Goal: Task Accomplishment & Management: Complete application form

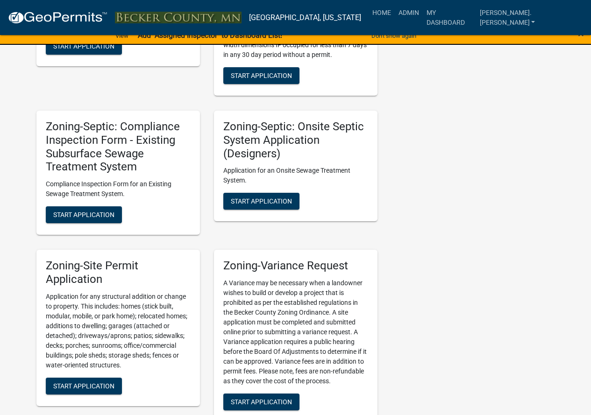
scroll to position [981, 0]
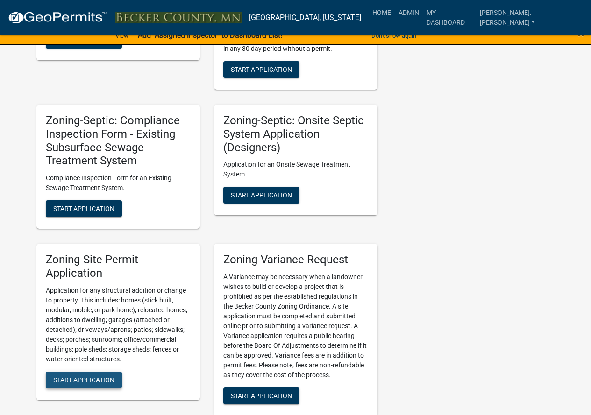
click at [101, 379] on span "Start Application" at bounding box center [83, 379] width 61 height 7
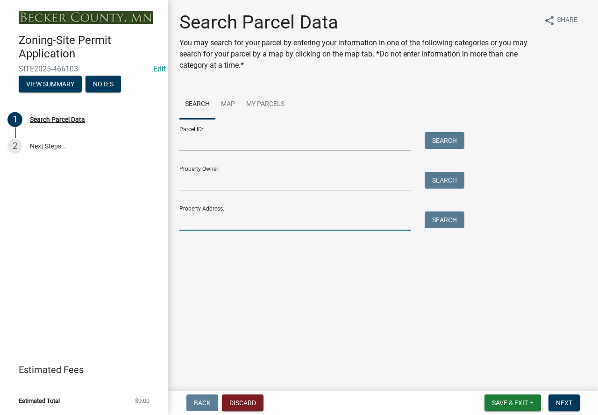
click at [195, 220] on input "Property Address:" at bounding box center [294, 221] width 231 height 19
type input "29142"
click at [445, 220] on button "Search" at bounding box center [445, 220] width 40 height 17
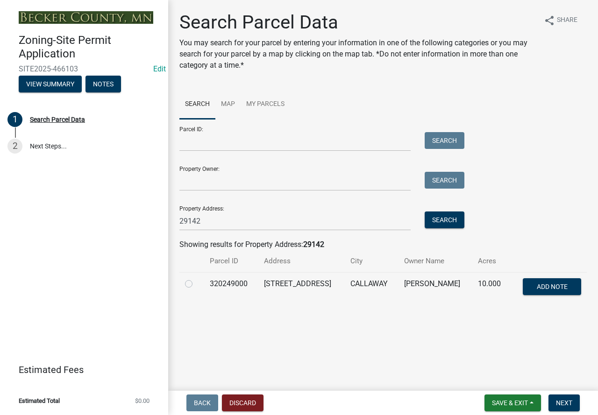
click at [196, 279] on label at bounding box center [196, 279] width 0 height 0
click at [196, 283] on input "radio" at bounding box center [199, 282] width 6 height 6
radio input "true"
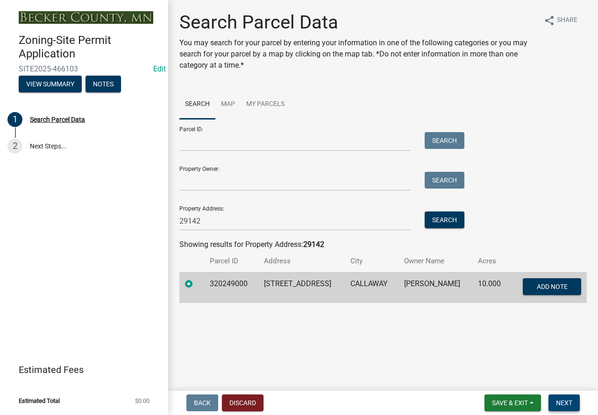
click at [562, 403] on span "Next" at bounding box center [564, 403] width 16 height 7
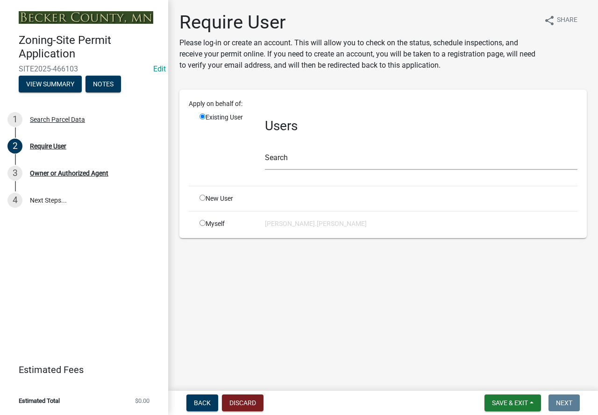
click at [201, 198] on input "radio" at bounding box center [203, 198] width 6 height 6
radio input "true"
radio input "false"
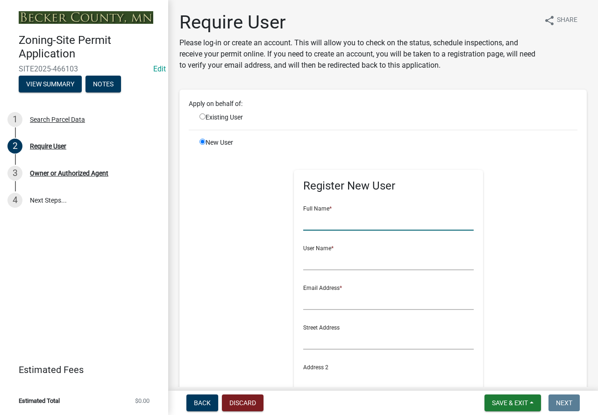
click at [321, 221] on input "text" at bounding box center [388, 221] width 171 height 19
type input "Brian Metelak"
click at [321, 268] on input "text" at bounding box center [388, 260] width 171 height 19
type input "Brianm"
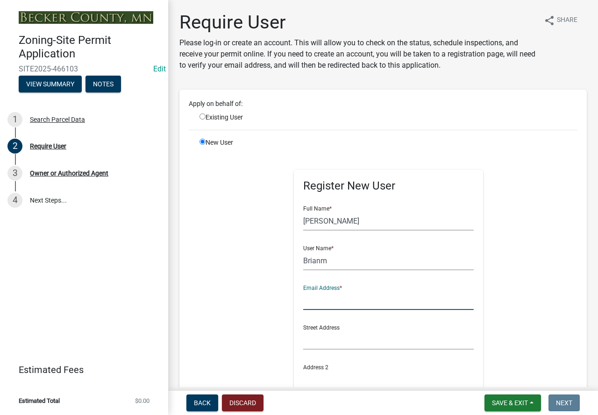
click at [308, 301] on input "text" at bounding box center [388, 300] width 171 height 19
type input "brirossm57@gmail.com"
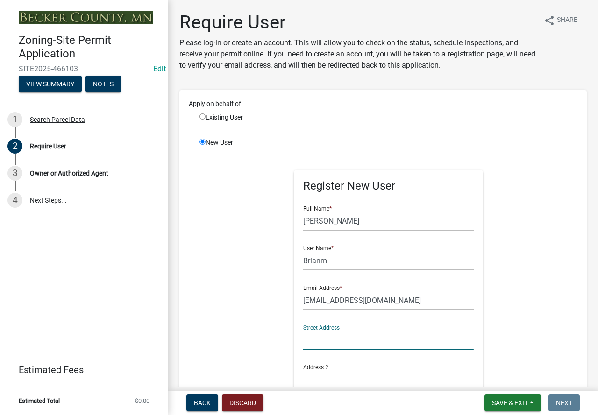
click at [312, 345] on input "text" at bounding box center [388, 340] width 171 height 19
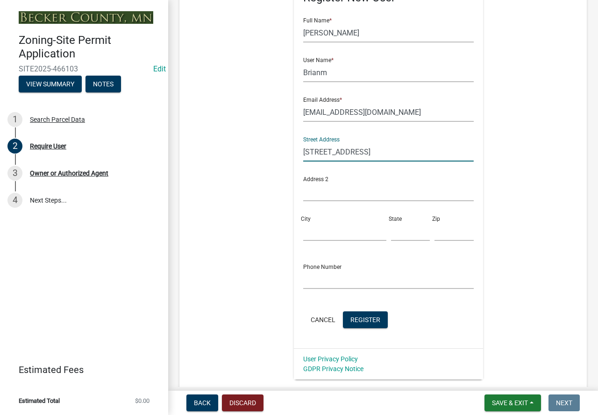
scroll to position [252, 0]
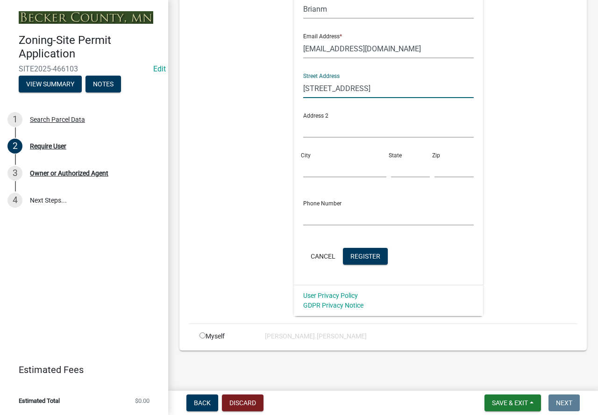
type input "29142 County Hwy 34"
click at [306, 166] on input "City" at bounding box center [344, 167] width 83 height 19
type input "Callaway"
type input "MN"
type input "56521"
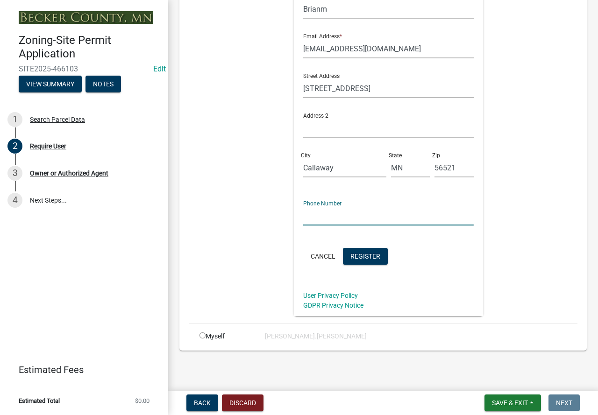
click at [313, 215] on input "text" at bounding box center [388, 216] width 171 height 19
type input "843-597-1565"
click at [371, 255] on span "Register" at bounding box center [365, 255] width 30 height 7
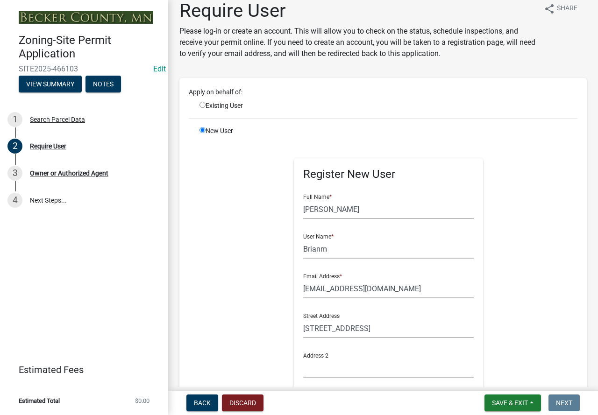
scroll to position [0, 0]
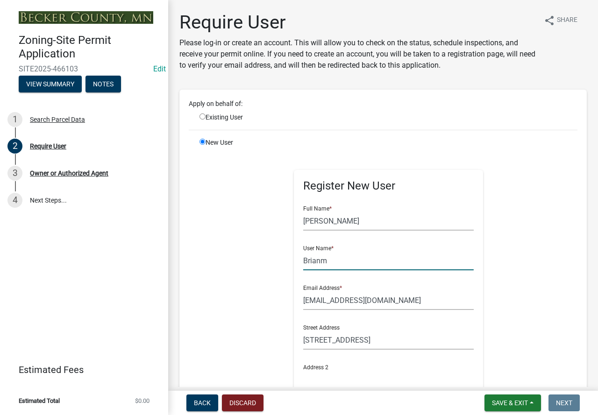
click at [328, 262] on input "Brianm" at bounding box center [388, 260] width 171 height 19
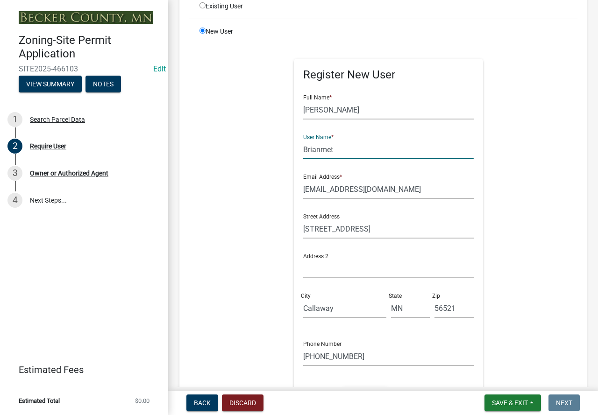
scroll to position [187, 0]
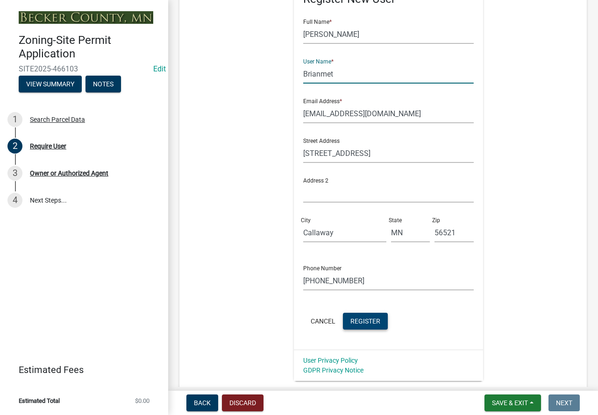
type input "Brianmet"
click at [366, 320] on span "Register" at bounding box center [365, 320] width 30 height 7
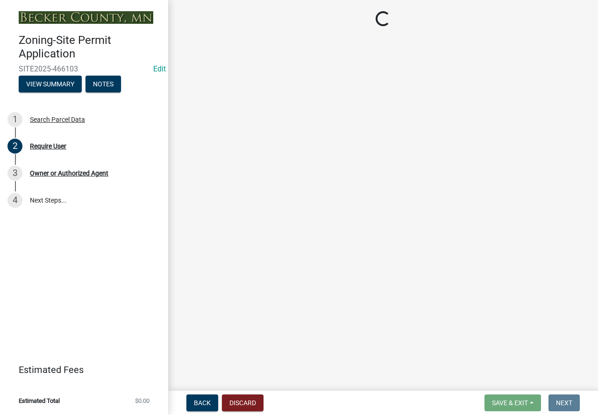
scroll to position [0, 0]
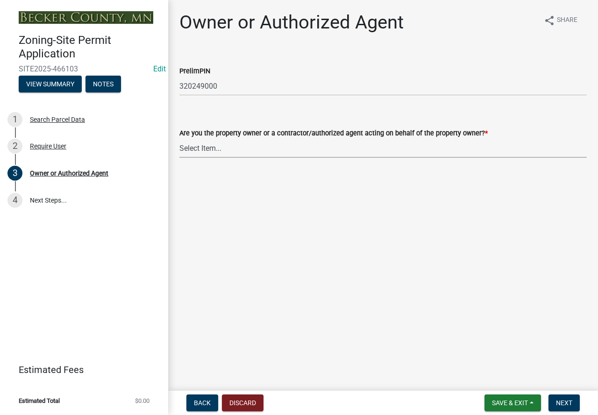
click at [204, 146] on select "Select Item... Property Owner Authorized Agent" at bounding box center [383, 148] width 408 height 19
click at [179, 139] on select "Select Item... Property Owner Authorized Agent" at bounding box center [383, 148] width 408 height 19
select select "3c674549-ed69-405f-b795-9fa3f7d47d9d"
click at [567, 403] on span "Next" at bounding box center [564, 403] width 16 height 7
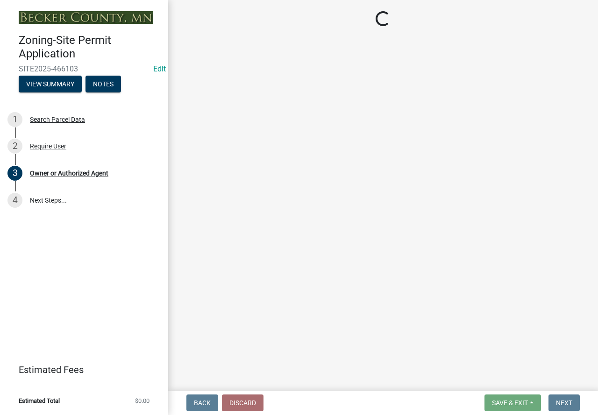
select select "15d55337-0fb0-485e-a759-dab20e978987"
select select "61d56479-71b4-4f98-942d-99b919d4174a"
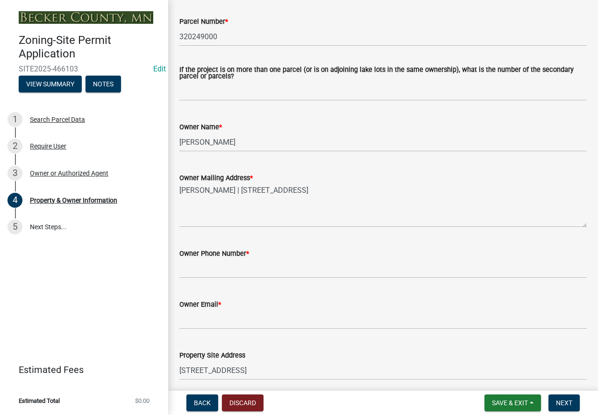
scroll to position [187, 0]
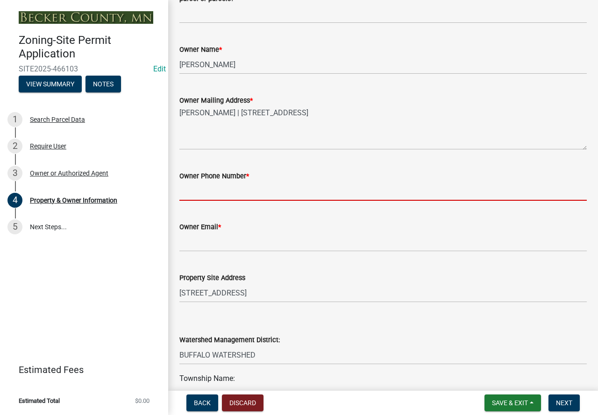
click at [205, 190] on input "Owner Phone Number *" at bounding box center [383, 191] width 408 height 19
type input "843-597-1565"
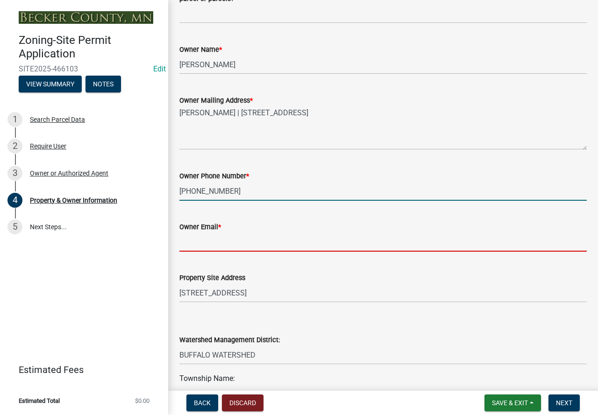
click at [184, 250] on input "Owner Email *" at bounding box center [383, 242] width 408 height 19
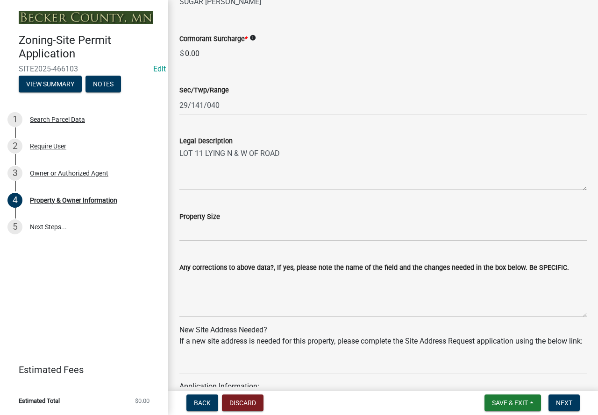
scroll to position [654, 0]
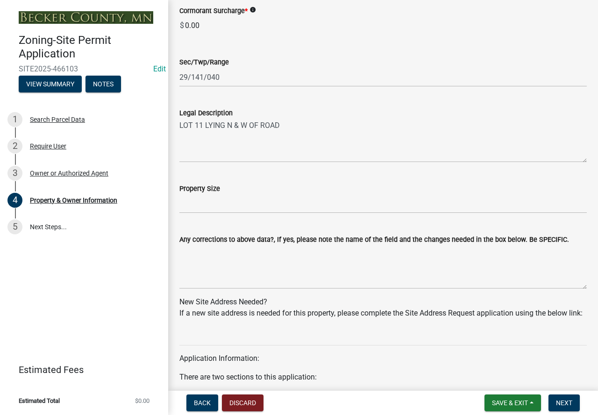
type input "brirossm57@gmail.com"
click at [206, 207] on input "Property Size" at bounding box center [383, 203] width 408 height 19
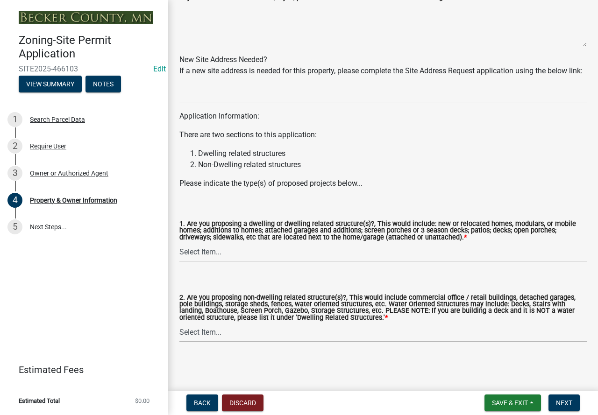
scroll to position [910, 0]
type input "10 acres"
click at [204, 249] on select "Select Item... Yes No" at bounding box center [383, 252] width 408 height 19
click at [179, 243] on select "Select Item... Yes No" at bounding box center [383, 252] width 408 height 19
select select "fcf6d223-6c57-4dc5-b63a-a94704169022"
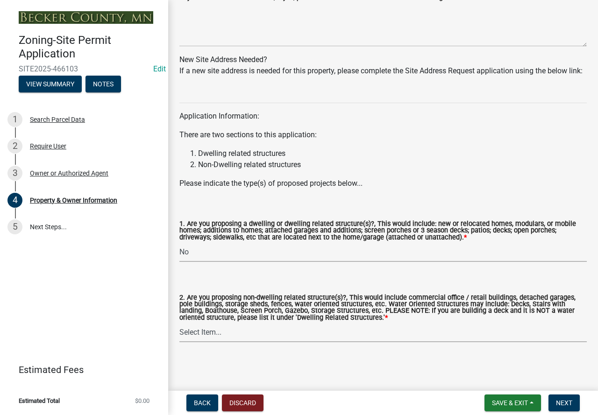
click at [203, 333] on select "Select Item... Yes No" at bounding box center [383, 332] width 408 height 19
click at [179, 323] on select "Select Item... Yes No" at bounding box center [383, 332] width 408 height 19
click at [186, 332] on select "Select Item... Yes No" at bounding box center [383, 332] width 408 height 19
click at [179, 323] on select "Select Item... Yes No" at bounding box center [383, 332] width 408 height 19
select select "5a5634ed-f11e-4c7b-90e1-096e6cfd17b9"
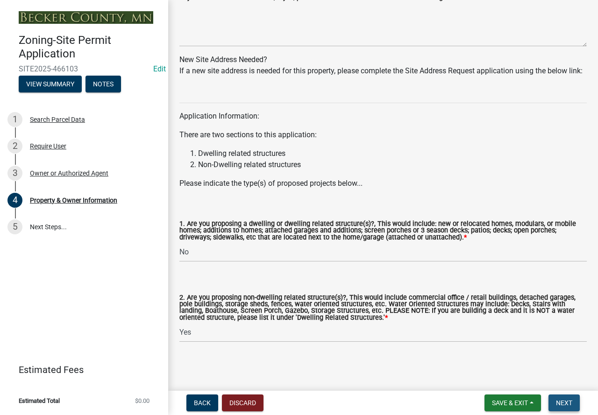
click at [562, 401] on span "Next" at bounding box center [564, 403] width 16 height 7
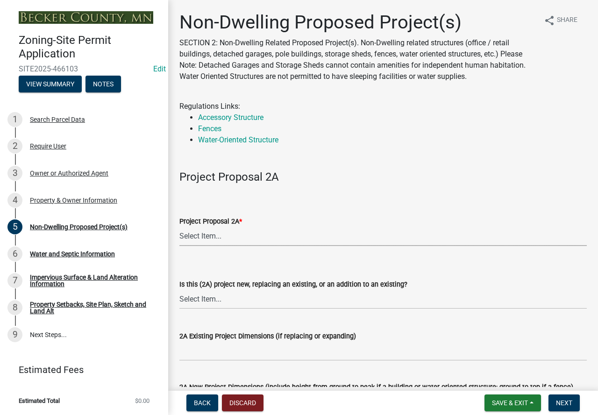
click at [198, 235] on select "Select Item... N/A Commercial Office/Retail Building Detached Garage Pole Build…" at bounding box center [383, 236] width 408 height 19
click at [179, 227] on select "Select Item... N/A Commercial Office/Retail Building Detached Garage Pole Build…" at bounding box center [383, 236] width 408 height 19
select select "45899473-49f8-456b-a472-3937cb76b7e8"
click at [203, 301] on select "Select Item... New to Property (new or used structure) Relocating/moving existi…" at bounding box center [383, 299] width 408 height 19
click at [179, 290] on select "Select Item... New to Property (new or used structure) Relocating/moving existi…" at bounding box center [383, 299] width 408 height 19
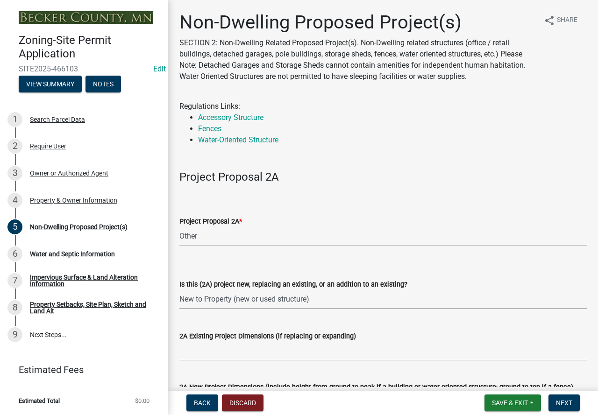
select select "3a2d96d3-fd69-4ed9-bae4-7a5aa03a7e58"
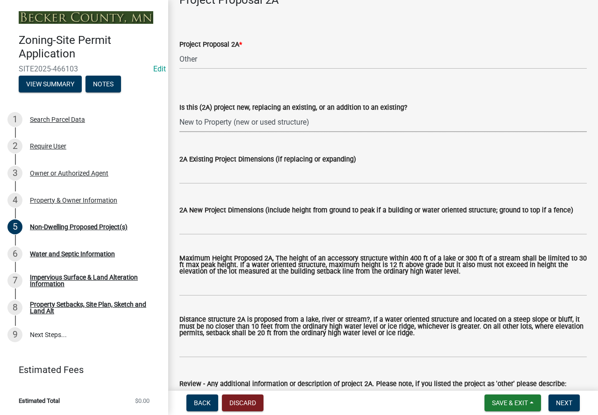
scroll to position [187, 0]
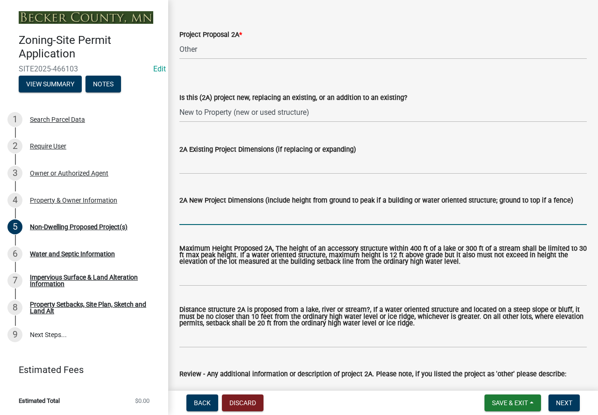
click at [195, 215] on input "2A New Project Dimensions (include height from ground to peak if a building or …" at bounding box center [383, 215] width 408 height 19
type input "14 x 40 canopy with steel roof to cover camper"
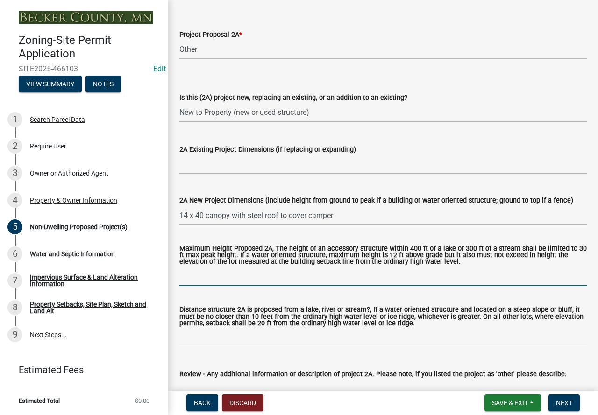
click at [186, 273] on input "Maximum Height Proposed 2A, The height of an accessory structure within 400 ft …" at bounding box center [383, 276] width 408 height 19
type input "20 ft"
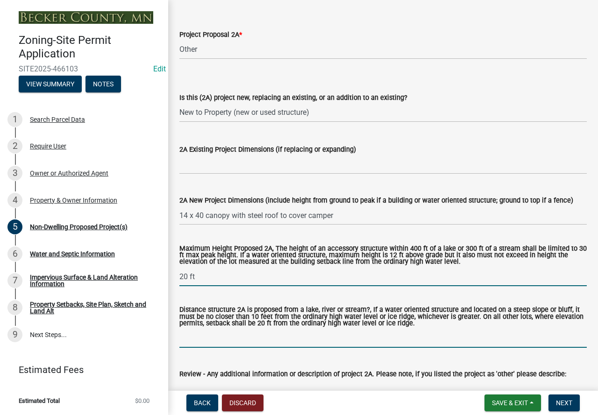
click at [193, 341] on input "Distance structure 2A is proposed from a lake, river or stream?, If a water ori…" at bounding box center [383, 338] width 408 height 19
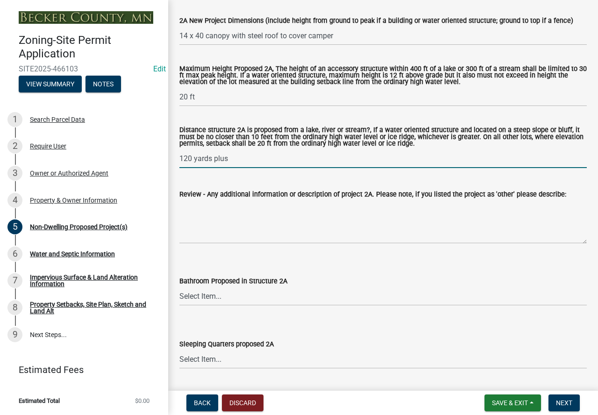
scroll to position [374, 0]
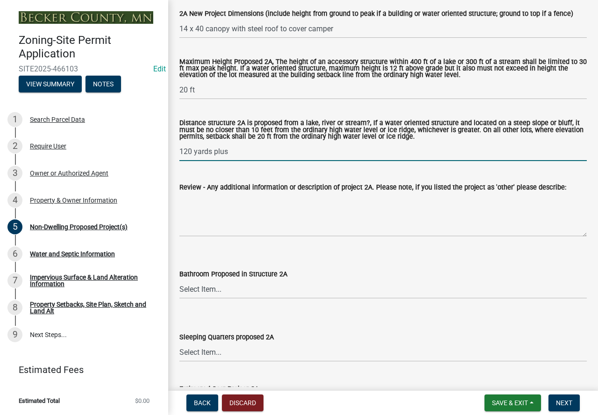
type input "120 yards plus"
click at [204, 288] on select "Select Item... N/A Yes No" at bounding box center [383, 289] width 408 height 19
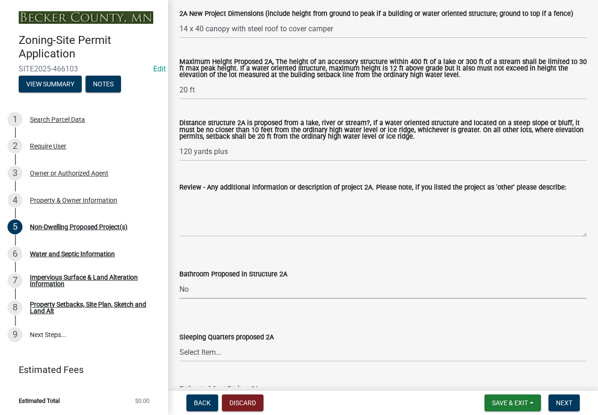
click at [179, 281] on select "Select Item... N/A Yes No" at bounding box center [383, 289] width 408 height 19
select select "cf118f3b-6469-426f-b247-8aeebfb0198d"
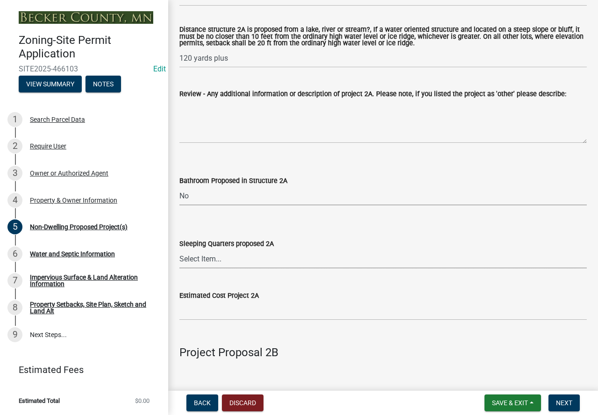
click at [193, 259] on select "Select Item... N/A Yes No" at bounding box center [383, 259] width 408 height 19
click at [179, 250] on select "Select Item... N/A Yes No" at bounding box center [383, 259] width 408 height 19
select select "d5258256-81e9-4688-bc84-b01445ee29b6"
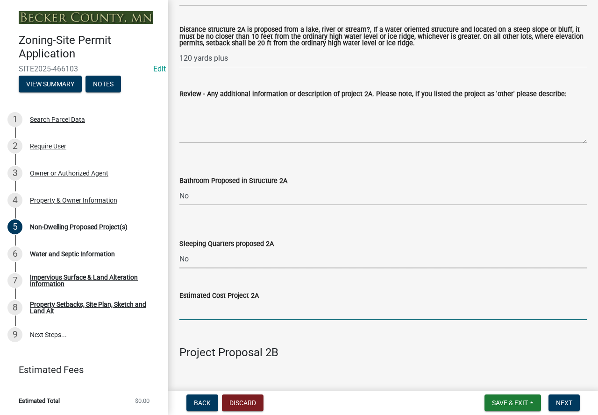
click at [188, 311] on input "text" at bounding box center [383, 310] width 408 height 19
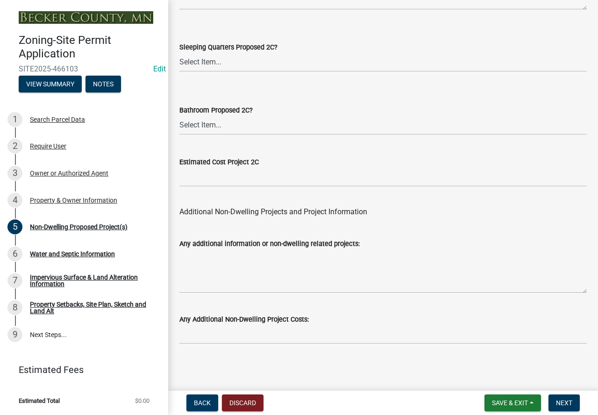
scroll to position [1892, 0]
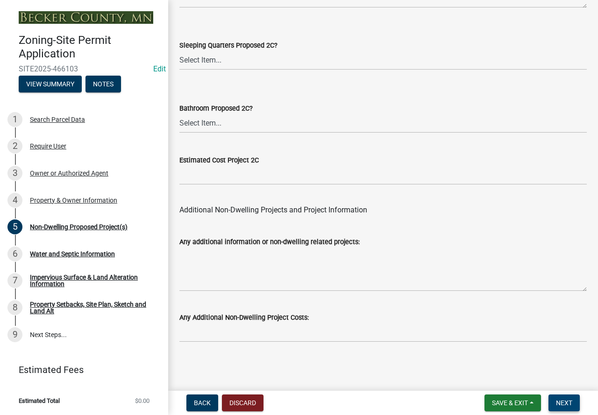
type input "20000"
click at [571, 402] on span "Next" at bounding box center [564, 403] width 16 height 7
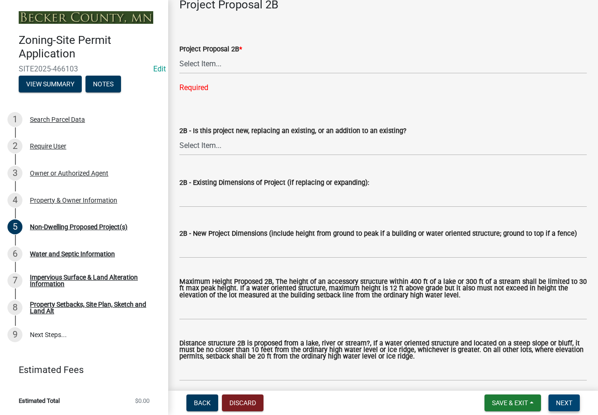
scroll to position [808, 0]
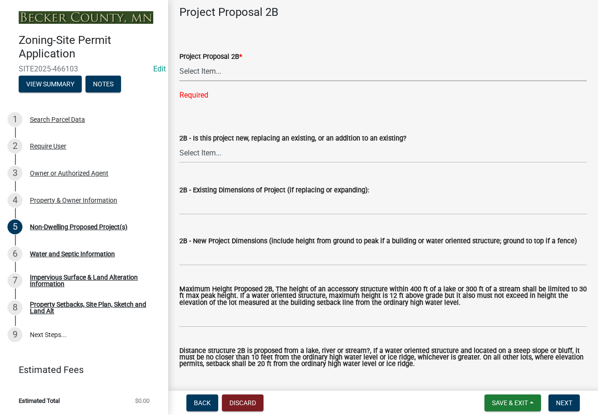
click at [210, 69] on select "Select Item... N/A Commercial Office/Retail Building Detached Garage Pole Build…" at bounding box center [383, 71] width 408 height 19
click at [179, 63] on select "Select Item... N/A Commercial Office/Retail Building Detached Garage Pole Build…" at bounding box center [383, 71] width 408 height 19
select select "258cbdbc-8629-455d-9fed-6a57bf82144e"
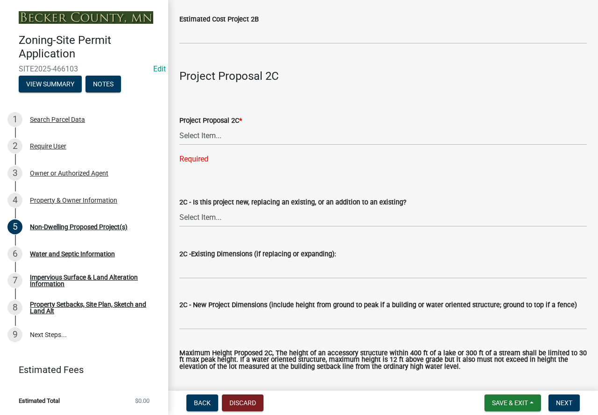
scroll to position [1416, 0]
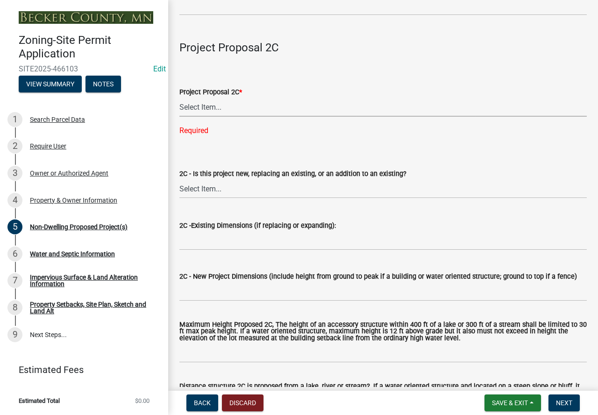
click at [210, 107] on select "Select Item... N/A Commercial Office/Retail Building Detached Garage Pole Build…" at bounding box center [383, 107] width 408 height 19
click at [179, 100] on select "Select Item... N/A Commercial Office/Retail Building Detached Garage Pole Build…" at bounding box center [383, 107] width 408 height 19
select select "a9a8393f-3c28-47b8-b6d9-84c94641c3fc"
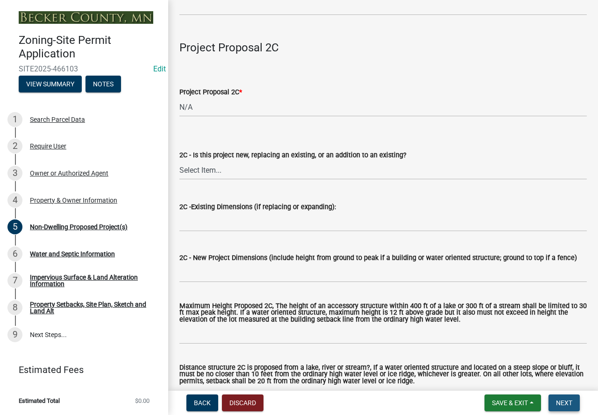
click at [574, 400] on button "Next" at bounding box center [564, 403] width 31 height 17
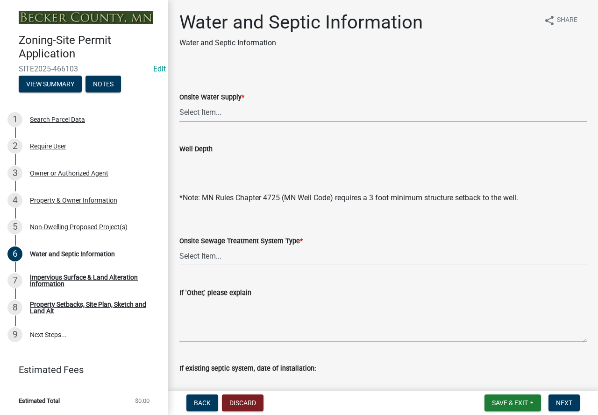
click at [192, 113] on select "Select Item... Well New Well to be Installed Attached to City Water System No o…" at bounding box center [383, 112] width 408 height 19
click at [179, 103] on select "Select Item... Well New Well to be Installed Attached to City Water System No o…" at bounding box center [383, 112] width 408 height 19
select select "9c51a48b-0bee-4836-8d5c-beab6e77ad2a"
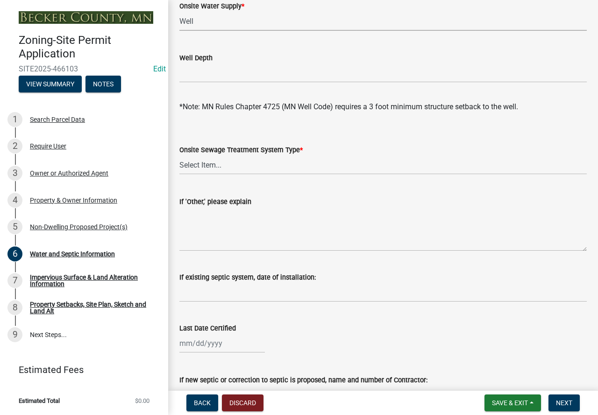
scroll to position [93, 0]
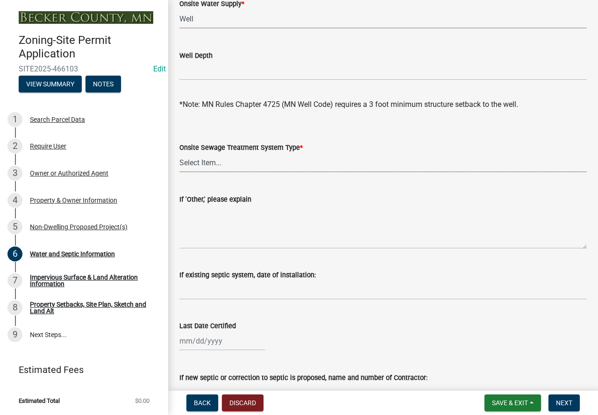
click at [198, 162] on select "Select Item... No existing or proposed septic Proposed New or Corrected Septic …" at bounding box center [383, 162] width 408 height 19
click at [179, 153] on select "Select Item... No existing or proposed septic Proposed New or Corrected Septic …" at bounding box center [383, 162] width 408 height 19
select select "25b8aef2-9eed-4c0f-8836-08d4b8d082b1"
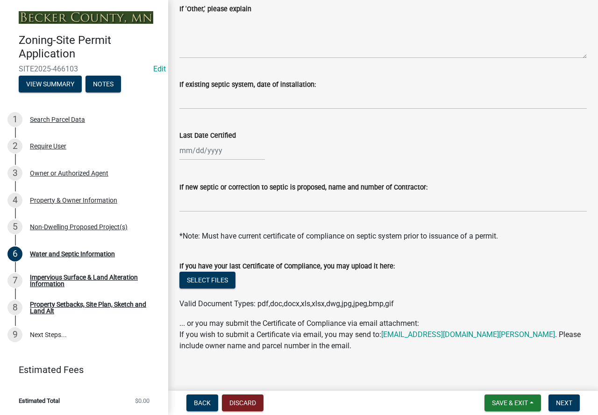
scroll to position [293, 0]
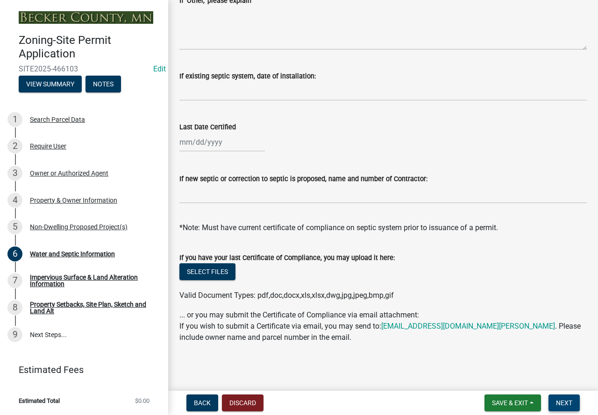
click at [561, 398] on button "Next" at bounding box center [564, 403] width 31 height 17
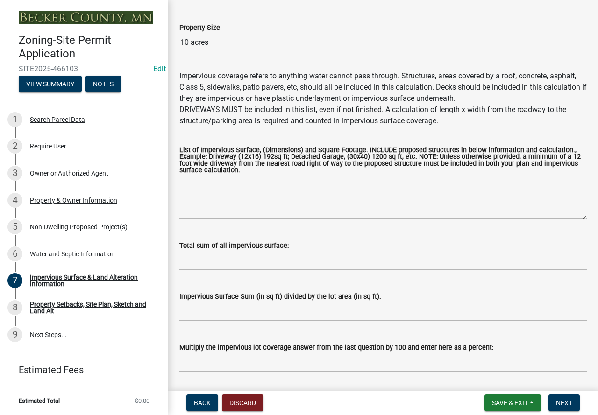
scroll to position [93, 0]
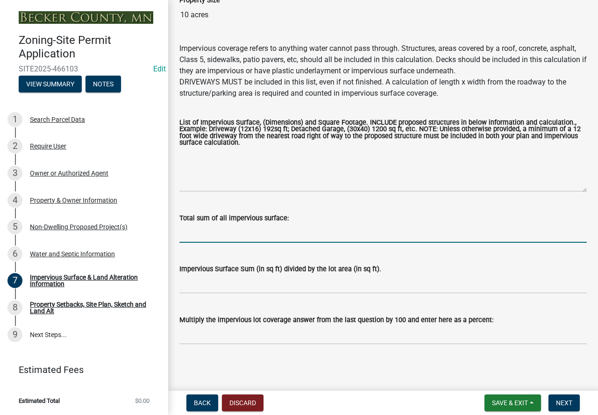
click at [193, 236] on input "Total sum of all impervious surface:" at bounding box center [383, 233] width 408 height 19
type input "under 25 percent"
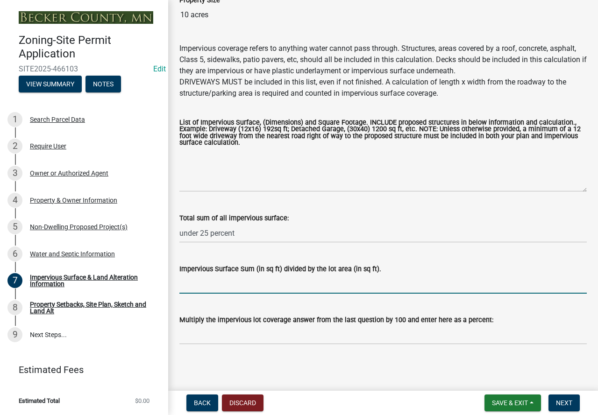
click at [200, 290] on input "Impervious Surface Sum (in sq ft) divided by the lot area (in sq ft)." at bounding box center [383, 284] width 408 height 19
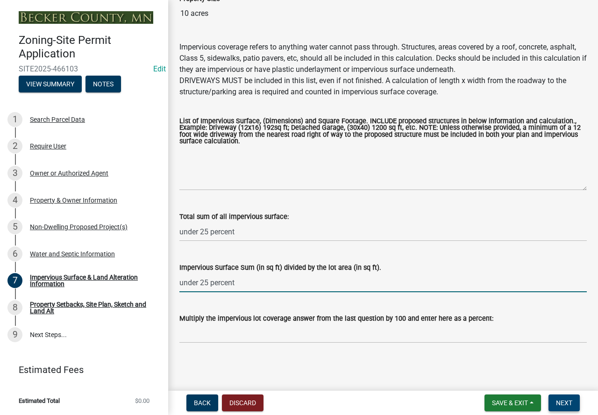
type input "under 25 percent"
click at [559, 404] on span "Next" at bounding box center [564, 403] width 16 height 7
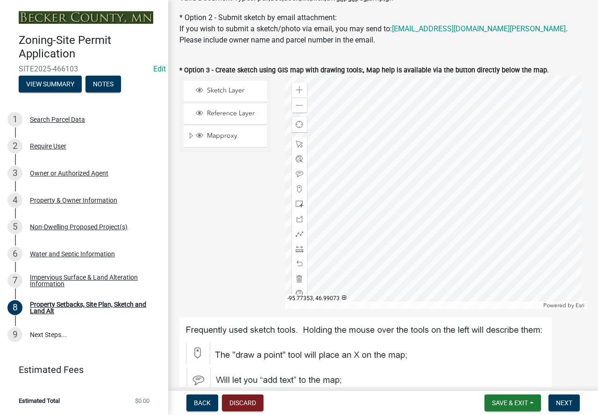
scroll to position [280, 0]
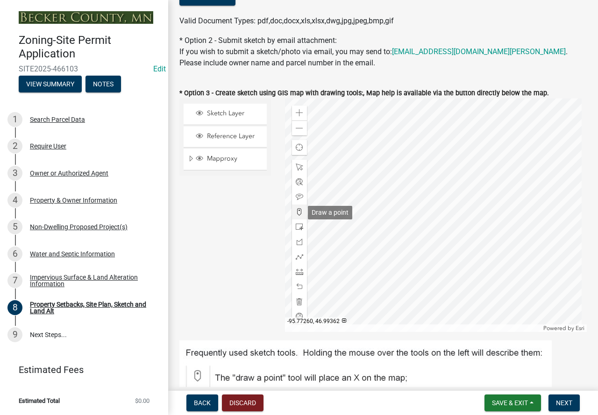
click at [299, 213] on span at bounding box center [299, 211] width 7 height 7
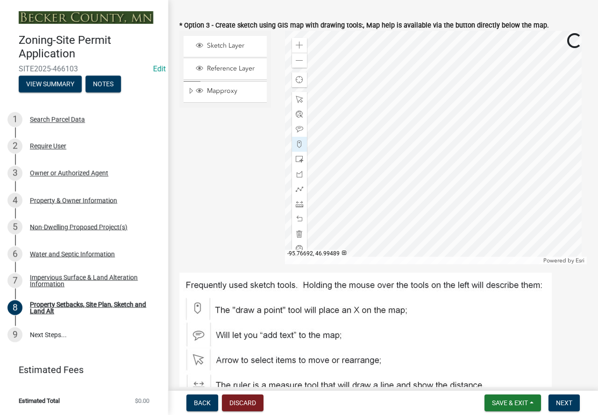
scroll to position [348, 0]
click at [303, 45] on div "Zoom in" at bounding box center [299, 45] width 15 height 15
click at [570, 57] on div at bounding box center [436, 148] width 302 height 234
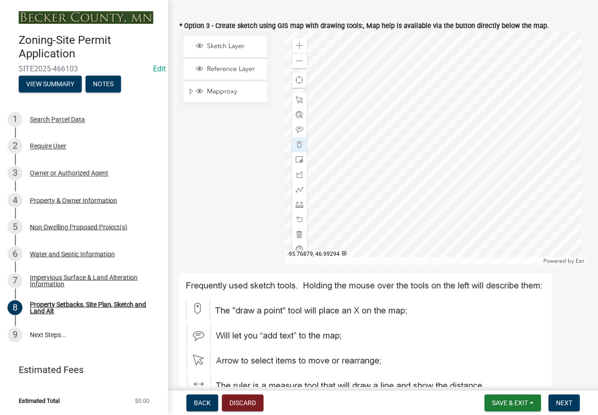
click at [396, 63] on div at bounding box center [436, 148] width 302 height 234
click at [430, 174] on div at bounding box center [436, 148] width 302 height 234
click at [296, 175] on span at bounding box center [299, 174] width 7 height 7
click at [362, 136] on div at bounding box center [436, 148] width 302 height 234
click at [375, 149] on div at bounding box center [436, 148] width 302 height 234
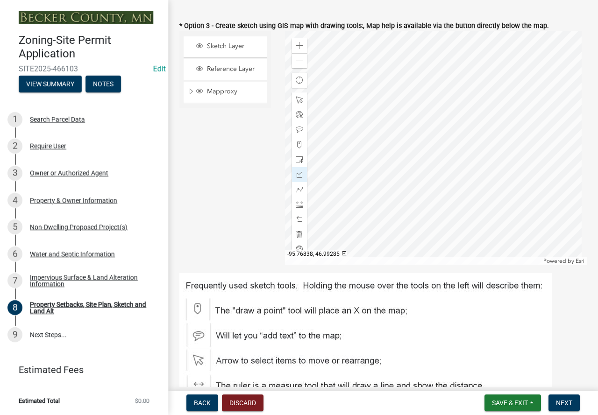
click at [384, 139] on div at bounding box center [436, 148] width 302 height 234
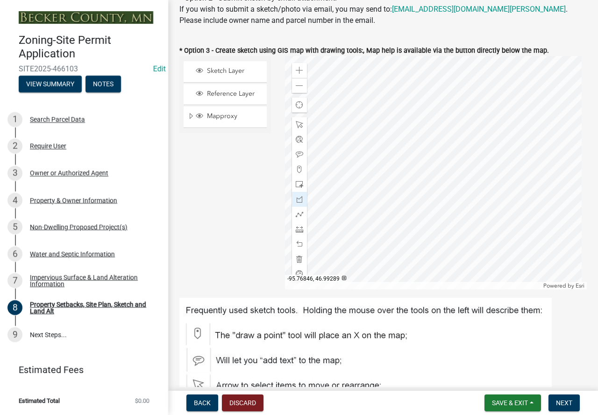
scroll to position [313, 0]
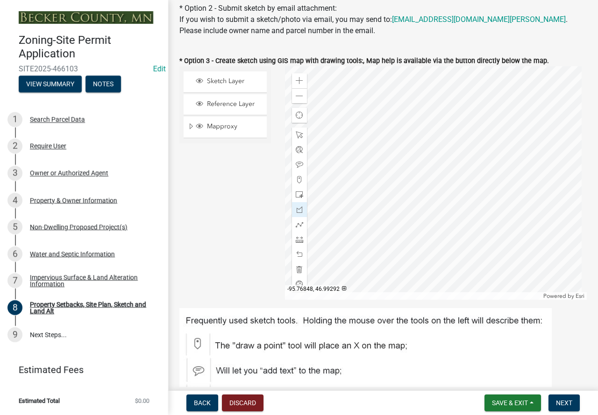
click at [365, 157] on div at bounding box center [436, 183] width 302 height 234
click at [385, 179] on div at bounding box center [436, 183] width 302 height 234
click at [377, 187] on div at bounding box center [436, 183] width 302 height 234
click at [358, 165] on div at bounding box center [436, 183] width 302 height 234
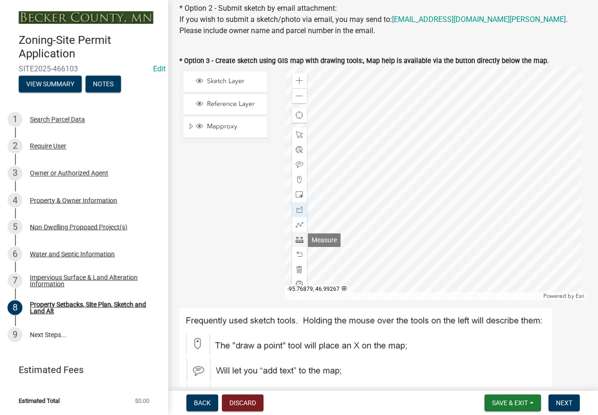
click at [297, 237] on span at bounding box center [299, 239] width 7 height 7
click at [451, 228] on div at bounding box center [436, 183] width 302 height 234
click at [385, 180] on div at bounding box center [436, 183] width 302 height 234
click at [386, 179] on div at bounding box center [436, 183] width 302 height 234
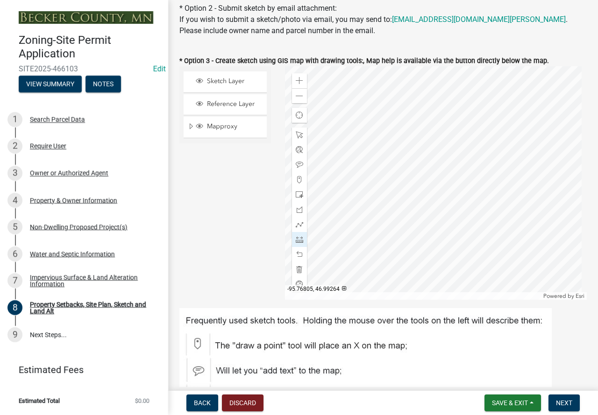
click at [446, 232] on div at bounding box center [436, 183] width 302 height 234
click at [296, 252] on span at bounding box center [299, 254] width 7 height 7
click at [296, 254] on span at bounding box center [299, 254] width 7 height 7
click at [385, 180] on div at bounding box center [436, 183] width 302 height 234
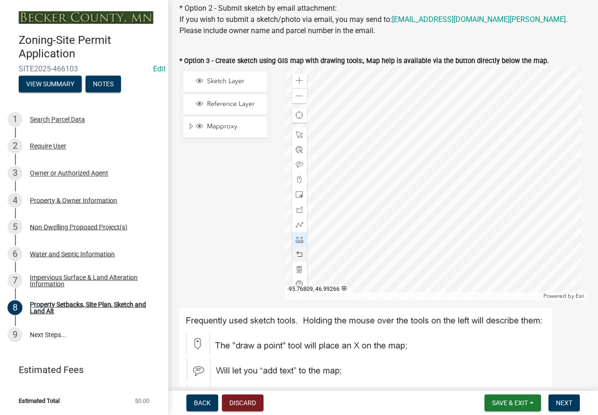
click at [439, 227] on div at bounding box center [436, 183] width 302 height 234
click at [301, 97] on span at bounding box center [299, 96] width 7 height 7
click at [393, 176] on div at bounding box center [436, 183] width 302 height 234
click at [332, 177] on div at bounding box center [436, 183] width 302 height 234
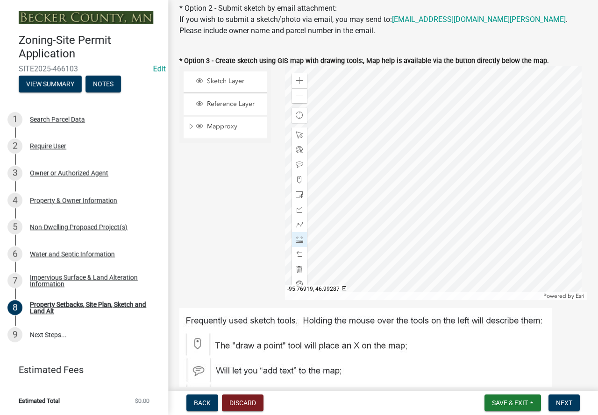
click at [332, 177] on div at bounding box center [436, 183] width 302 height 234
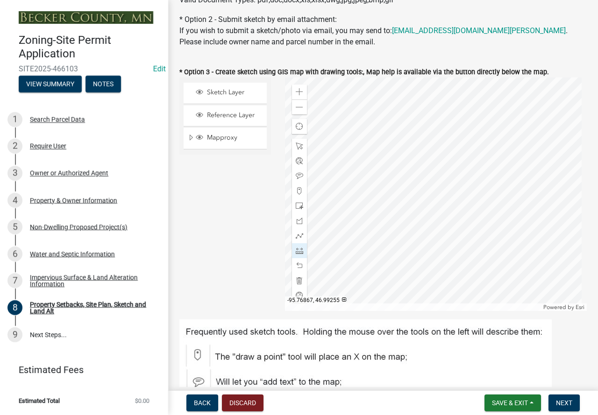
scroll to position [266, 0]
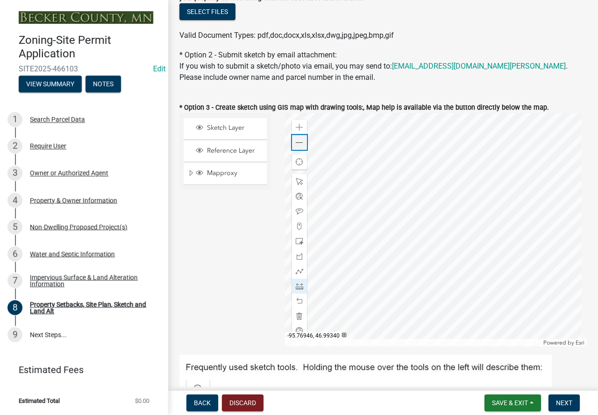
click at [302, 150] on div "Zoom out" at bounding box center [299, 142] width 15 height 15
click at [416, 222] on div at bounding box center [436, 230] width 302 height 234
click at [392, 135] on div at bounding box center [436, 230] width 302 height 234
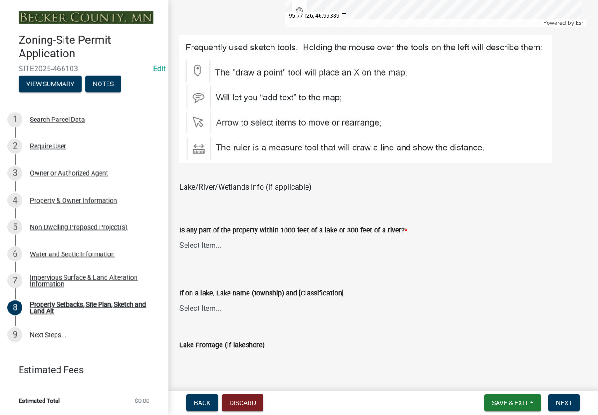
scroll to position [593, 0]
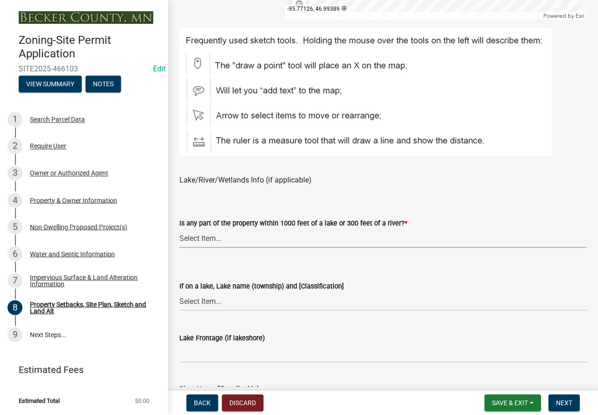
click at [291, 236] on select "Select Item... Shoreland-Riparian (Property is bordering a lake, river or strea…" at bounding box center [383, 238] width 408 height 19
click at [179, 229] on select "Select Item... Shoreland-Riparian (Property is bordering a lake, river or strea…" at bounding box center [383, 238] width 408 height 19
select select "7b13c63f-e699-4112-b373-98fbd28ec536"
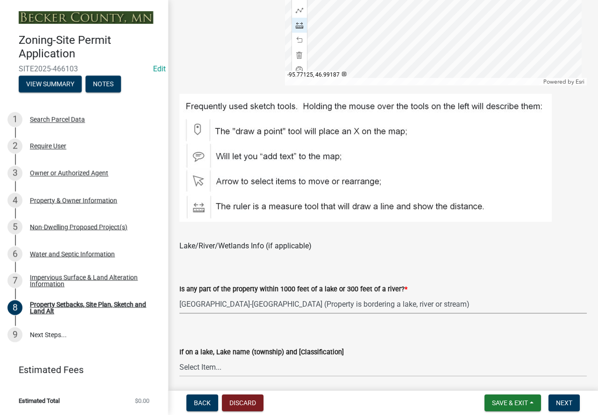
scroll to position [546, 0]
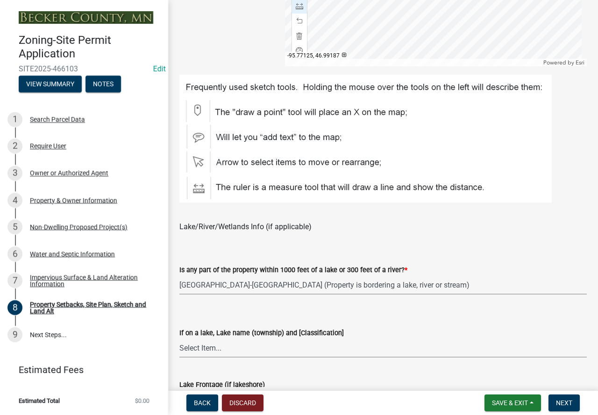
click at [262, 351] on select "Select Item... [GEOGRAPHIC_DATA] is not listed below [GEOGRAPHIC_DATA] ([GEOGRA…" at bounding box center [383, 348] width 408 height 19
click at [179, 339] on select "Select Item... [GEOGRAPHIC_DATA] is not listed below [GEOGRAPHIC_DATA] ([GEOGRA…" at bounding box center [383, 348] width 408 height 19
select select "9b388376-b10c-4de6-b8d4-6d04174a4f81"
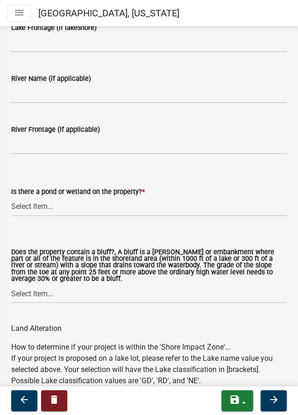
scroll to position [874, 0]
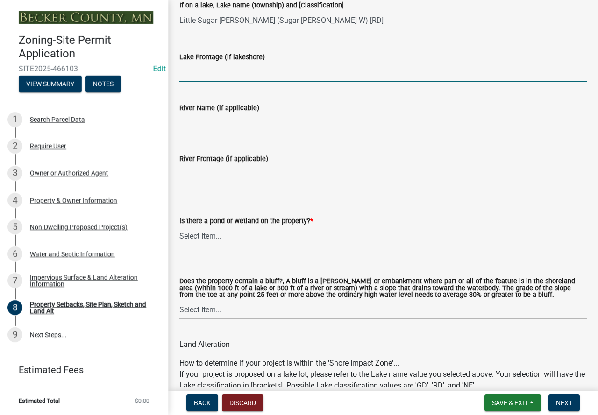
click at [244, 69] on input "Lake Frontage (if lakeshore)" at bounding box center [383, 72] width 408 height 19
type input "400"
click at [244, 121] on input "River Name (if applicable)" at bounding box center [383, 123] width 408 height 19
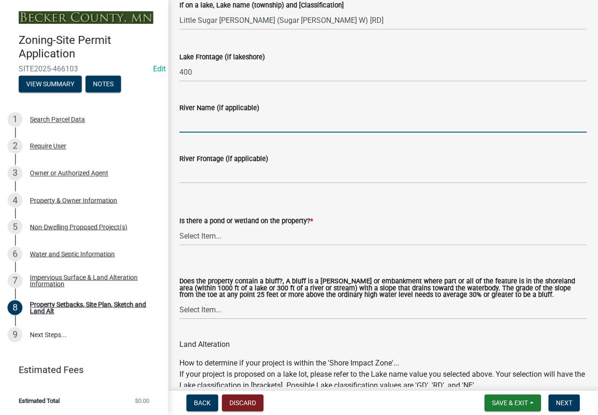
type input "N/A"
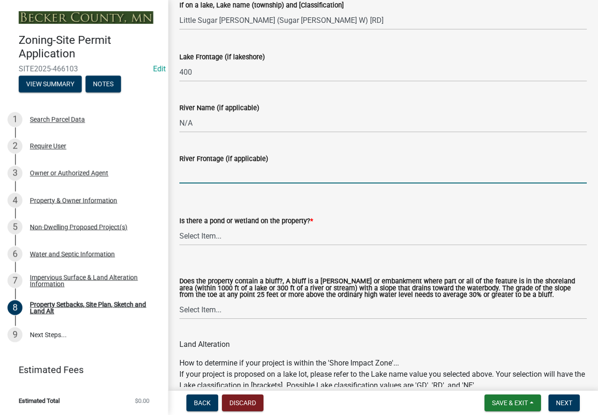
click at [217, 174] on input "River Frontage (if applicable)" at bounding box center [383, 174] width 408 height 19
type input "N/A"
click at [234, 237] on select "Select Item... Yes No" at bounding box center [383, 236] width 408 height 19
click at [179, 227] on select "Select Item... Yes No" at bounding box center [383, 236] width 408 height 19
select select "fd58f24c-a096-4195-863e-b494ea1fd324"
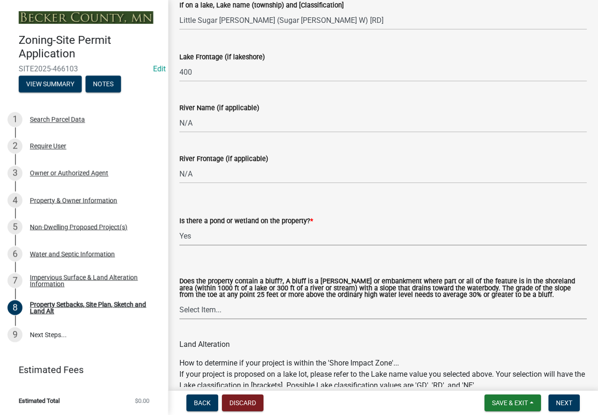
click at [238, 312] on select "Select Item... Yes No" at bounding box center [383, 309] width 408 height 19
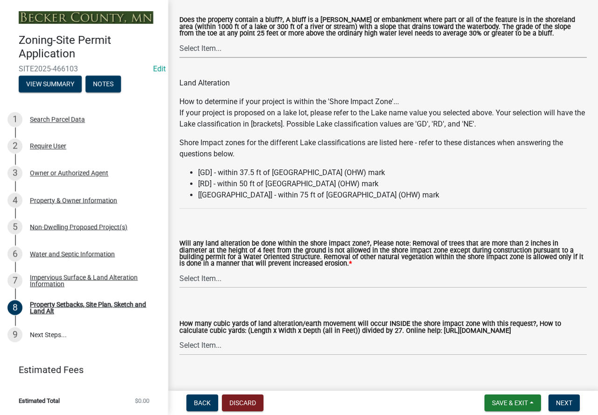
scroll to position [1089, 0]
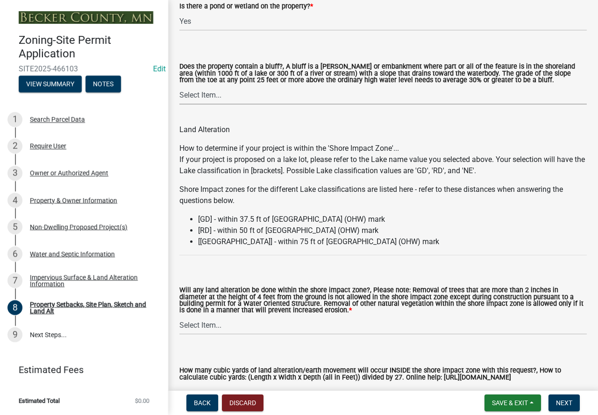
click at [326, 93] on select "Select Item... Yes No" at bounding box center [383, 95] width 408 height 19
click at [179, 86] on select "Select Item... Yes No" at bounding box center [383, 95] width 408 height 19
select select "12f785fb-c378-4b18-841c-21c73dc99083"
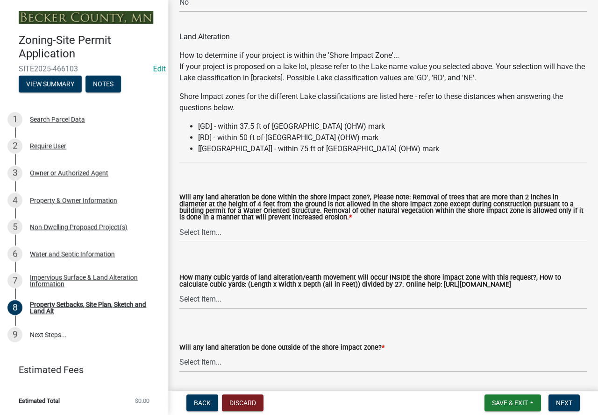
scroll to position [1183, 0]
click at [299, 227] on select "Select Item... Yes No N/A" at bounding box center [383, 231] width 408 height 19
click at [179, 224] on select "Select Item... Yes No N/A" at bounding box center [383, 231] width 408 height 19
click at [285, 234] on select "Select Item... Yes No N/A" at bounding box center [383, 231] width 408 height 19
click at [179, 224] on select "Select Item... Yes No N/A" at bounding box center [383, 231] width 408 height 19
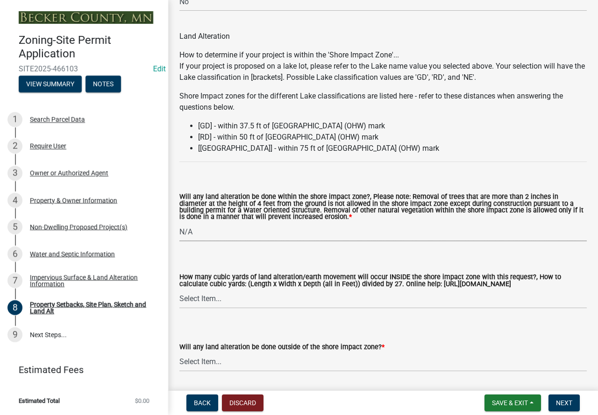
select select "12da6293-5841-4f5c-bd92-3658833964cd"
click at [279, 297] on select "Select Item... None 10 Cubic Yards or less 11-50 Cubic Yards Over 50 Cubic Yards" at bounding box center [383, 299] width 408 height 19
click at [179, 291] on select "Select Item... None 10 Cubic Yards or less 11-50 Cubic Yards Over 50 Cubic Yards" at bounding box center [383, 299] width 408 height 19
select select "27b2a8b4-abf6-463e-8c0c-7c5d2b4fe26f"
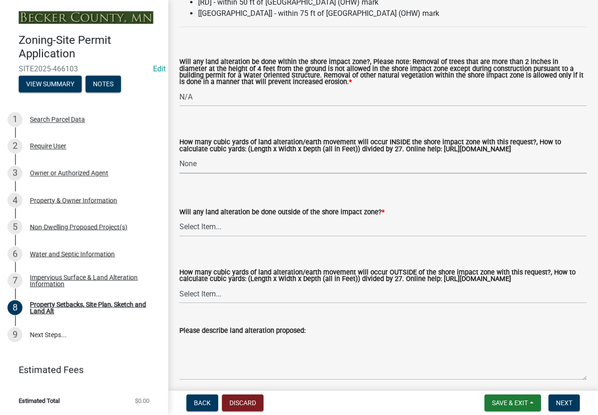
scroll to position [1323, 0]
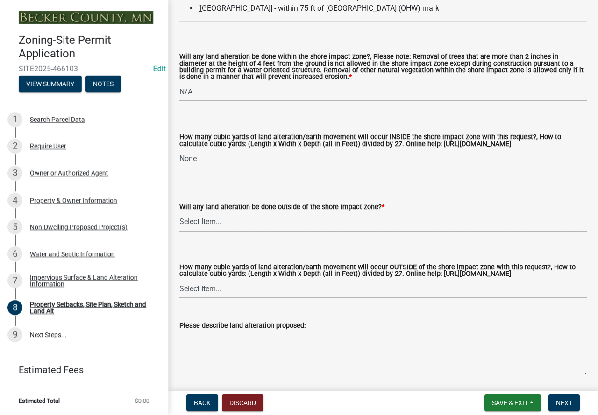
click at [251, 225] on select "Select Item... Yes No N/A" at bounding box center [383, 222] width 408 height 19
click at [179, 214] on select "Select Item... Yes No N/A" at bounding box center [383, 222] width 408 height 19
select select "5ad4ab64-b44e-481c-9000-9e5907aa74e1"
click at [250, 299] on select "Select Item... None 10 Cubic Yards or less 11-50 Cubic Yards Over 50 Cubic Yards" at bounding box center [383, 288] width 408 height 19
click at [179, 288] on select "Select Item... None 10 Cubic Yards or less 11-50 Cubic Yards Over 50 Cubic Yards" at bounding box center [383, 288] width 408 height 19
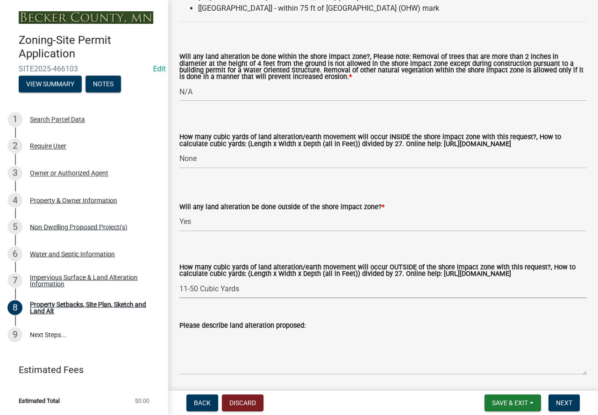
select select "a96800da-4e88-4c62-b1ff-2cd17f9e3346"
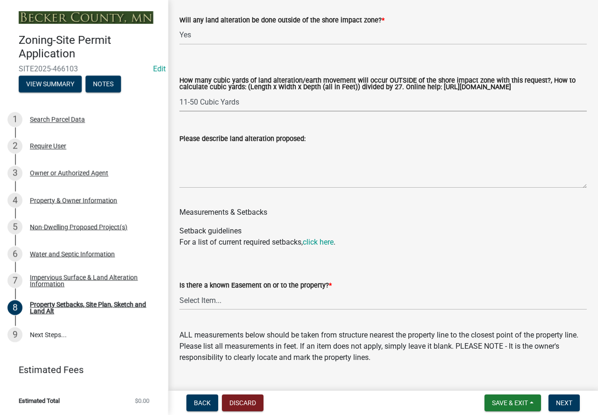
scroll to position [1557, 0]
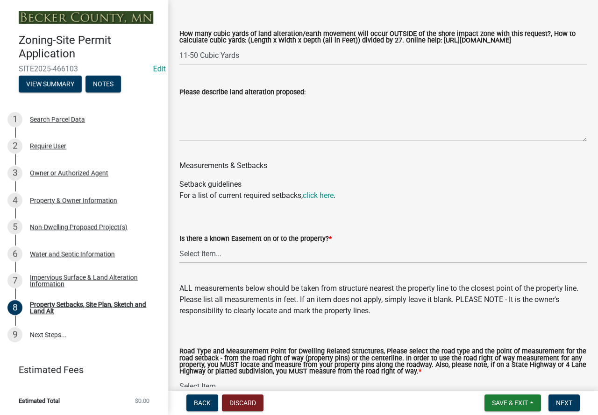
click at [223, 264] on select "Select Item... Yes No" at bounding box center [383, 253] width 408 height 19
click at [179, 253] on select "Select Item... Yes No" at bounding box center [383, 253] width 408 height 19
select select "c8b8ea71-7088-4e87-a493-7bc88cc2835b"
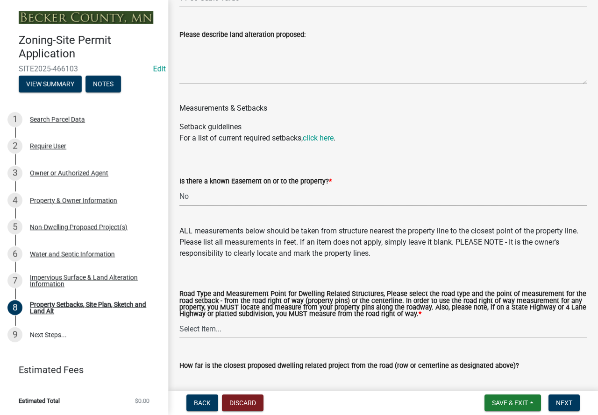
scroll to position [1697, 0]
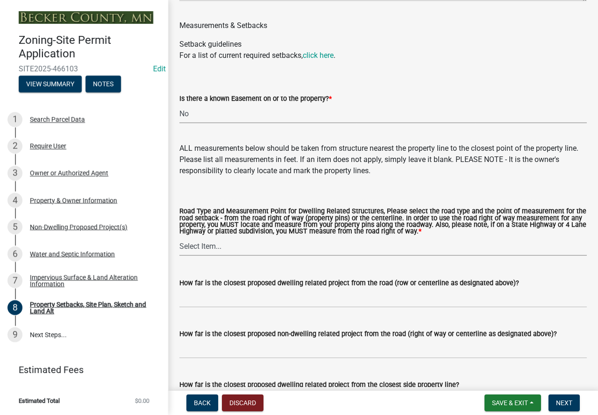
click at [281, 255] on select "Select Item... Private Easement - Right of Way Private Easement - Centerline Pu…" at bounding box center [383, 246] width 408 height 19
click at [179, 246] on select "Select Item... Private Easement - Right of Way Private Easement - Centerline Pu…" at bounding box center [383, 246] width 408 height 19
select select "a4ce8fad-3c47-4e2b-9375-28a8f2ee630b"
click at [252, 308] on input "How far is the closest proposed dwelling related project from the road (row or …" at bounding box center [383, 298] width 408 height 19
type input "95"
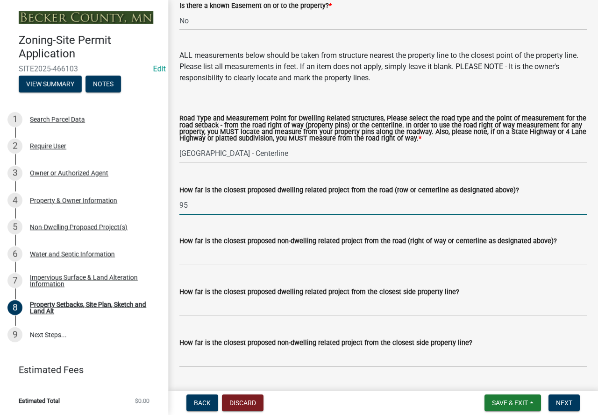
scroll to position [1790, 0]
drag, startPoint x: 201, startPoint y: 215, endPoint x: 168, endPoint y: 215, distance: 32.7
click at [208, 265] on input "How far is the closest proposed non-dwelling related project from the road (rig…" at bounding box center [383, 255] width 408 height 19
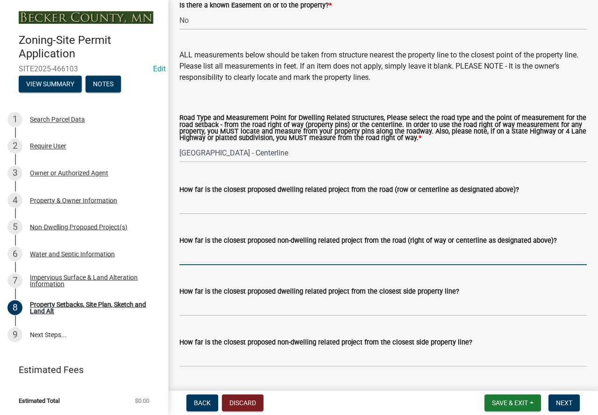
paste input "95"
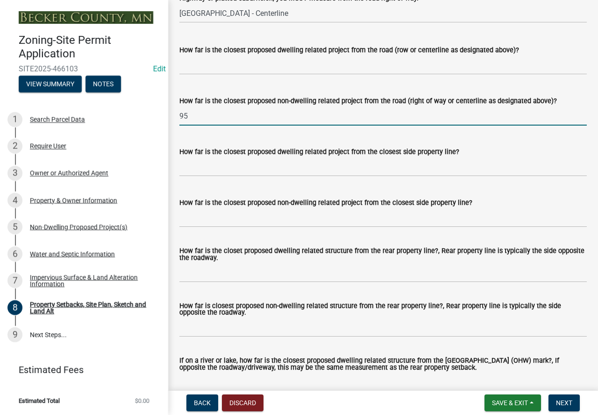
scroll to position [1931, 0]
type input "95"
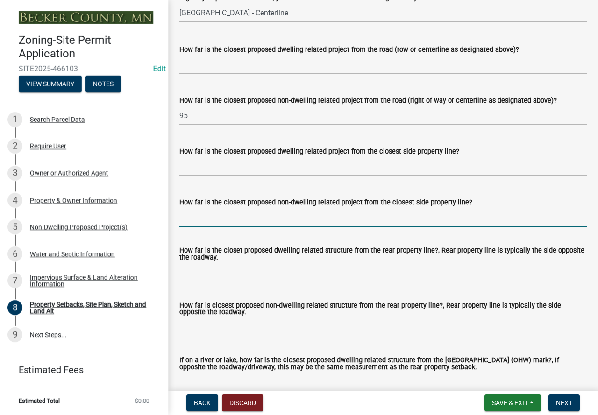
click at [267, 227] on input "How far is the closest proposed non-dwelling related project from the closest s…" at bounding box center [383, 217] width 408 height 19
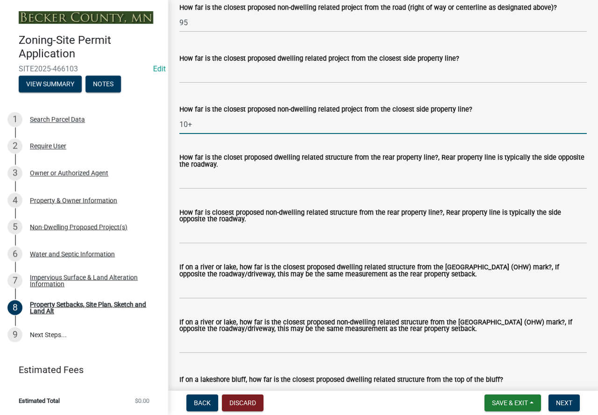
scroll to position [2024, 0]
type input "10+"
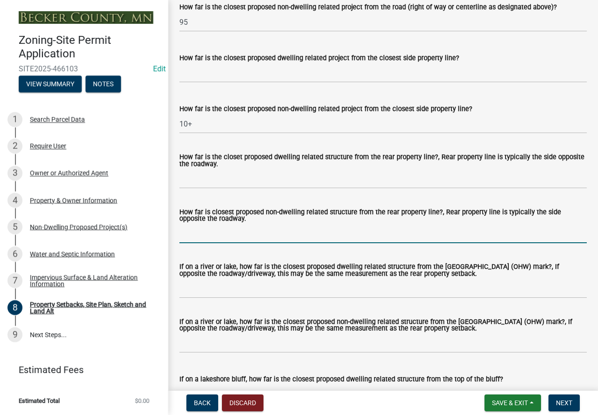
click at [259, 243] on input "How far is closest proposed non-dwelling related structure from the rear proper…" at bounding box center [383, 233] width 408 height 19
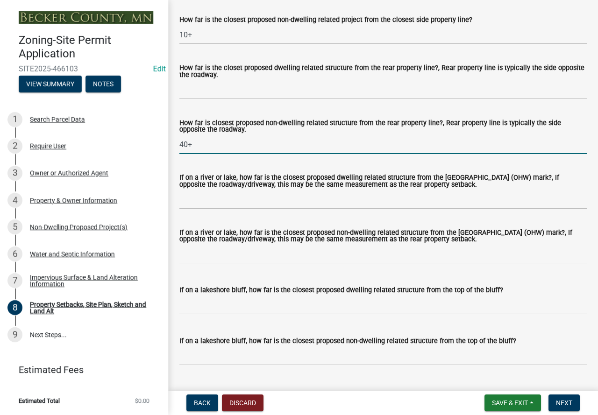
scroll to position [2117, 0]
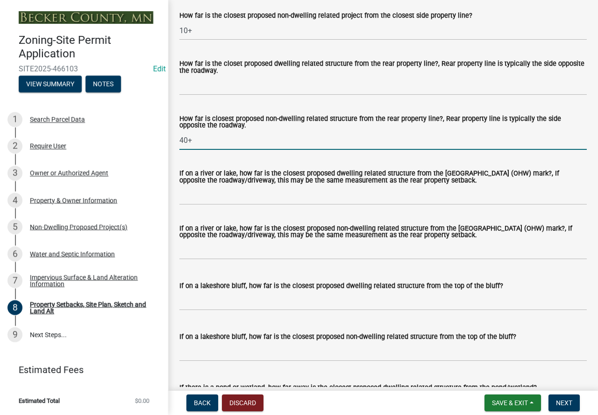
type input "40+"
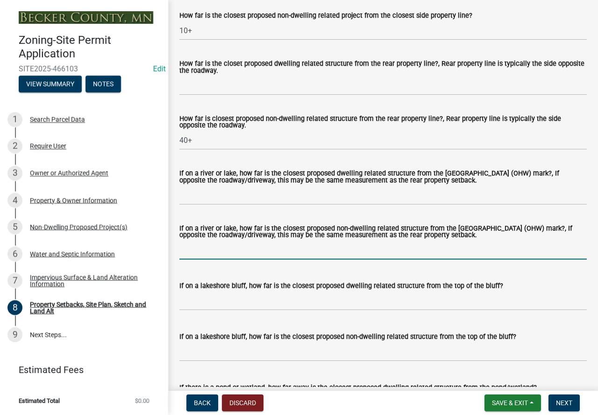
click at [271, 257] on input "If on a river or lake, how far is the closest proposed non-dwelling related str…" at bounding box center [383, 250] width 408 height 19
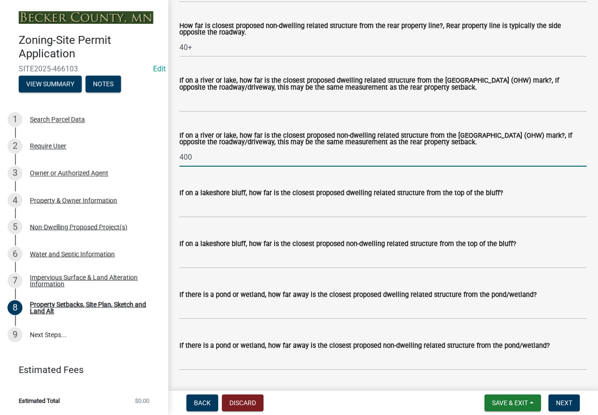
scroll to position [2211, 0]
type input "400"
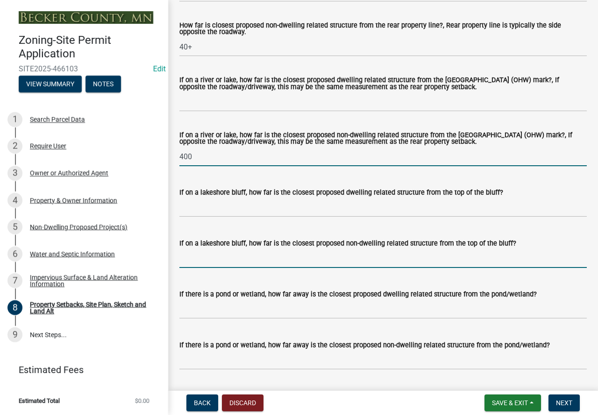
click at [275, 268] on input "If on a lakeshore bluff, how far is the closest proposed non-dwelling related s…" at bounding box center [383, 258] width 408 height 19
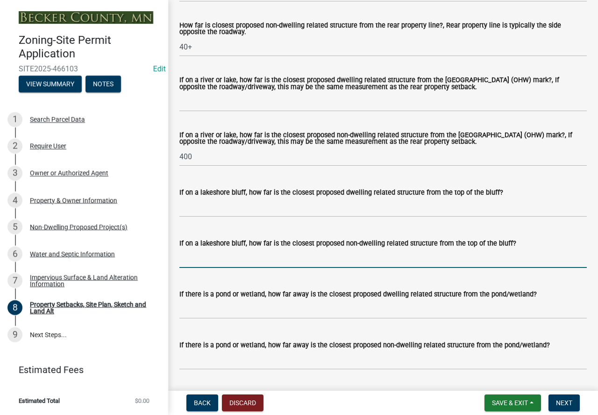
type input "N/A"
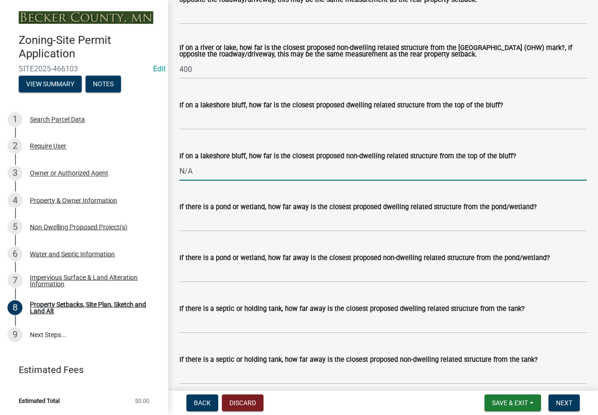
scroll to position [2304, 0]
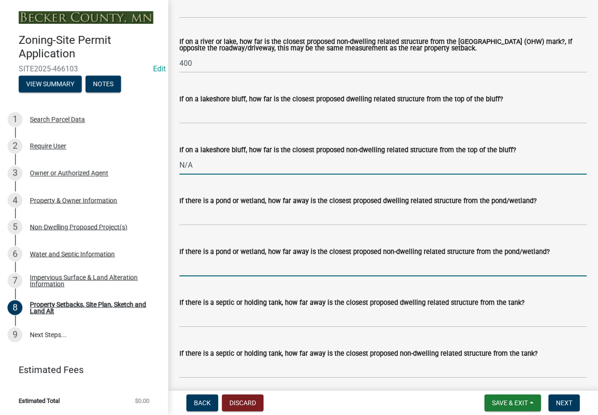
click at [259, 277] on input "If there is a pond or wetland, how far away is the closest proposed non-dwellin…" at bounding box center [383, 266] width 408 height 19
drag, startPoint x: 266, startPoint y: 278, endPoint x: 166, endPoint y: 287, distance: 100.0
click at [166, 287] on div "Zoning-Site Permit Application SITE2025-466103 Edit View Summary Notes 1 Search…" at bounding box center [299, 207] width 598 height 415
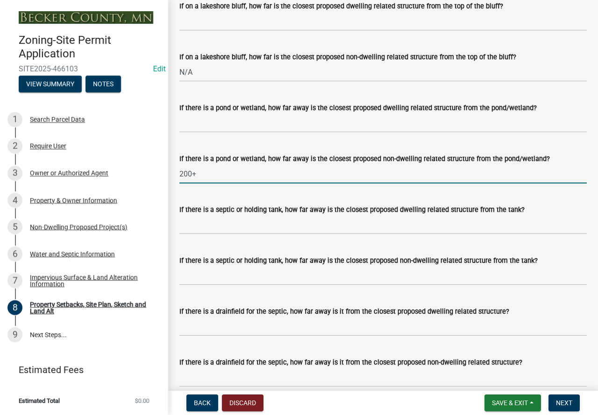
scroll to position [2398, 0]
type input "200+"
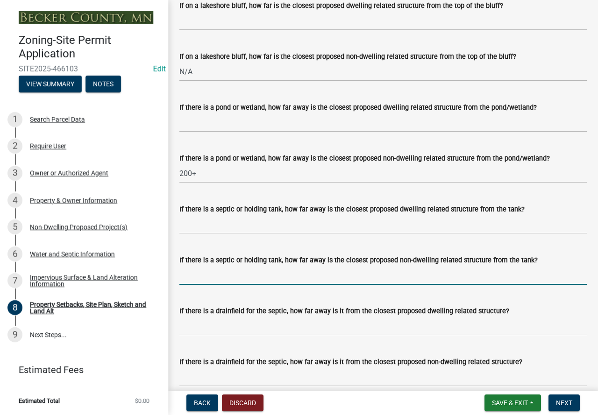
click at [243, 285] on input "If there is a septic or holding tank, how far away is the closest proposed non-…" at bounding box center [383, 275] width 408 height 19
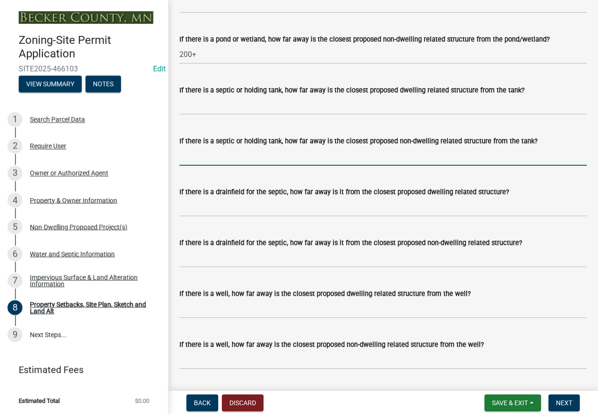
scroll to position [2585, 0]
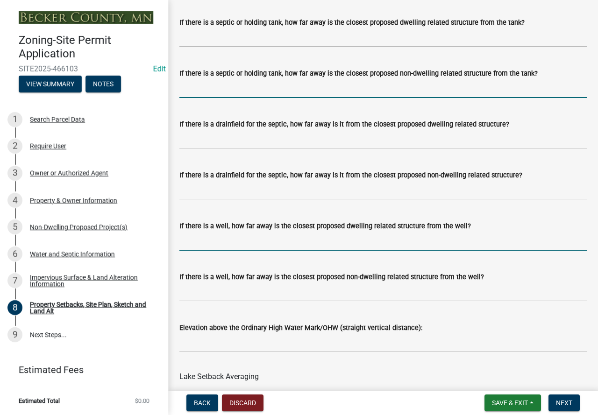
click at [215, 251] on input "If there is a well, how far away is the closest proposed dwelling related struc…" at bounding box center [383, 241] width 408 height 19
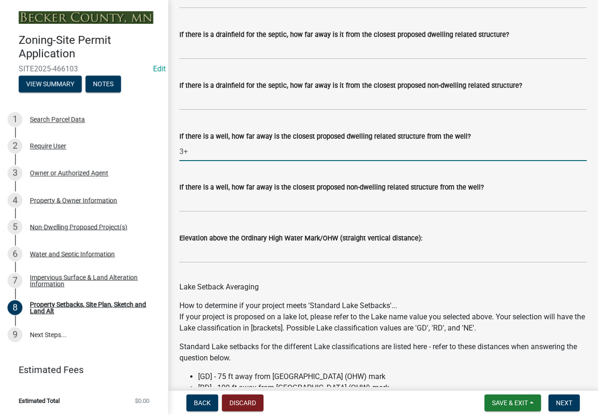
scroll to position [2678, 0]
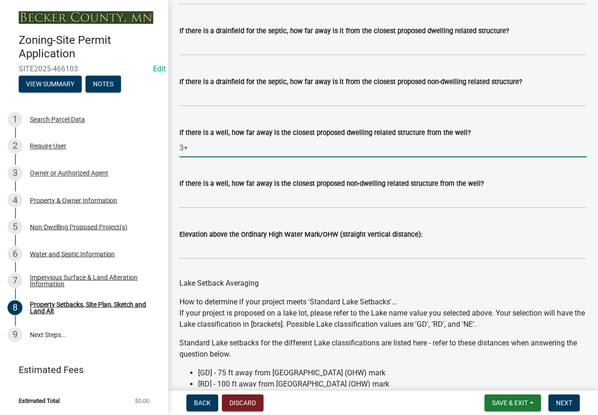
type input "3+"
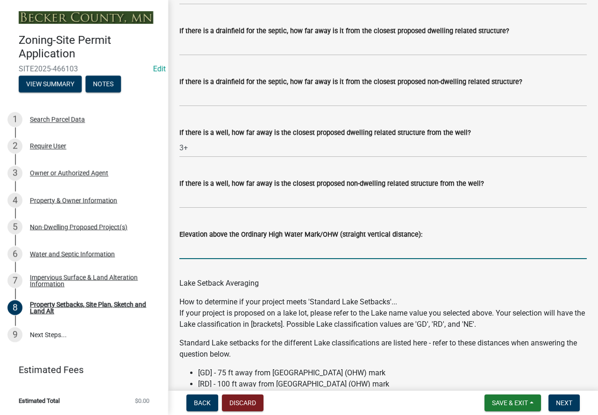
click at [221, 256] on input "Elevation above the Ordinary High Water Mark/OHW (straight vertical distance):" at bounding box center [383, 249] width 408 height 19
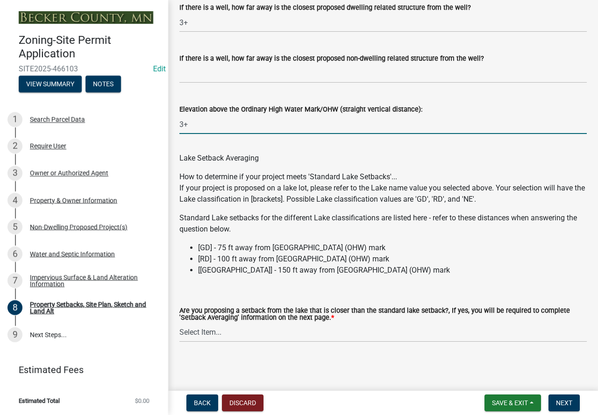
scroll to position [2815, 0]
type input "3+"
click at [224, 333] on select "Select Item... Yes No N/A" at bounding box center [383, 332] width 408 height 19
click at [179, 323] on select "Select Item... Yes No N/A" at bounding box center [383, 332] width 408 height 19
select select "4421853d-5e11-4b64-95ec-6c47066881cc"
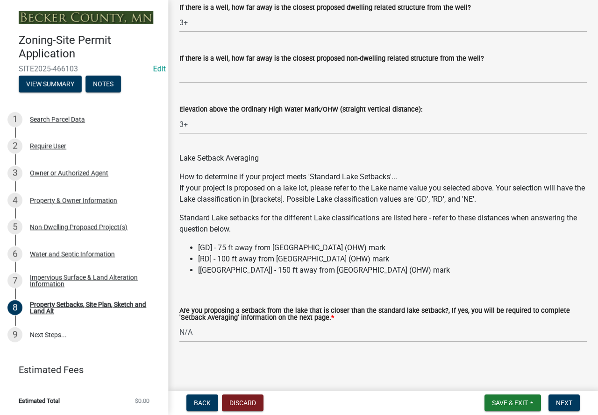
click at [546, 400] on form "Save & Exit Save Save & Exit Next" at bounding box center [532, 403] width 103 height 17
click at [556, 404] on span "Next" at bounding box center [564, 403] width 16 height 7
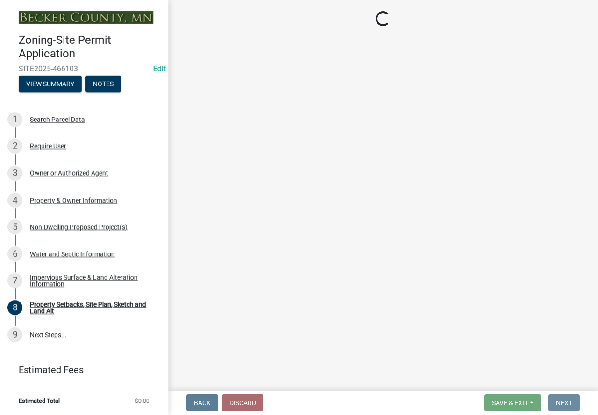
scroll to position [0, 0]
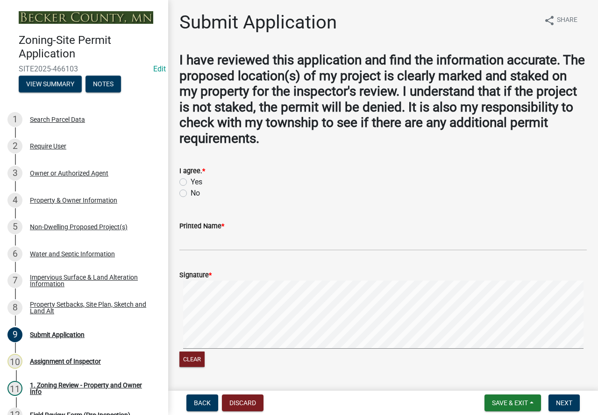
click at [191, 181] on label "Yes" at bounding box center [197, 182] width 12 height 11
click at [191, 181] on input "Yes" at bounding box center [194, 180] width 6 height 6
radio input "true"
click at [215, 244] on input "Printed Name *" at bounding box center [383, 241] width 408 height 19
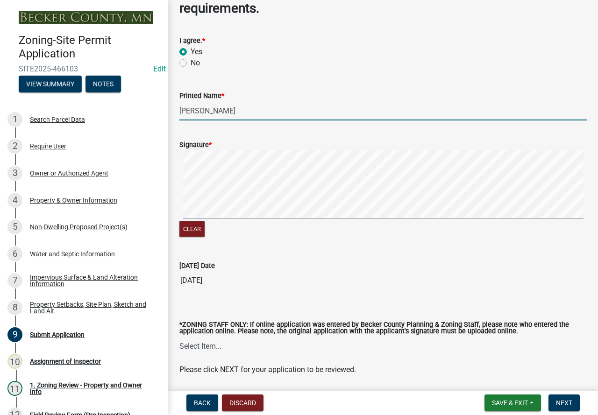
scroll to position [140, 0]
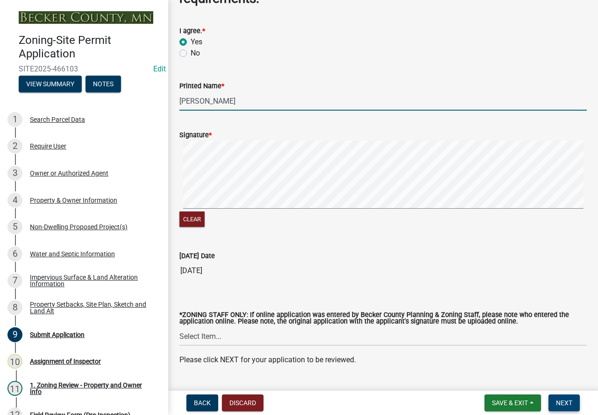
type input "Brian Metelak"
click at [557, 406] on span "Next" at bounding box center [564, 403] width 16 height 7
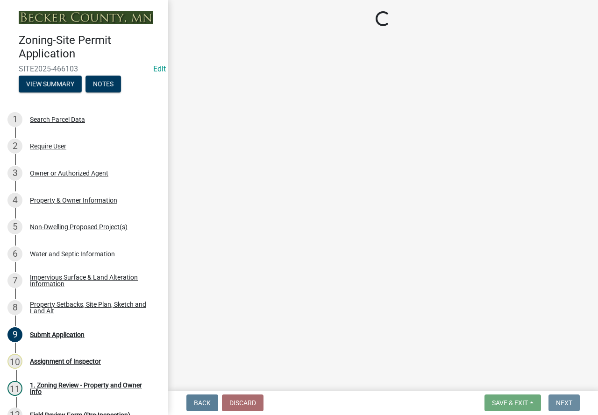
scroll to position [0, 0]
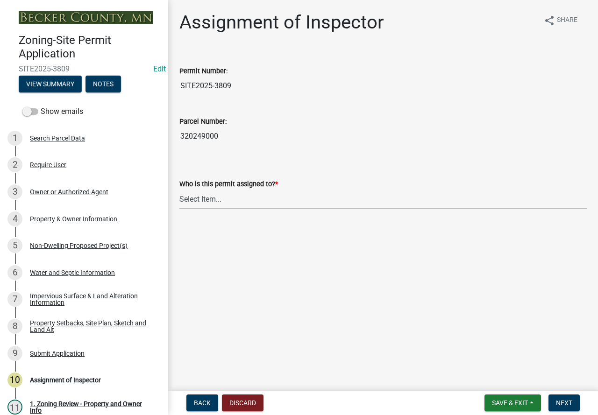
click at [301, 205] on select "Select Item... [PERSON_NAME] [PERSON_NAME] [PERSON_NAME] [PERSON_NAME] [PERSON_…" at bounding box center [383, 199] width 408 height 19
click at [179, 190] on select "Select Item... [PERSON_NAME] [PERSON_NAME] [PERSON_NAME] [PERSON_NAME] [PERSON_…" at bounding box center [383, 199] width 408 height 19
select select "c0b6e50c-983d-48c1-a910-e8bd43c13b77"
click at [568, 401] on span "Next" at bounding box center [564, 403] width 16 height 7
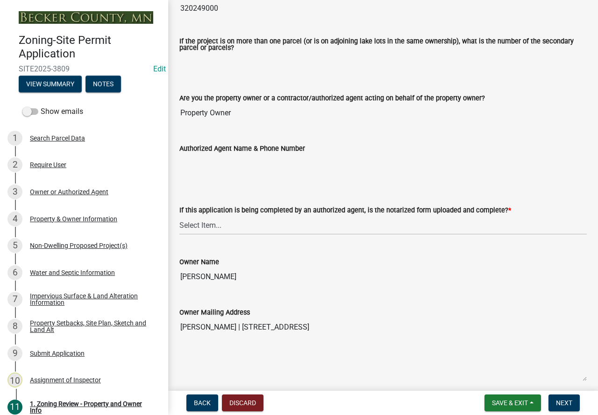
scroll to position [140, 0]
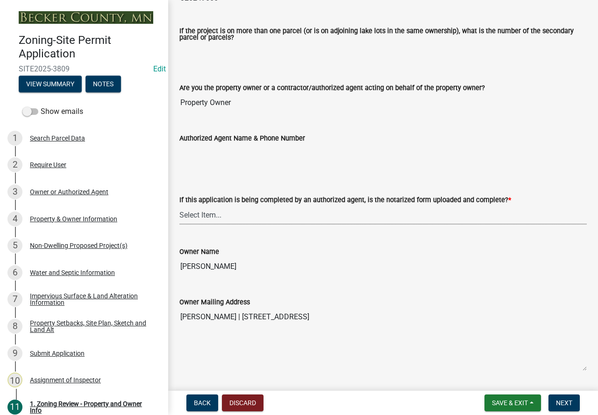
click at [241, 219] on select "Select Item... Yes No N/A" at bounding box center [383, 215] width 408 height 19
click at [179, 206] on select "Select Item... Yes No N/A" at bounding box center [383, 215] width 408 height 19
select select "b279cdb4-a9c7-4e65-a8bd-797316f5be14"
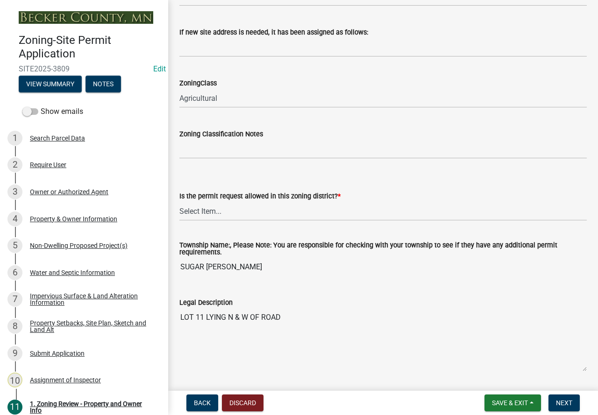
scroll to position [608, 0]
click at [236, 211] on select "Select Item... Yes No" at bounding box center [383, 210] width 408 height 19
click at [179, 202] on select "Select Item... Yes No" at bounding box center [383, 210] width 408 height 19
select select "b4f32c46-6248-4748-b47c-fa4933858724"
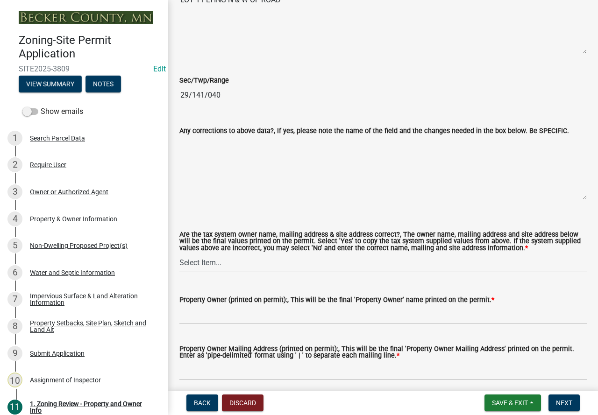
scroll to position [935, 0]
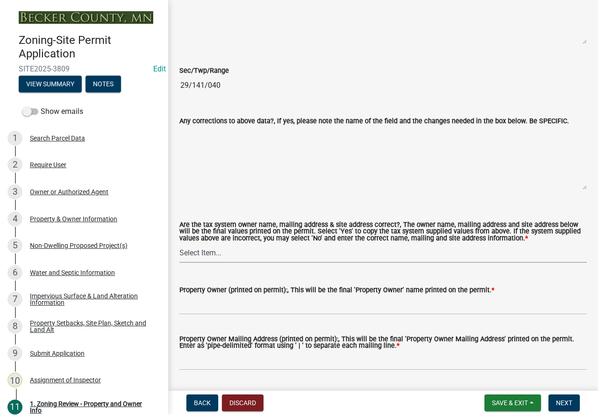
click at [240, 257] on select "Select Item... Yes No" at bounding box center [383, 253] width 408 height 19
click at [179, 245] on select "Select Item... Yes No" at bounding box center [383, 253] width 408 height 19
select select "ab6c2257-4786-48e5-86d0-1194833f57c8"
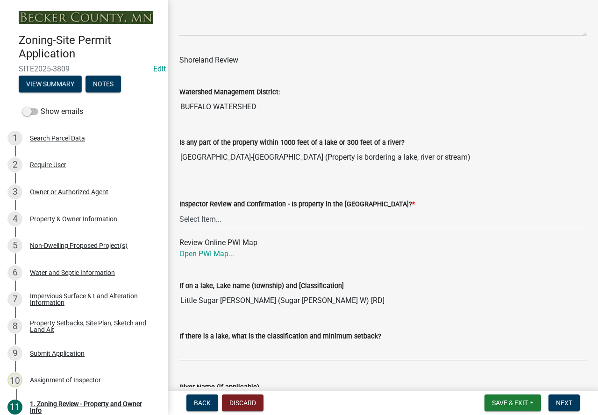
scroll to position [1402, 0]
click at [269, 220] on select "Select Item... Within Shoreland District (SD) Not in Shoreland District (NOTSL)" at bounding box center [383, 218] width 408 height 19
click at [179, 212] on select "Select Item... Within Shoreland District (SD) Not in Shoreland District (NOTSL)" at bounding box center [383, 218] width 408 height 19
select select "de99b201-fb85-4000-88f5-6f49f4ff2101"
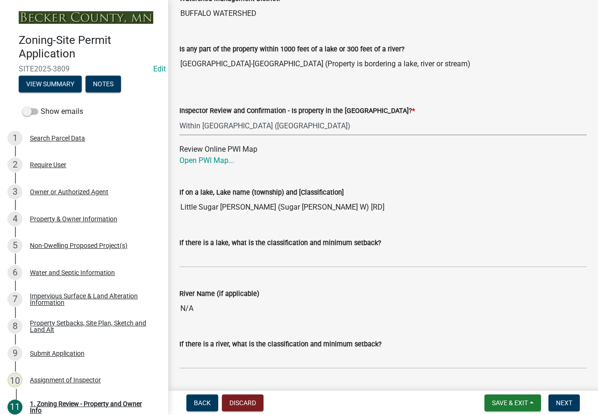
scroll to position [1495, 0]
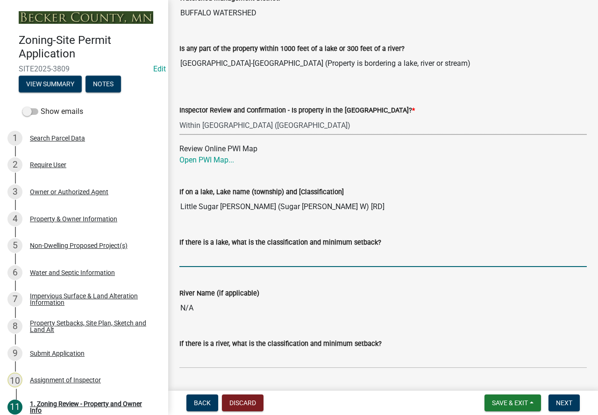
click at [245, 258] on input "If there is a lake, what is the classification and minimum setback?" at bounding box center [383, 257] width 408 height 19
type input "RD100"
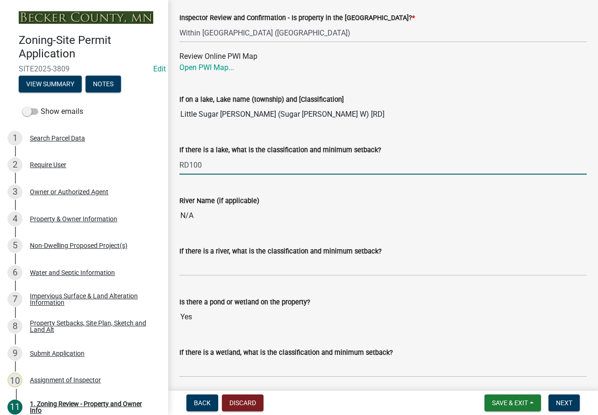
scroll to position [1589, 0]
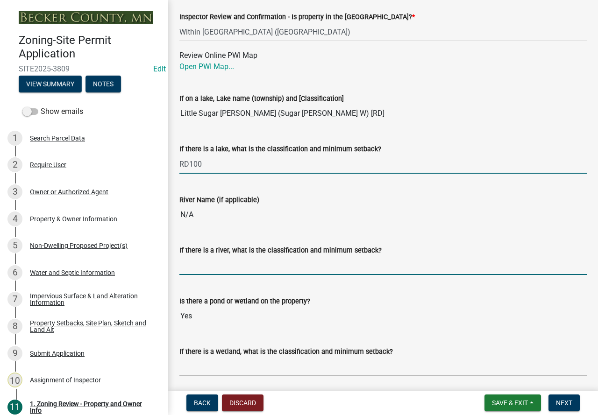
click at [244, 268] on input "If there is a river, what is the classification and minimum setback?" at bounding box center [383, 265] width 408 height 19
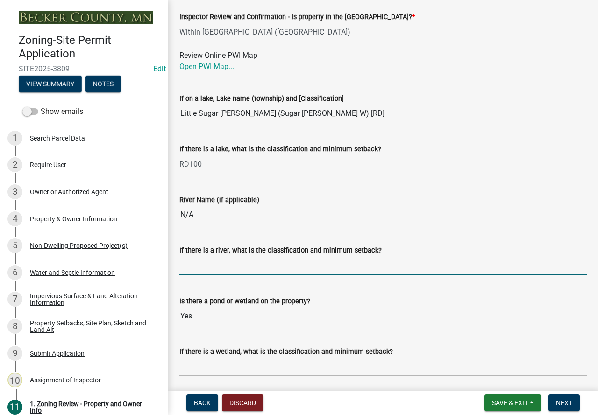
type input "N/A"
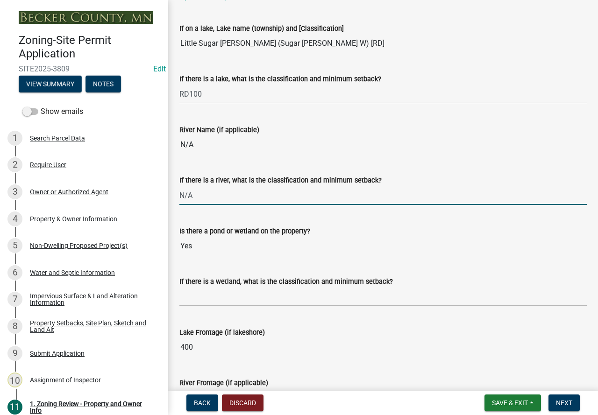
scroll to position [1682, 0]
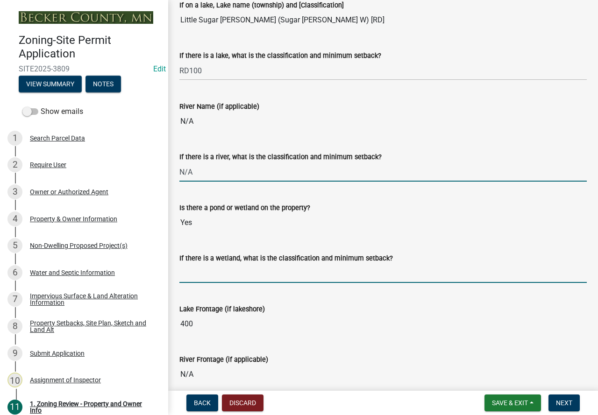
click at [232, 281] on input "If there is a wetland, what is the classification and minimum setback?" at bounding box center [383, 273] width 408 height 19
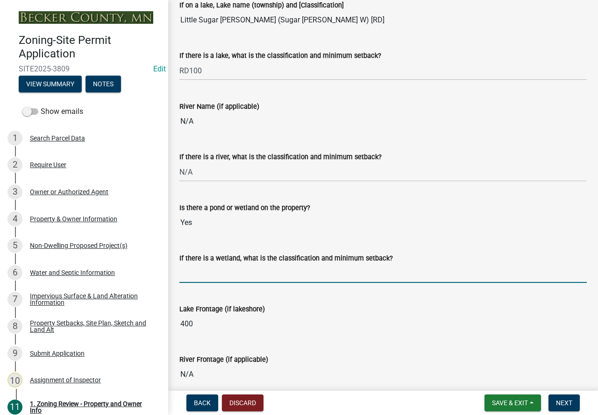
type input "NOT PROTECTED MAY BUILD UP TO BUT NOT IN WETLAND"
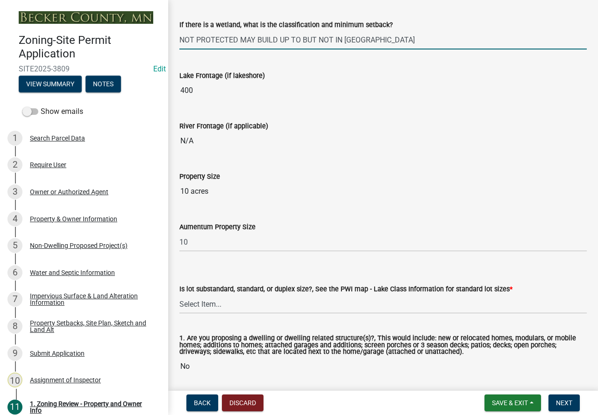
scroll to position [1963, 0]
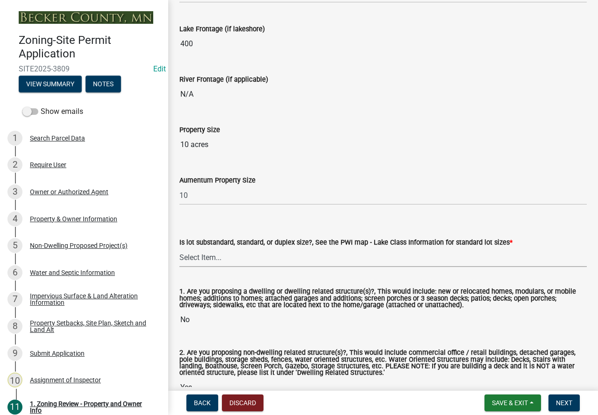
click at [242, 259] on select "Select Item... Non-Riparian and not back lot Substandard Non-Riparian Backlot S…" at bounding box center [383, 257] width 408 height 19
click at [179, 250] on select "Select Item... Non-Riparian and not back lot Substandard Non-Riparian Backlot S…" at bounding box center [383, 257] width 408 height 19
select select "bebe3d63-d6b7-40ee-9a8d-3c7f124c1a67"
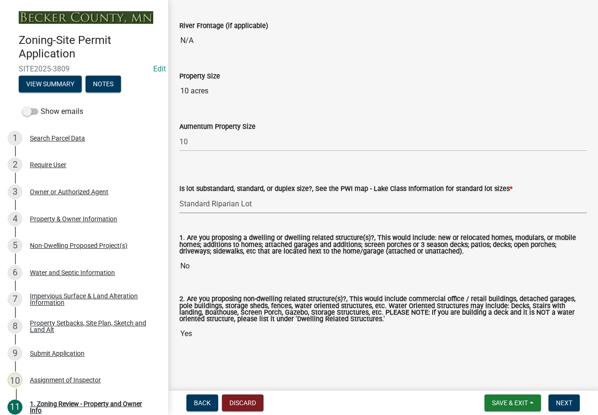
scroll to position [2020, 0]
click at [568, 410] on button "Next" at bounding box center [564, 403] width 31 height 17
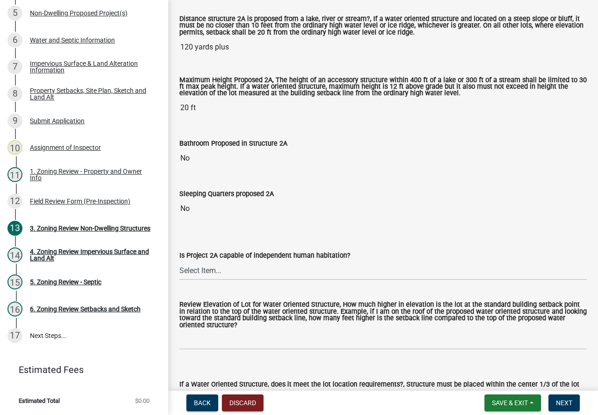
scroll to position [280, 0]
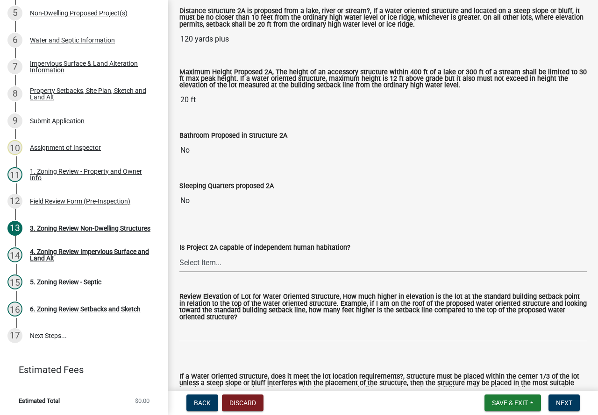
click at [258, 271] on select "Select Item... Yes No N/A" at bounding box center [383, 262] width 408 height 19
click at [179, 254] on select "Select Item... Yes No N/A" at bounding box center [383, 262] width 408 height 19
select select "2fe0a161-8217-4815-9ba4-414222f248ef"
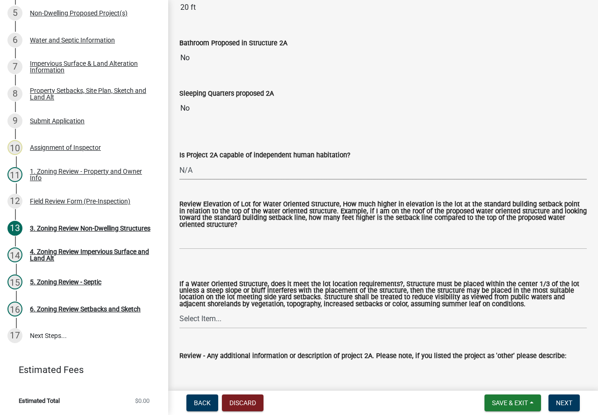
scroll to position [374, 0]
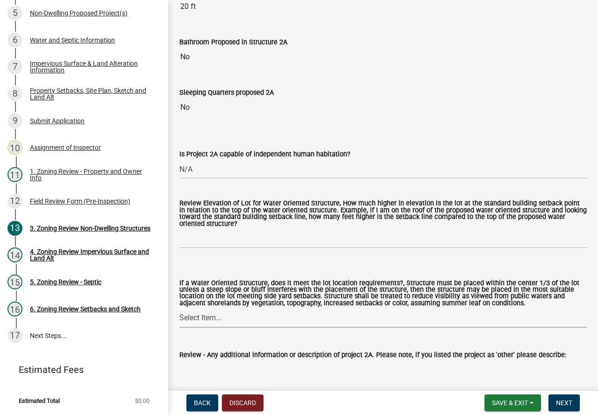
click at [250, 315] on select "Select Item... Not a Water Oriented Structure Yes No" at bounding box center [383, 318] width 408 height 19
click at [179, 310] on select "Select Item... Not a Water Oriented Structure Yes No" at bounding box center [383, 318] width 408 height 19
select select "5e5a1a43-a57c-433a-8128-35b9326238e3"
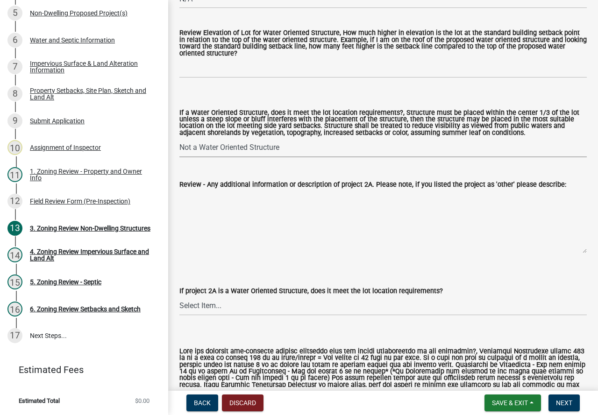
scroll to position [561, 0]
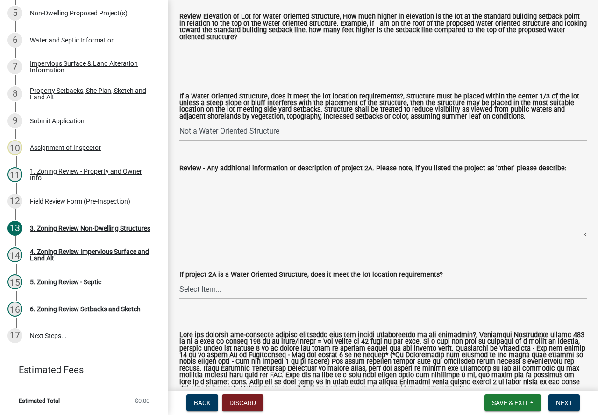
click at [234, 287] on select "Select Item... Not a water oriented structure Yes No" at bounding box center [383, 289] width 408 height 19
click at [179, 282] on select "Select Item... Not a water oriented structure Yes No" at bounding box center [383, 289] width 408 height 19
select select "223718f0-5ac7-44a0-9707-5d191da7cdfb"
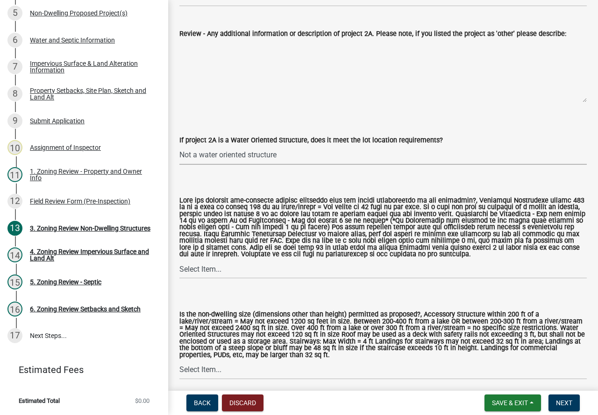
scroll to position [701, 0]
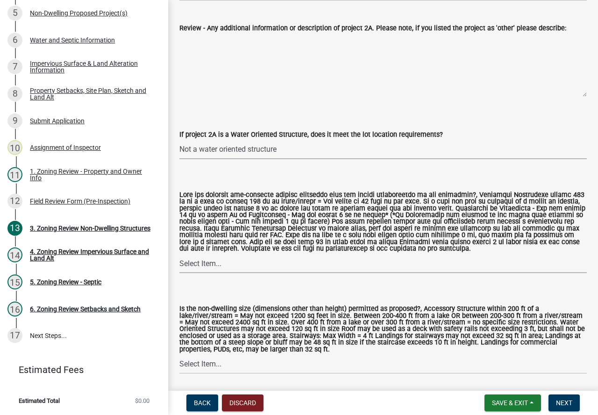
click at [223, 272] on select "Select Item... Yes No N/A" at bounding box center [383, 263] width 408 height 19
click at [179, 257] on select "Select Item... Yes No N/A" at bounding box center [383, 263] width 408 height 19
select select "11273f80-b661-4893-b6ee-de0b52aa8284"
click at [224, 366] on select "Select Item... Yes No" at bounding box center [383, 364] width 408 height 19
click at [179, 358] on select "Select Item... Yes No" at bounding box center [383, 364] width 408 height 19
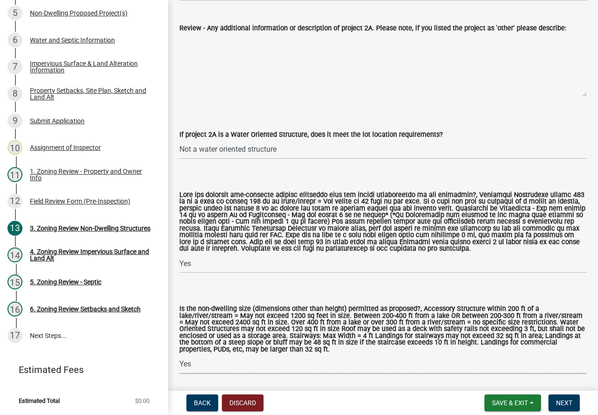
select select "08924a8d-620f-42ce-8de3-94388368b842"
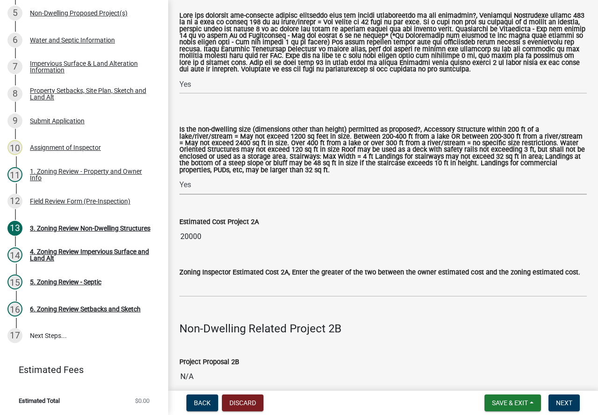
scroll to position [888, 0]
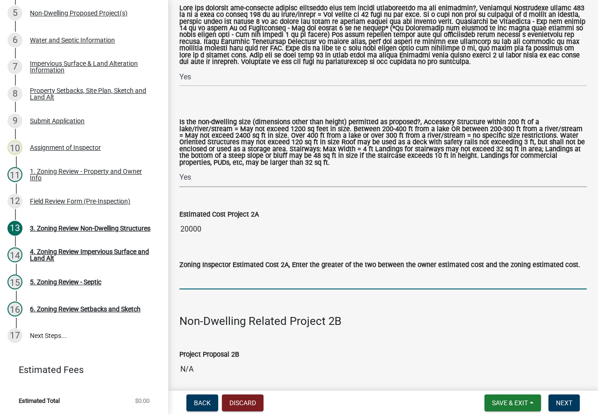
click at [216, 288] on input "text" at bounding box center [383, 280] width 408 height 19
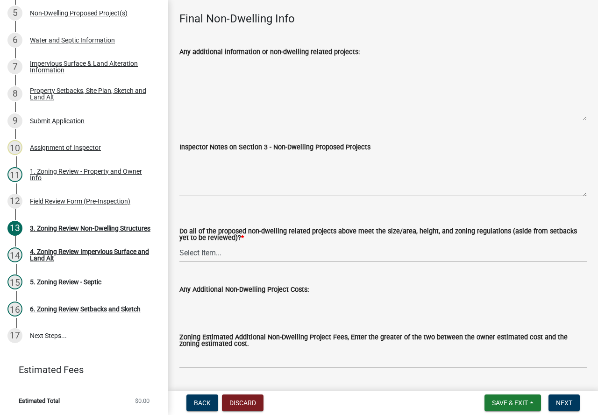
scroll to position [3346, 0]
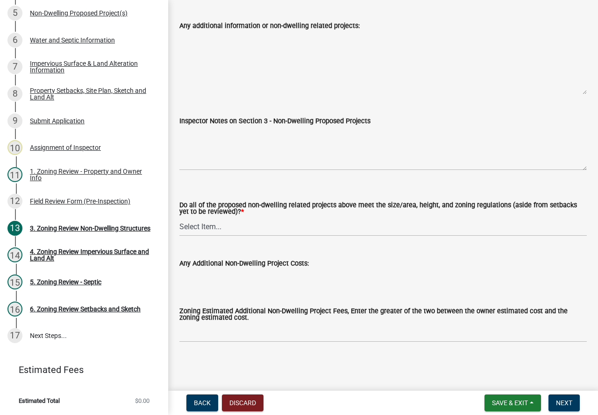
type input "20000"
click at [257, 233] on select "Select Item... Yes No N/A" at bounding box center [383, 226] width 408 height 19
click at [179, 217] on select "Select Item... Yes No N/A" at bounding box center [383, 226] width 408 height 19
select select "70869821-7738-4560-8d2e-4f353ca78bb3"
click at [559, 407] on span "Next" at bounding box center [564, 403] width 16 height 7
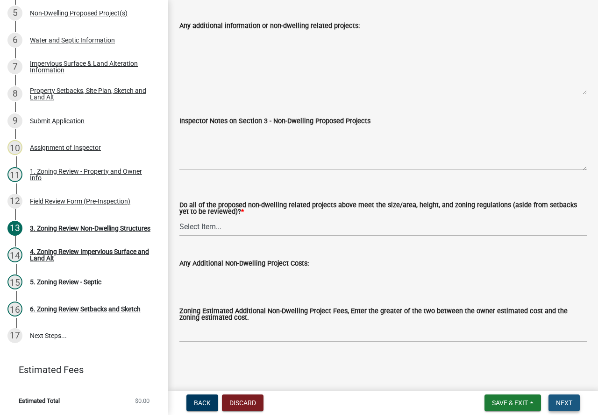
scroll to position [0, 0]
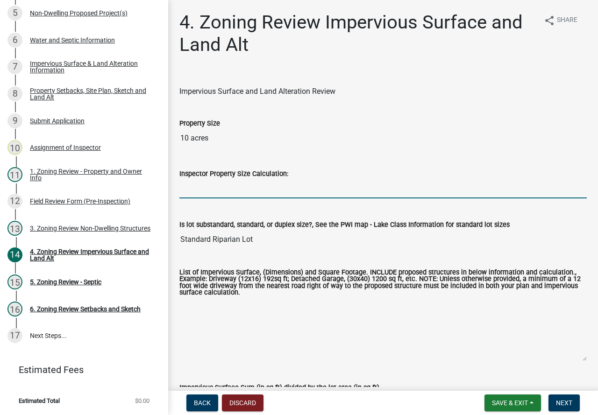
click at [250, 192] on input "Inspector Property Size Calculation:" at bounding box center [383, 188] width 408 height 19
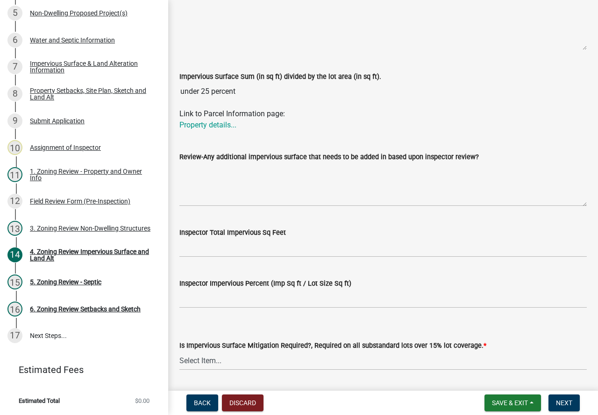
scroll to position [340, 0]
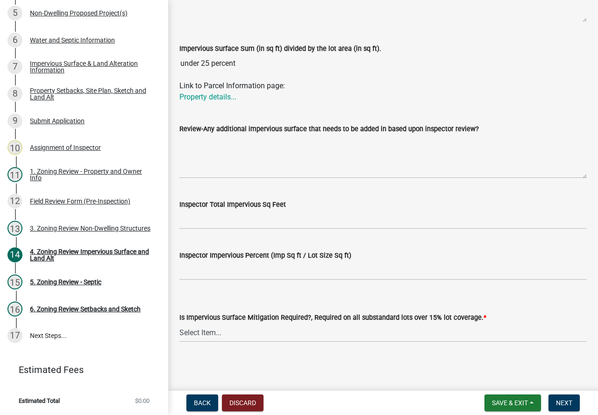
type input "435600"
click at [466, 329] on select "Select Item... Yes- Over 15% substandard lot coverage No N/A" at bounding box center [383, 332] width 408 height 19
click at [179, 323] on select "Select Item... Yes- Over 15% substandard lot coverage No N/A" at bounding box center [383, 332] width 408 height 19
select select "e01e6f83-540c-4684-94c6-de0fe38ded07"
click at [567, 404] on span "Next" at bounding box center [564, 403] width 16 height 7
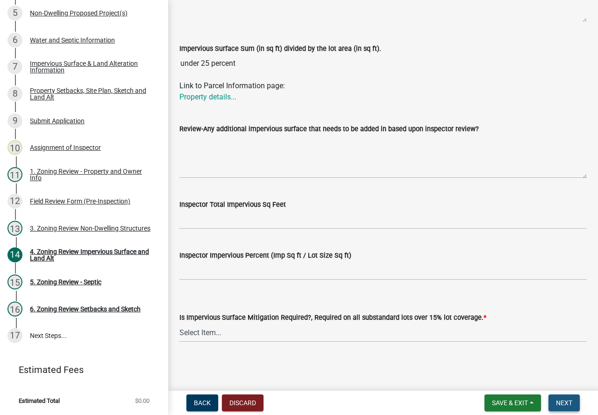
scroll to position [0, 0]
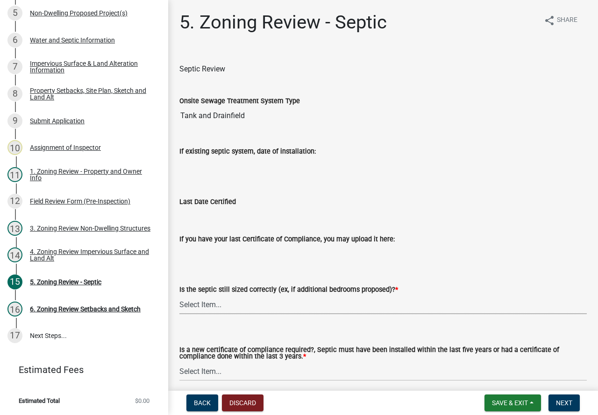
click at [218, 301] on select "Select Item... Yes No N/A" at bounding box center [383, 304] width 408 height 19
click at [179, 295] on select "Select Item... Yes No N/A" at bounding box center [383, 304] width 408 height 19
select select "ffe0288f-179d-446d-9dfb-ee21a688edc6"
click at [207, 367] on select "Select Item... Yes No" at bounding box center [383, 371] width 408 height 19
click at [179, 363] on select "Select Item... Yes No" at bounding box center [383, 371] width 408 height 19
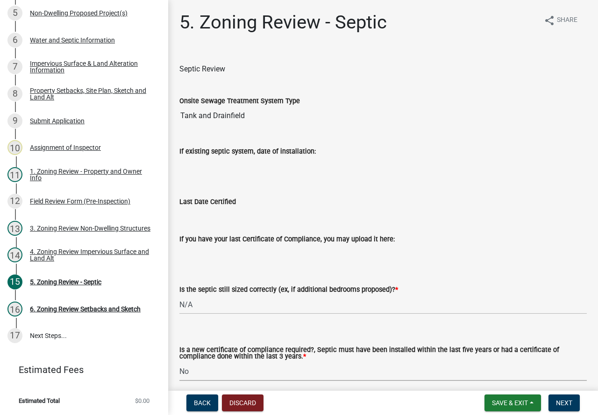
select select "2fd537d7-74b1-4ff9-a84c-837cf5598f43"
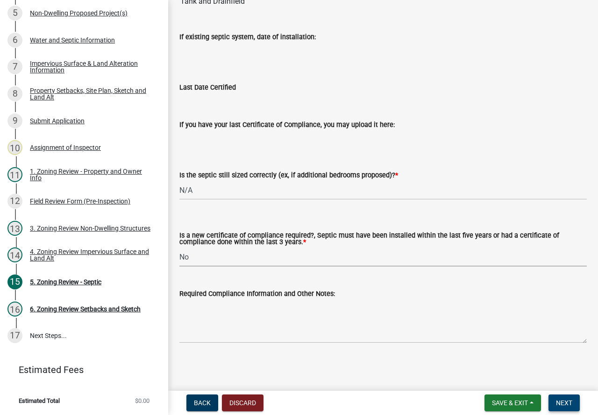
click at [558, 401] on span "Next" at bounding box center [564, 403] width 16 height 7
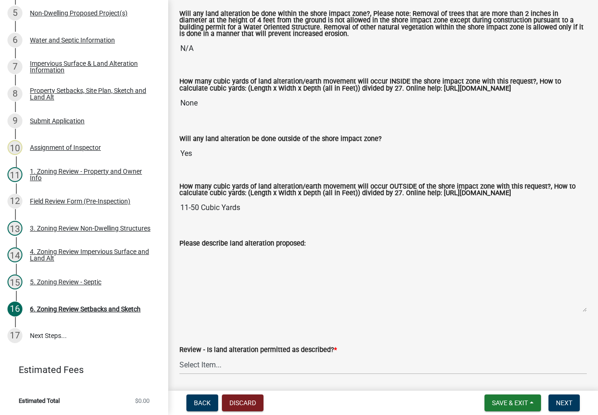
scroll to position [280, 0]
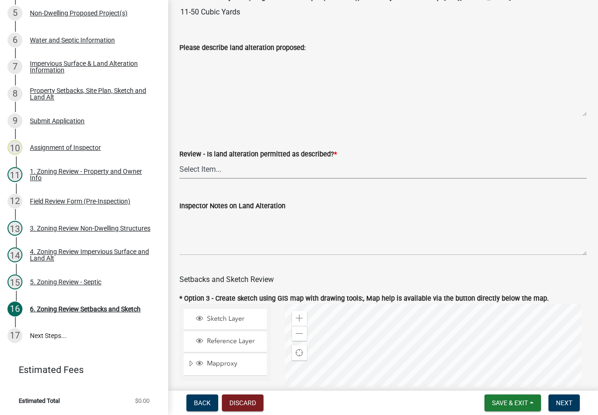
click at [265, 176] on select "Select Item... Yes No N/A" at bounding box center [383, 169] width 408 height 19
click at [179, 168] on select "Select Item... Yes No N/A" at bounding box center [383, 169] width 408 height 19
select select "cada6796-d529-4ebb-b6d4-faca8dd705c9"
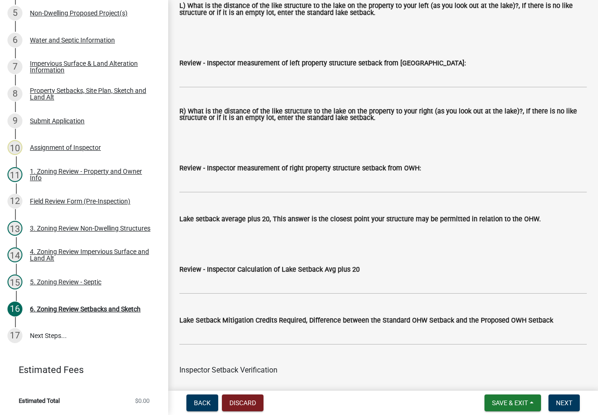
scroll to position [2897, 0]
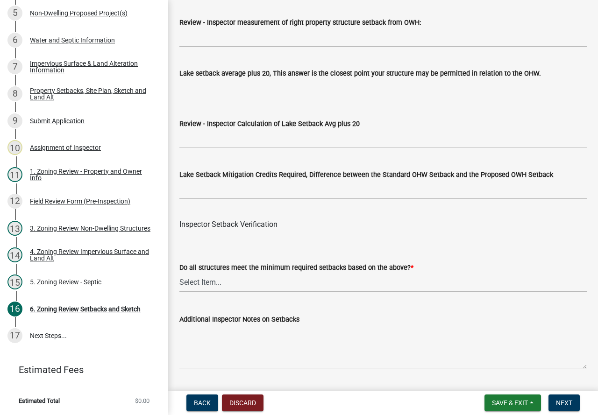
click at [249, 293] on select "Select Item... Yes No" at bounding box center [383, 282] width 408 height 19
click at [179, 286] on select "Select Item... Yes No" at bounding box center [383, 282] width 408 height 19
select select "1355ee8a-8cf1-4796-8594-a9df27e9dfb0"
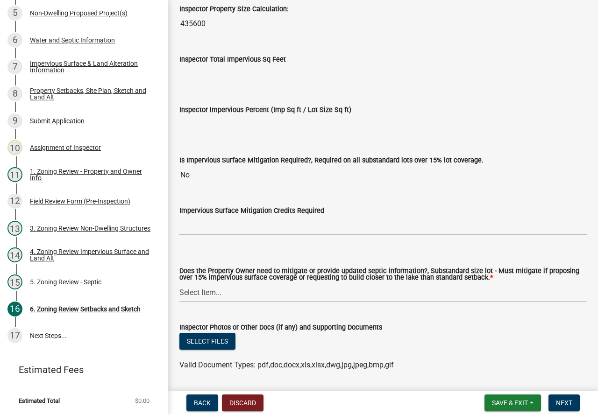
scroll to position [3365, 0]
click at [229, 300] on select "Select Item... No Mitigation or additional Septic Information is required Septi…" at bounding box center [383, 292] width 408 height 19
click at [179, 296] on select "Select Item... No Mitigation or additional Septic Information is required Septi…" at bounding box center [383, 292] width 408 height 19
select select "90ee664a-1dc2-440e-be2c-90a87c157e77"
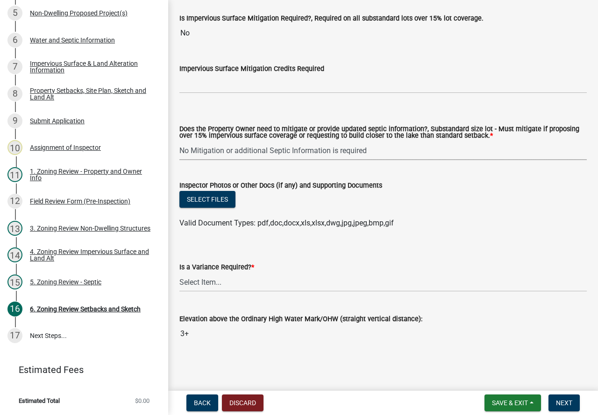
scroll to position [3520, 0]
click at [230, 279] on select "Select Item... Yes No" at bounding box center [383, 282] width 408 height 19
click at [179, 273] on select "Select Item... Yes No" at bounding box center [383, 282] width 408 height 19
select select "f2187563-aefa-492e-adce-9c256a51e9d2"
click at [569, 403] on span "Next" at bounding box center [564, 403] width 16 height 7
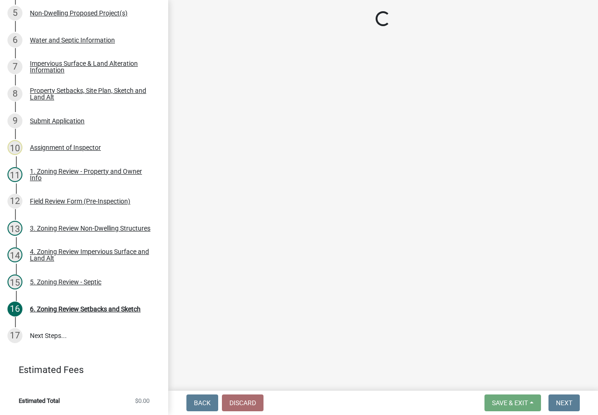
scroll to position [259, 0]
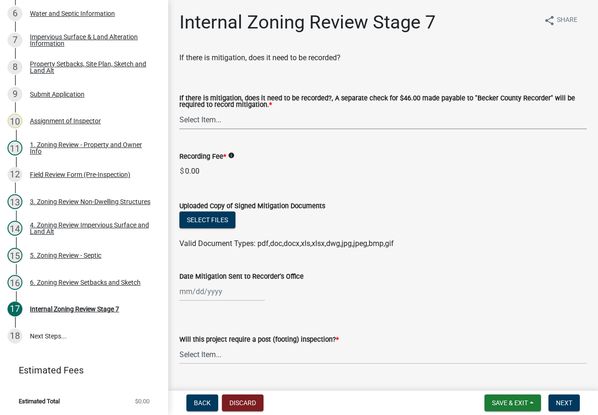
click at [277, 122] on select "Select Item... Yes No N/A" at bounding box center [383, 119] width 408 height 19
click at [179, 111] on select "Select Item... Yes No N/A" at bounding box center [383, 119] width 408 height 19
select select "e59fcb53-d9ed-466f-8c3e-33bb35216820"
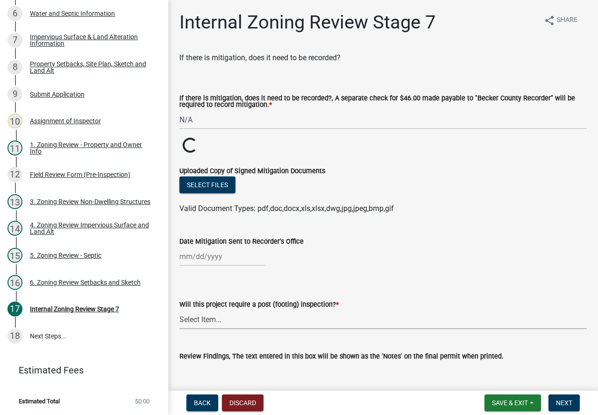
click at [235, 320] on select "Select Item... No Yes" at bounding box center [383, 319] width 408 height 19
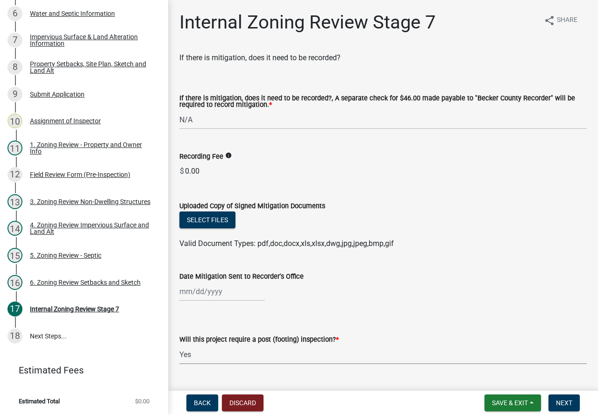
click at [179, 346] on select "Select Item... No Yes" at bounding box center [383, 354] width 408 height 19
select select "74b00539-a6f1-4ef6-a890-a22a5fa5fedf"
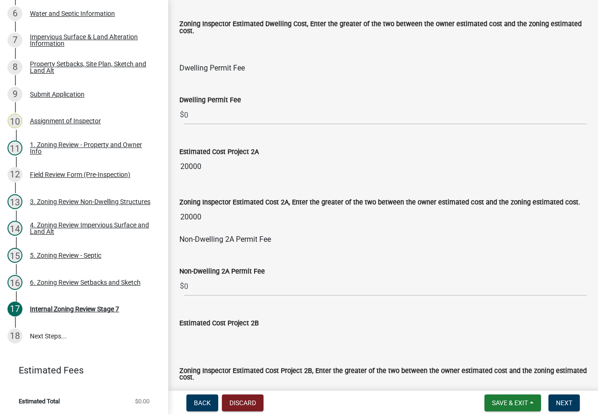
scroll to position [514, 0]
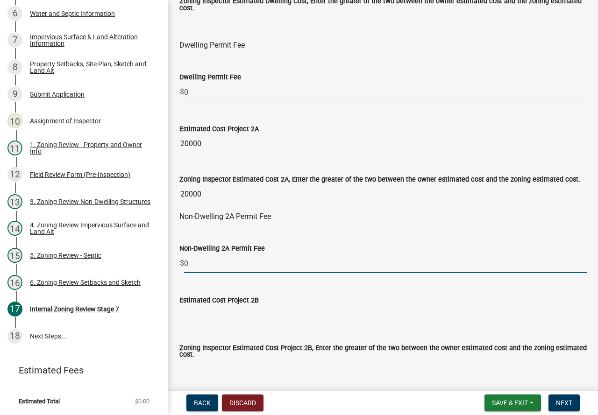
click at [217, 262] on input "0" at bounding box center [385, 263] width 403 height 19
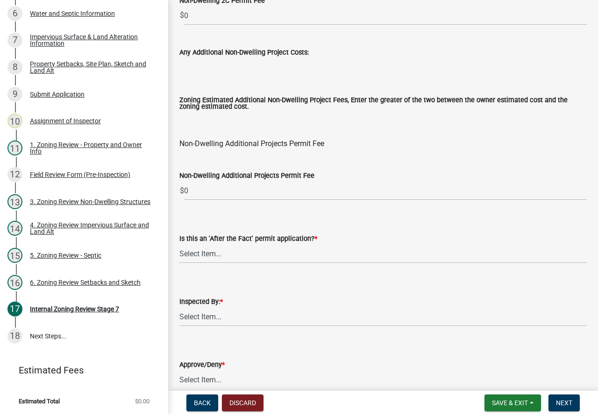
scroll to position [1122, 0]
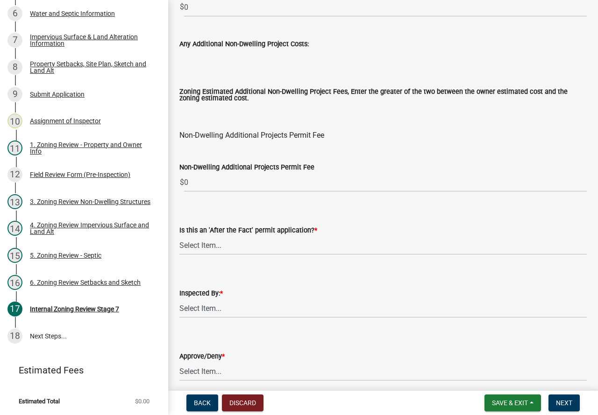
type input "120"
click at [236, 246] on select "Select Item... No Yes" at bounding box center [383, 245] width 408 height 19
click at [179, 238] on select "Select Item... No Yes" at bounding box center [383, 245] width 408 height 19
select select "bbe3a6c5-1893-4527-8578-ada07a3b8ea5"
click at [234, 307] on select "Select Item... [PERSON_NAME] [PERSON_NAME] [PERSON_NAME] [PERSON_NAME] [PERSON_…" at bounding box center [383, 308] width 408 height 19
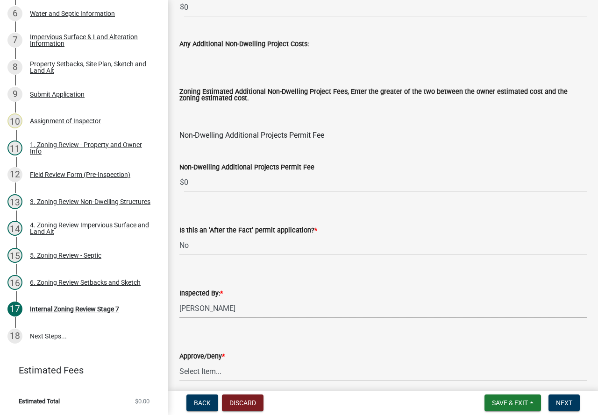
click at [179, 301] on select "Select Item... [PERSON_NAME] [PERSON_NAME] [PERSON_NAME] [PERSON_NAME] [PERSON_…" at bounding box center [383, 308] width 408 height 19
select select "c0b6e50c-983d-48c1-a910-e8bd43c13b77"
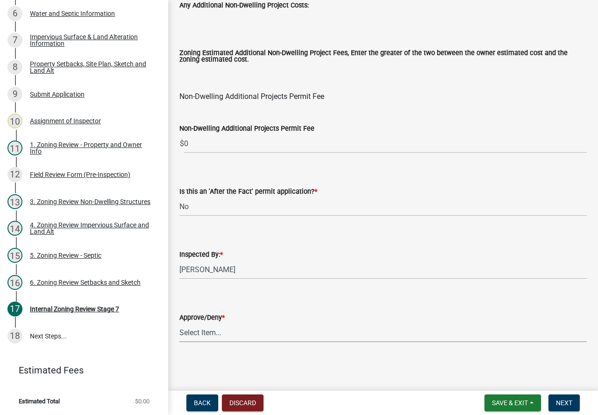
click at [225, 336] on select "Select Item... Approve Deny" at bounding box center [383, 332] width 408 height 19
click at [179, 323] on select "Select Item... Approve Deny" at bounding box center [383, 332] width 408 height 19
select select "97c9e5a4-d35f-4903-ad68-b764687ac9e9"
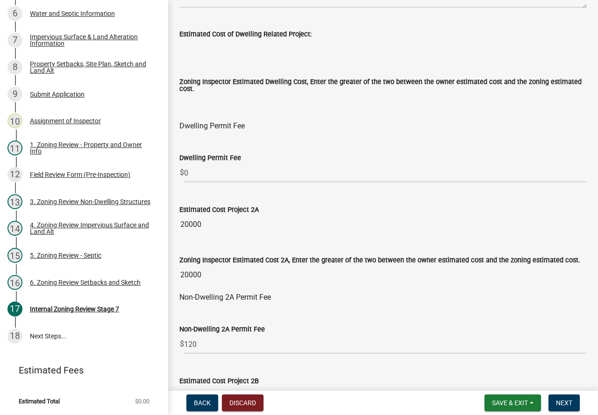
scroll to position [415, 0]
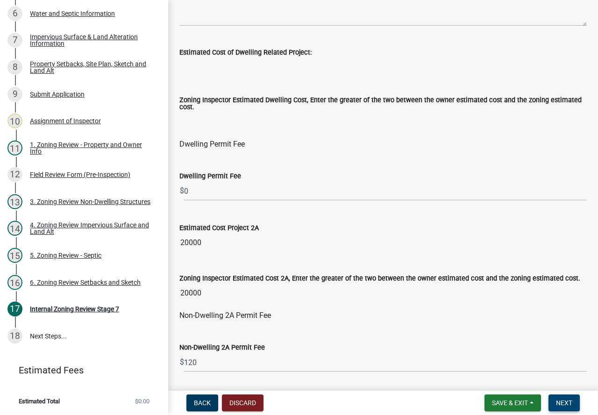
click at [560, 401] on span "Next" at bounding box center [564, 403] width 16 height 7
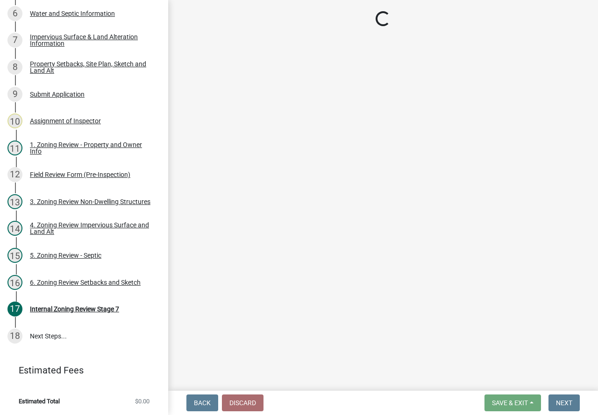
scroll to position [367, 0]
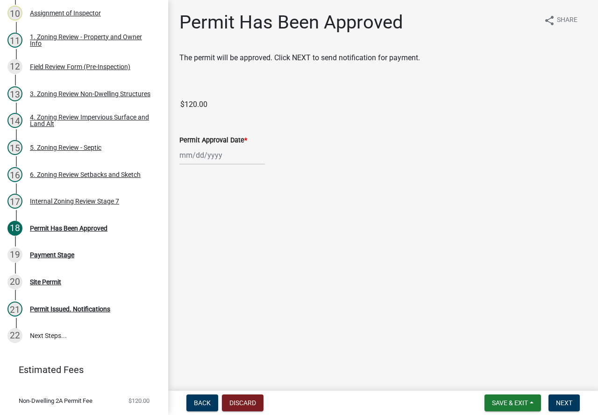
click at [198, 156] on div at bounding box center [222, 155] width 86 height 19
select select "8"
select select "2025"
click at [200, 247] on div "19" at bounding box center [203, 250] width 15 height 15
type input "[DATE]"
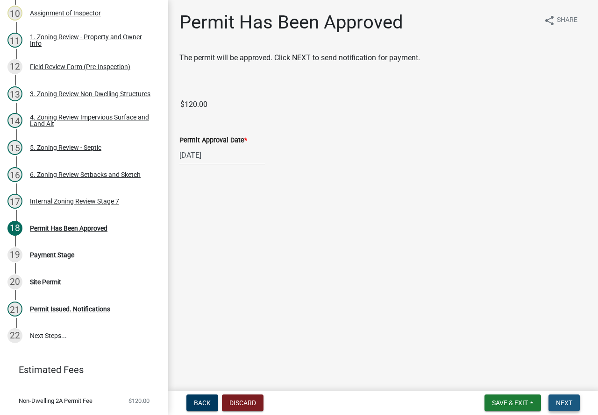
click at [563, 408] on button "Next" at bounding box center [564, 403] width 31 height 17
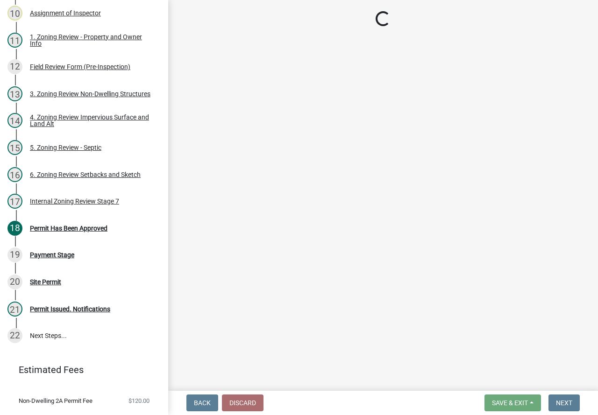
select select "3: 3"
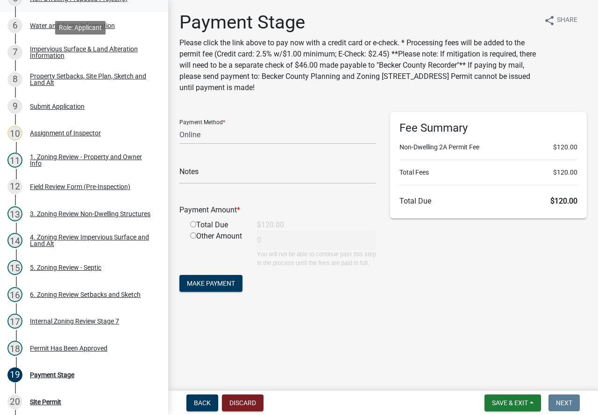
scroll to position [87, 0]
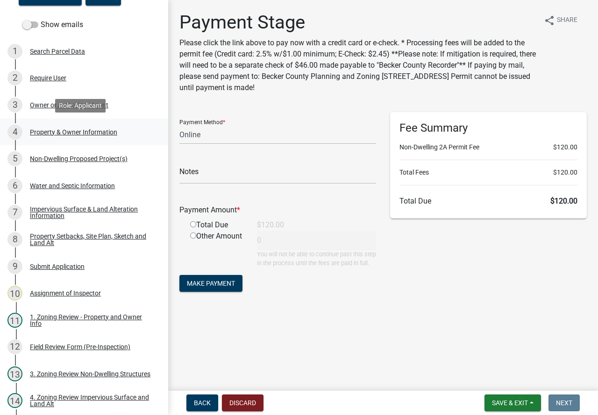
click at [88, 136] on div "4 Property & Owner Information" at bounding box center [80, 132] width 146 height 15
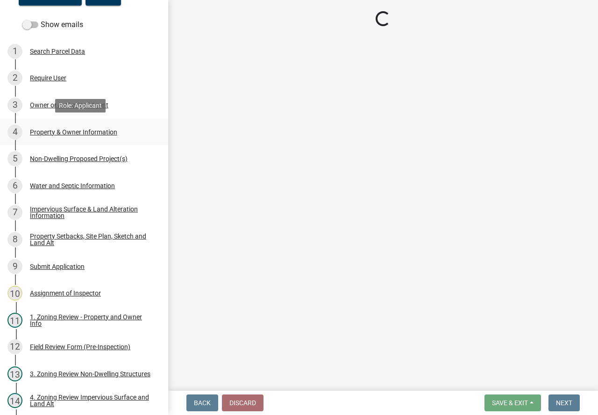
select select "15d55337-0fb0-485e-a759-dab20e978987"
select select "61d56479-71b4-4f98-942d-99b919d4174a"
select select "fcf6d223-6c57-4dc5-b63a-a94704169022"
select select "5a5634ed-f11e-4c7b-90e1-096e6cfd17b9"
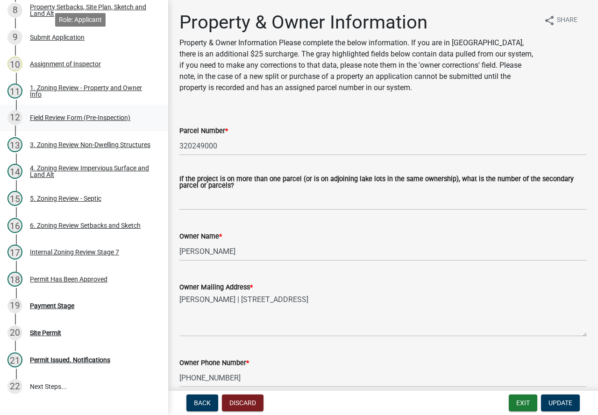
scroll to position [388, 0]
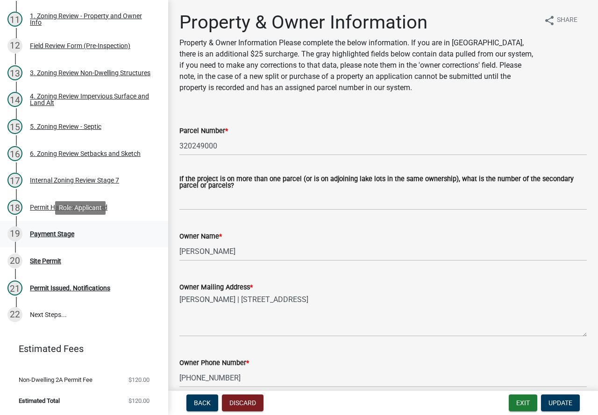
click at [64, 233] on div "Payment Stage" at bounding box center [52, 234] width 44 height 7
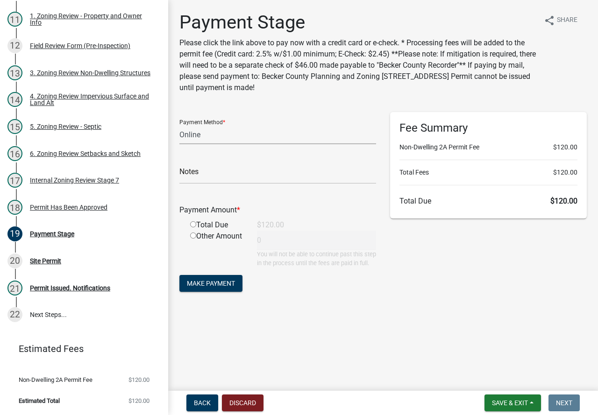
click at [225, 131] on select "Credit Card POS Check Cash Online" at bounding box center [277, 134] width 197 height 19
select select "1: 0"
click at [179, 125] on select "Credit Card POS Check Cash Online" at bounding box center [277, 134] width 197 height 19
click at [214, 172] on input "text" at bounding box center [277, 174] width 197 height 19
type input "3784"
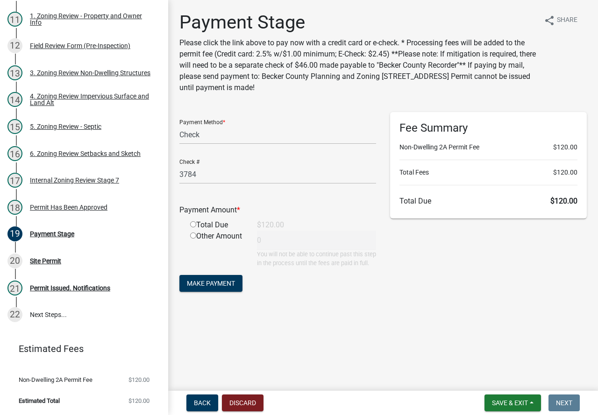
click at [191, 224] on input "radio" at bounding box center [193, 225] width 6 height 6
radio input "true"
type input "120"
click at [214, 287] on span "Make Payment" at bounding box center [211, 283] width 48 height 7
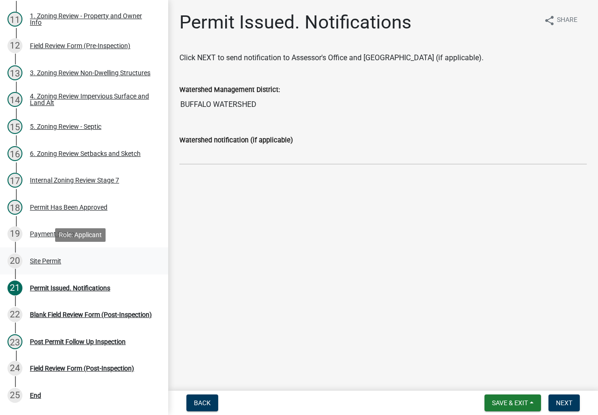
click at [55, 259] on div "Site Permit" at bounding box center [45, 261] width 31 height 7
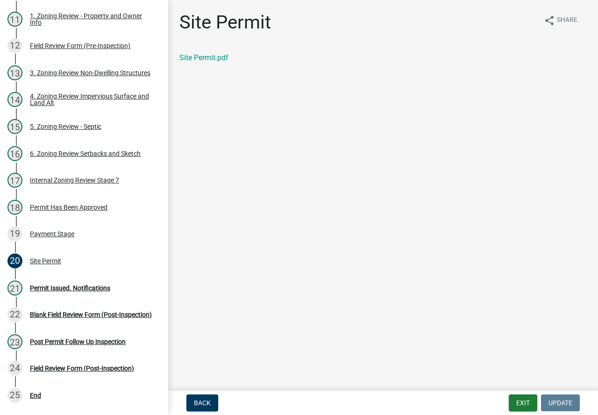
click at [203, 62] on div "Site Permit.pdf" at bounding box center [383, 57] width 408 height 11
click at [204, 58] on link "Site Permit.pdf" at bounding box center [203, 57] width 49 height 9
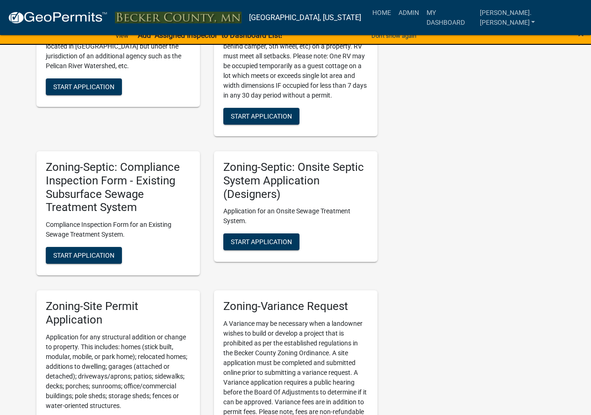
scroll to position [1110, 0]
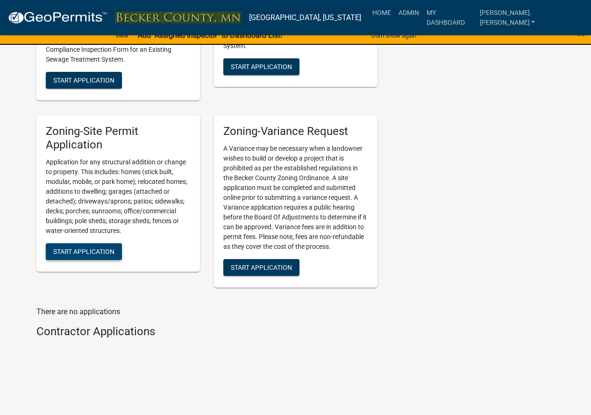
click at [98, 250] on span "Start Application" at bounding box center [83, 251] width 61 height 7
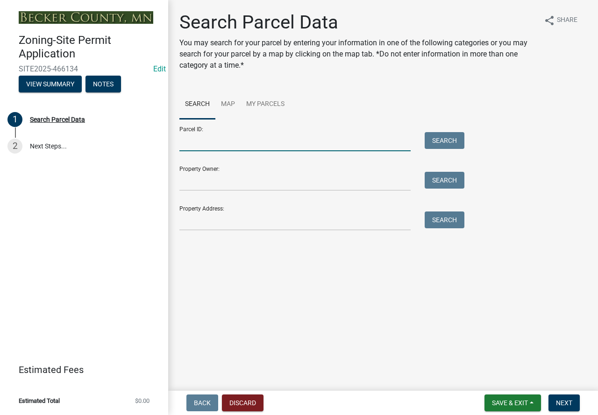
click at [211, 140] on input "Parcel ID:" at bounding box center [294, 141] width 231 height 19
paste input "320078008"
type input "320078008"
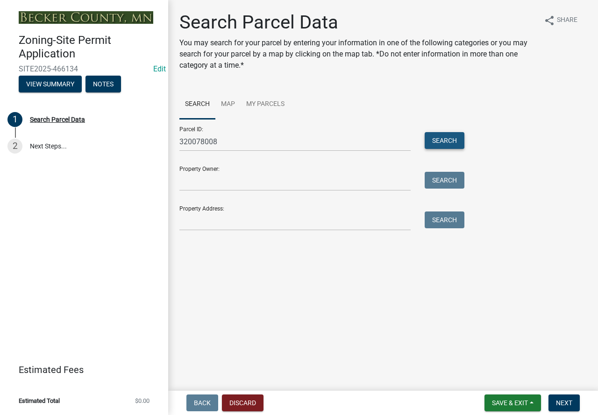
click at [440, 146] on button "Search" at bounding box center [445, 140] width 40 height 17
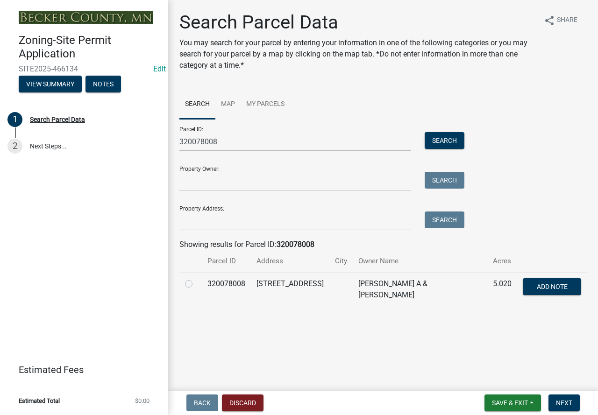
drag, startPoint x: 219, startPoint y: 298, endPoint x: 218, endPoint y: 322, distance: 24.3
click at [218, 322] on main "Search Parcel Data You may search for your parcel by entering your information …" at bounding box center [383, 193] width 430 height 387
click at [196, 279] on label at bounding box center [196, 279] width 0 height 0
click at [196, 285] on input "radio" at bounding box center [199, 282] width 6 height 6
radio input "true"
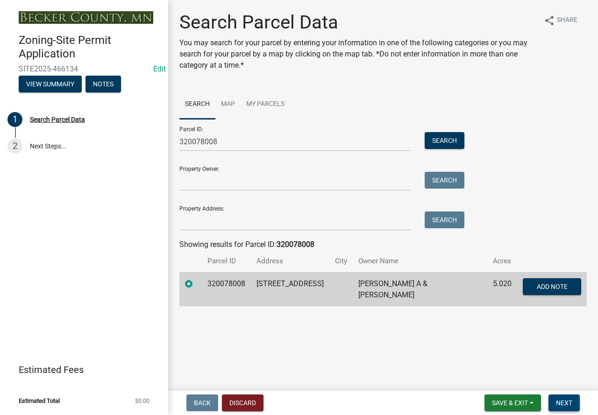
click at [561, 401] on span "Next" at bounding box center [564, 403] width 16 height 7
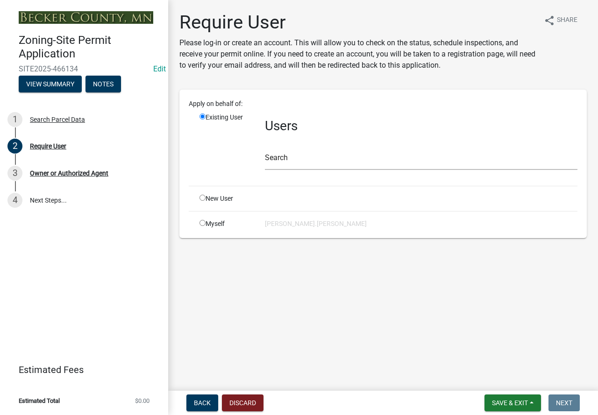
click at [202, 199] on input "radio" at bounding box center [203, 198] width 6 height 6
radio input "true"
radio input "false"
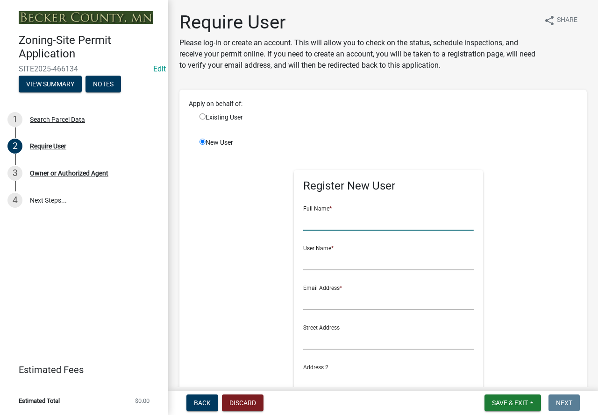
click at [330, 220] on input "text" at bounding box center [388, 221] width 171 height 19
type input "d"
type input "[PERSON_NAME]"
click at [344, 270] on input "text" at bounding box center [388, 260] width 171 height 19
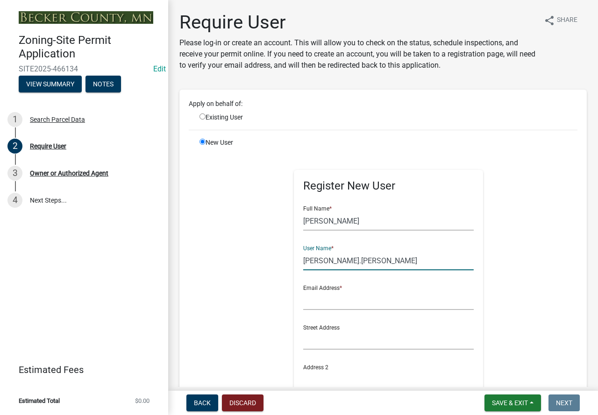
type input "[PERSON_NAME].[PERSON_NAME]"
click at [335, 302] on input "text" at bounding box center [388, 300] width 171 height 19
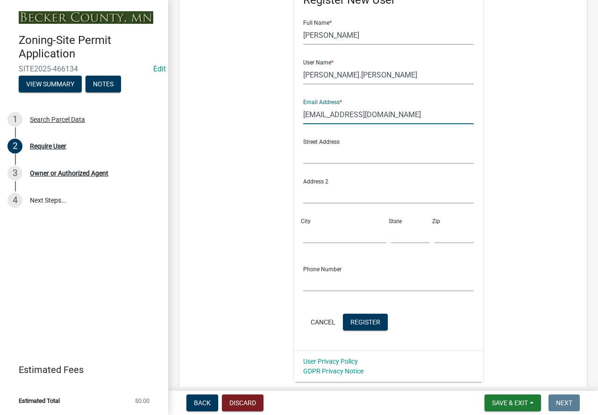
scroll to position [187, 0]
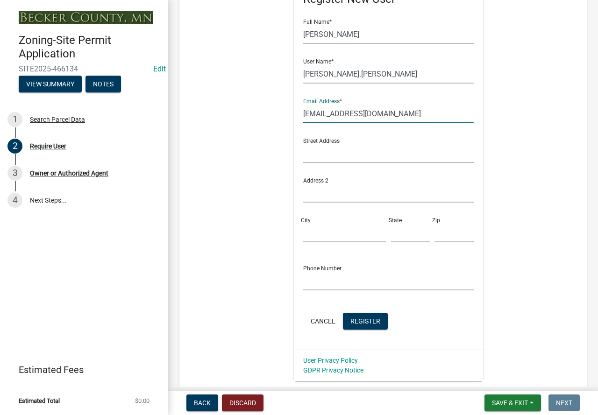
type input "[EMAIL_ADDRESS][DOMAIN_NAME]"
click at [327, 280] on input "text" at bounding box center [388, 281] width 171 height 19
type input "2182050330"
click at [360, 324] on span "Register" at bounding box center [365, 320] width 30 height 7
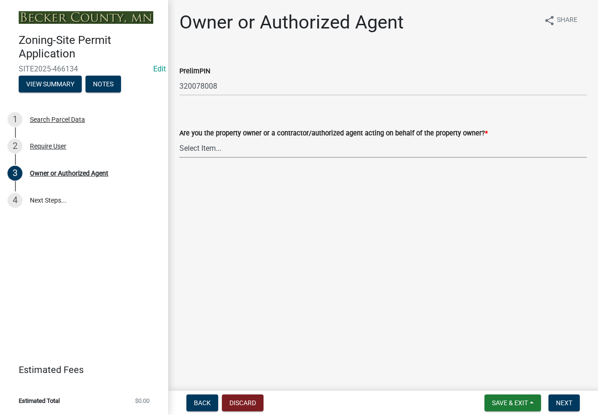
click at [220, 142] on select "Select Item... Property Owner Authorized Agent" at bounding box center [383, 148] width 408 height 19
click at [179, 139] on select "Select Item... Property Owner Authorized Agent" at bounding box center [383, 148] width 408 height 19
select select "3c674549-ed69-405f-b795-9fa3f7d47d9d"
click at [563, 401] on span "Next" at bounding box center [564, 403] width 16 height 7
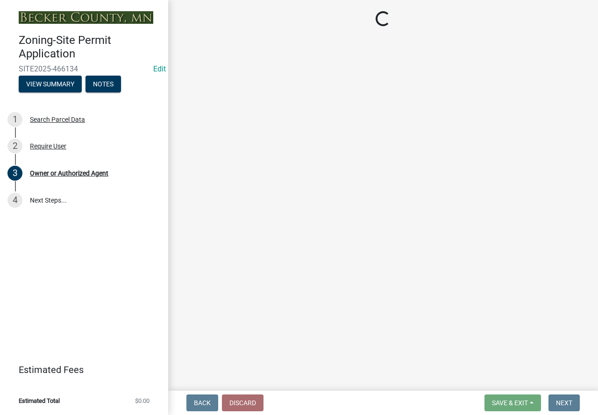
select select "15d55337-0fb0-485e-a759-dab20e978987"
select select "61d56479-71b4-4f98-942d-99b919d4174a"
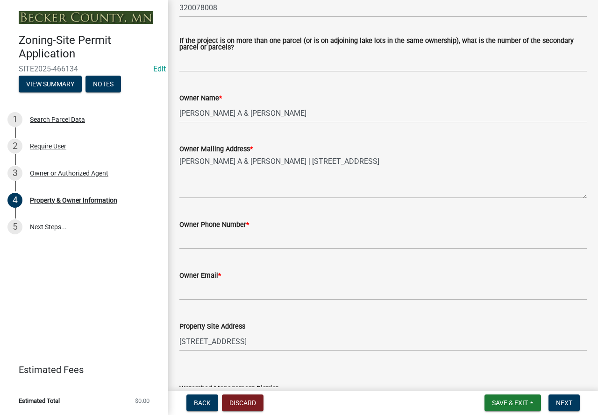
scroll to position [140, 0]
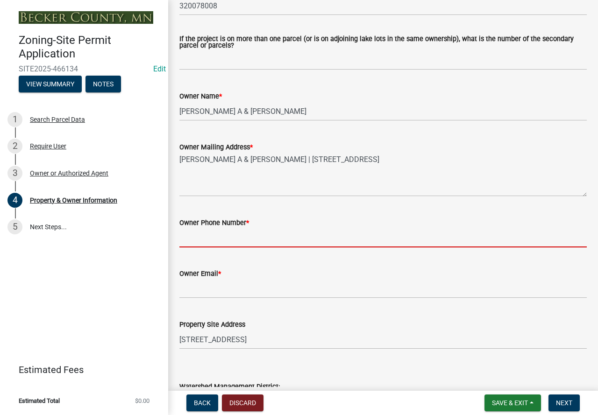
click at [186, 243] on input "Owner Phone Number *" at bounding box center [383, 238] width 408 height 19
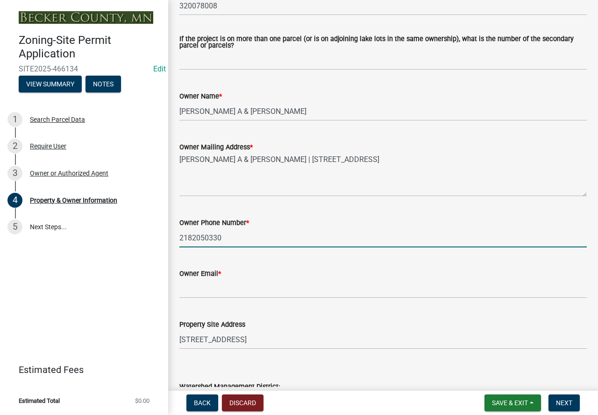
type input "2182050330"
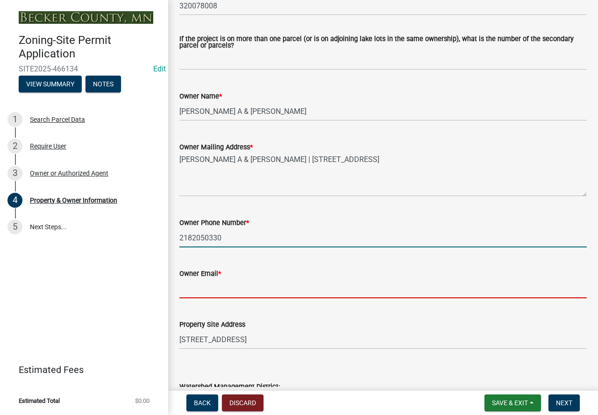
click at [209, 290] on input "Owner Email *" at bounding box center [383, 288] width 408 height 19
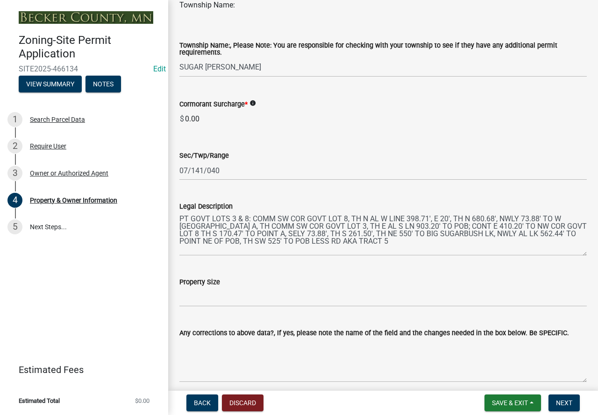
scroll to position [654, 0]
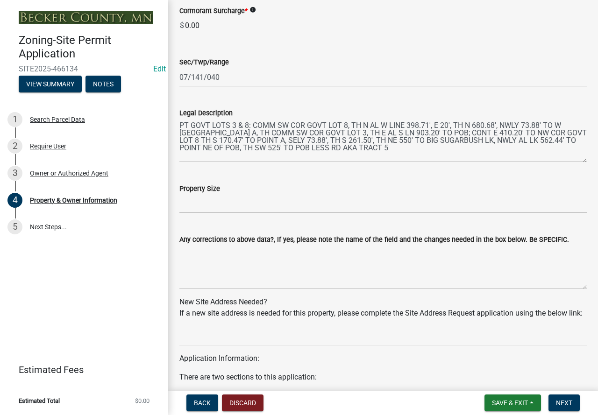
type input "[EMAIL_ADDRESS][DOMAIN_NAME]"
click at [230, 199] on input "Property Size" at bounding box center [383, 203] width 408 height 19
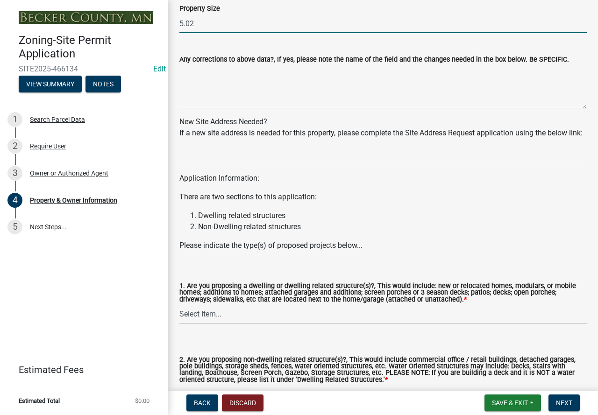
scroll to position [910, 0]
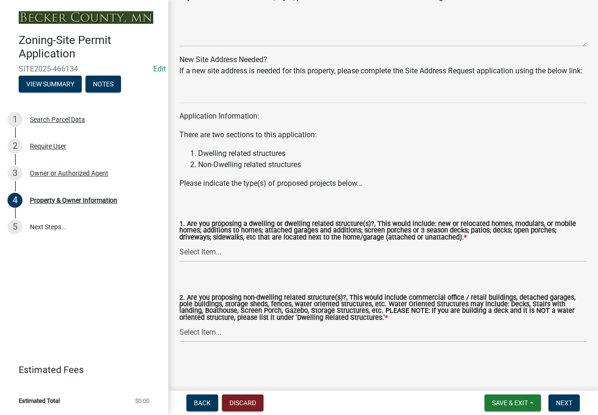
type input "5.02"
click at [256, 250] on select "Select Item... Yes No" at bounding box center [383, 252] width 408 height 19
click at [179, 243] on select "Select Item... Yes No" at bounding box center [383, 252] width 408 height 19
select select "fcf6d223-6c57-4dc5-b63a-a94704169022"
click at [245, 330] on select "Select Item... Yes No" at bounding box center [383, 332] width 408 height 19
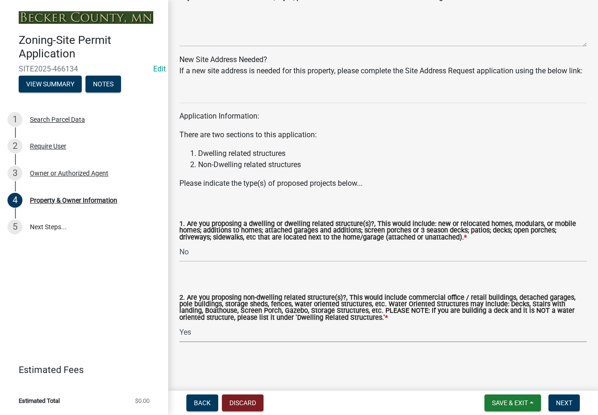
click at [179, 323] on select "Select Item... Yes No" at bounding box center [383, 332] width 408 height 19
select select "5a5634ed-f11e-4c7b-90e1-096e6cfd17b9"
click at [554, 402] on button "Next" at bounding box center [564, 403] width 31 height 17
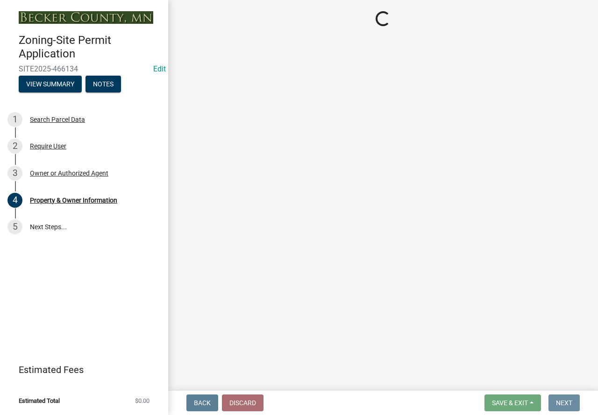
scroll to position [0, 0]
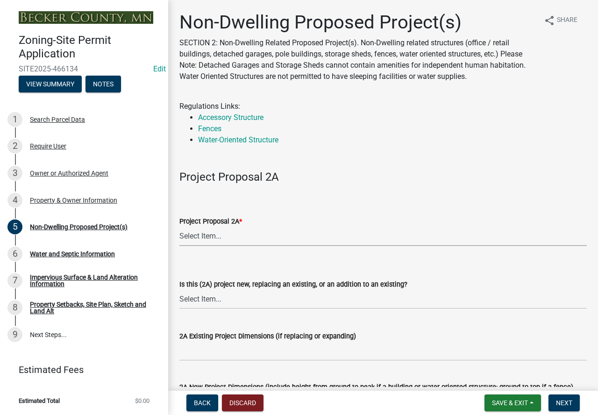
click at [223, 236] on select "Select Item... N/A Commercial Office/Retail Building Detached Garage Pole Build…" at bounding box center [383, 236] width 408 height 19
click at [179, 227] on select "Select Item... N/A Commercial Office/Retail Building Detached Garage Pole Build…" at bounding box center [383, 236] width 408 height 19
select select "6ced1b54-2913-4dbf-9776-23baa6524e46"
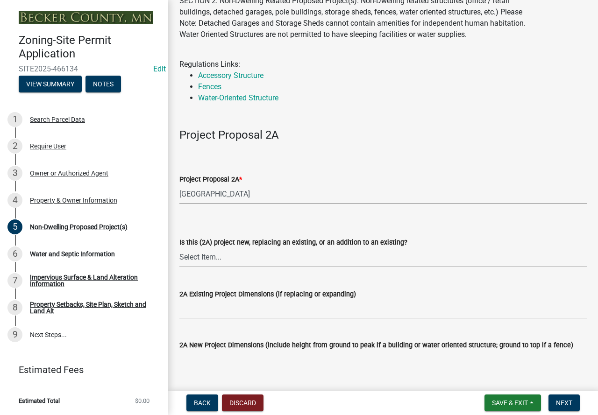
scroll to position [93, 0]
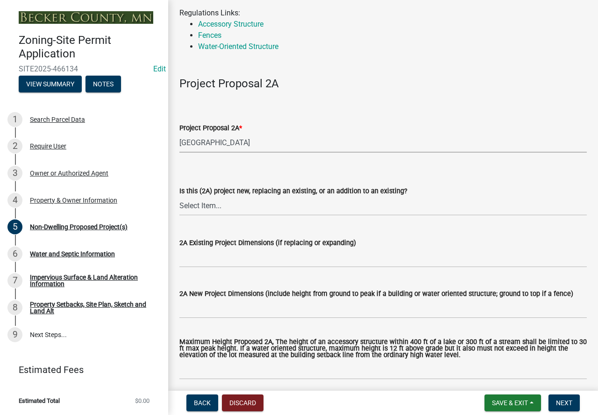
click at [236, 146] on select "Select Item... N/A Commercial Office/Retail Building Detached Garage Pole Build…" at bounding box center [383, 143] width 408 height 19
click at [179, 134] on select "Select Item... N/A Commercial Office/Retail Building Detached Garage Pole Build…" at bounding box center [383, 143] width 408 height 19
click at [232, 212] on select "Select Item... New to Property (new or used structure) Relocating/moving existi…" at bounding box center [383, 206] width 408 height 19
click at [179, 197] on select "Select Item... New to Property (new or used structure) Relocating/moving existi…" at bounding box center [383, 206] width 408 height 19
select select "3a2d96d3-fd69-4ed9-bae4-7a5aa03a7e58"
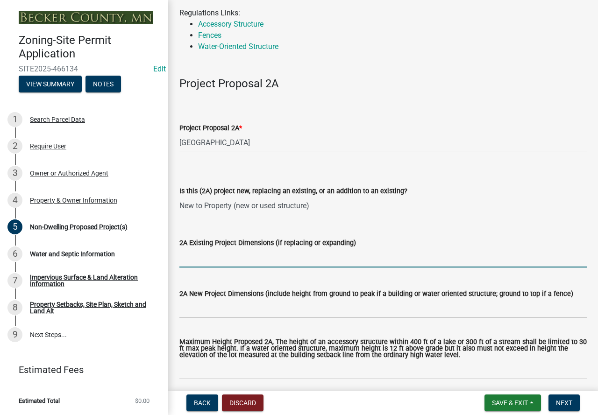
click at [235, 256] on input "2A Existing Project Dimensions (if replacing or expanding)" at bounding box center [383, 258] width 408 height 19
type input "N/A"
click at [230, 305] on input "2A New Project Dimensions (include height from ground to peak if a building or …" at bounding box center [383, 309] width 408 height 19
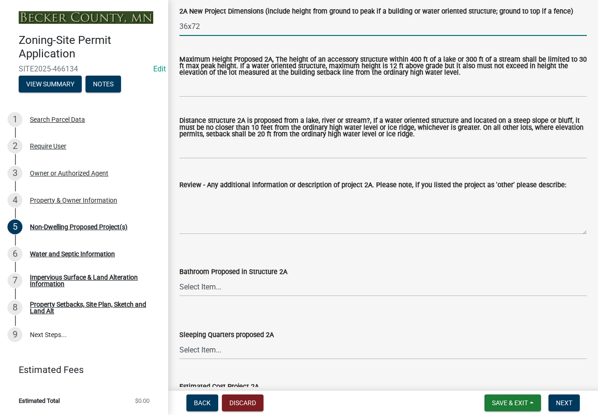
scroll to position [280, 0]
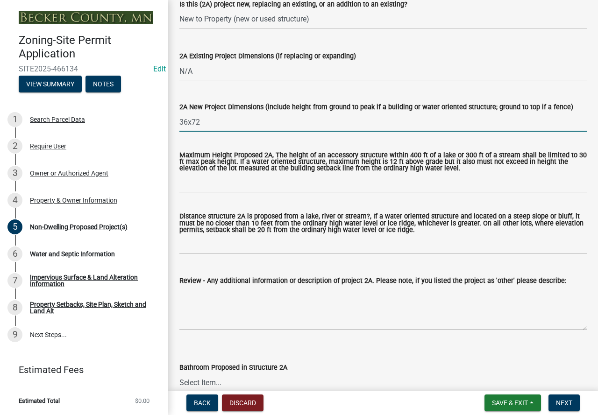
type input "36x72"
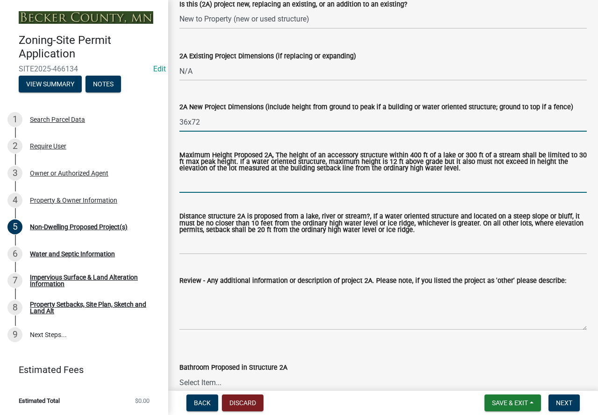
click at [213, 187] on input "Maximum Height Proposed 2A, The height of an accessory structure within 400 ft …" at bounding box center [383, 183] width 408 height 19
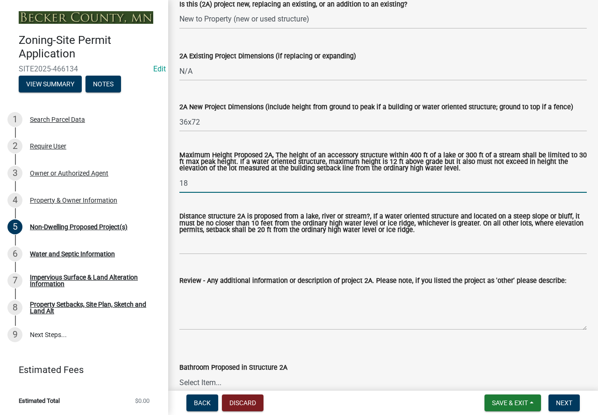
type input "18"
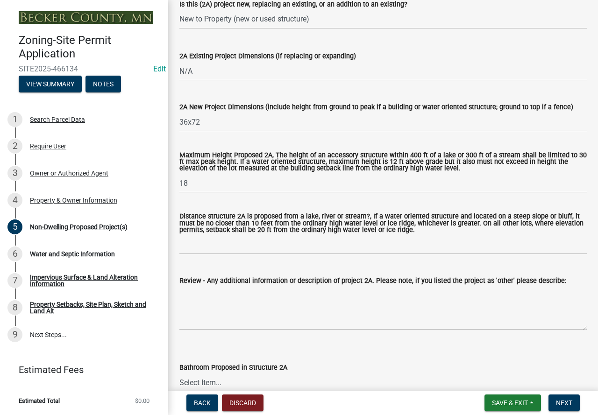
click at [234, 281] on label "Review - Any additional information or description of project 2A. Please note, …" at bounding box center [372, 281] width 387 height 7
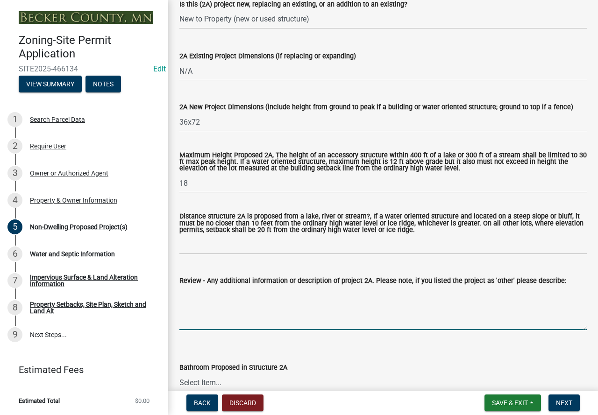
click at [234, 286] on textarea "Review - Any additional information or description of project 2A. Please note, …" at bounding box center [383, 308] width 408 height 44
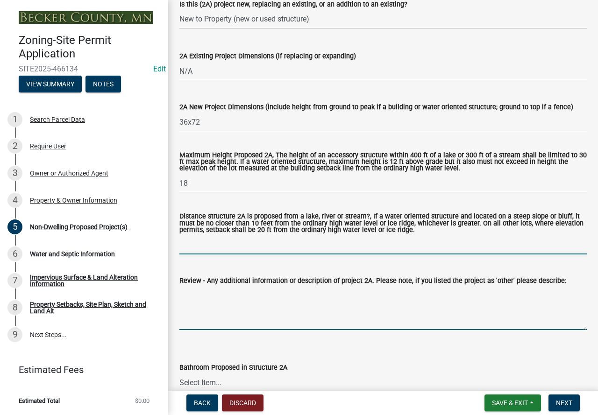
click at [238, 248] on input "Distance structure 2A is proposed from a lake, river or stream?, If a water ori…" at bounding box center [383, 245] width 408 height 19
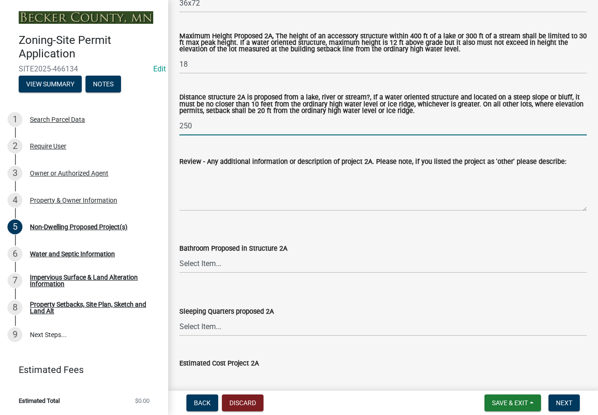
scroll to position [421, 0]
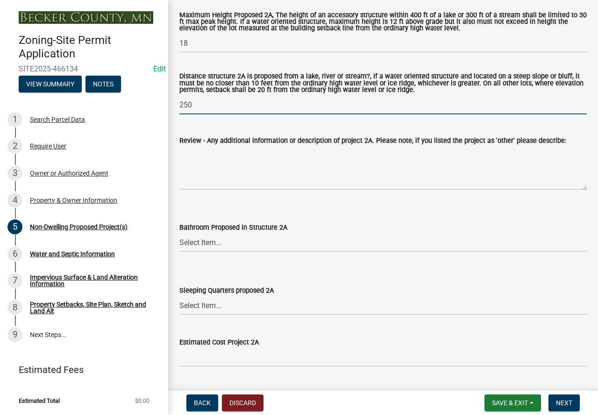
type input "250"
click at [221, 244] on select "Select Item... N/A Yes No" at bounding box center [383, 242] width 408 height 19
click at [179, 234] on select "Select Item... N/A Yes No" at bounding box center [383, 242] width 408 height 19
select select "6094bfe3-a997-46d7-8224-ceb3abf7e49e"
click at [227, 305] on select "Select Item... N/A Yes No" at bounding box center [383, 305] width 408 height 19
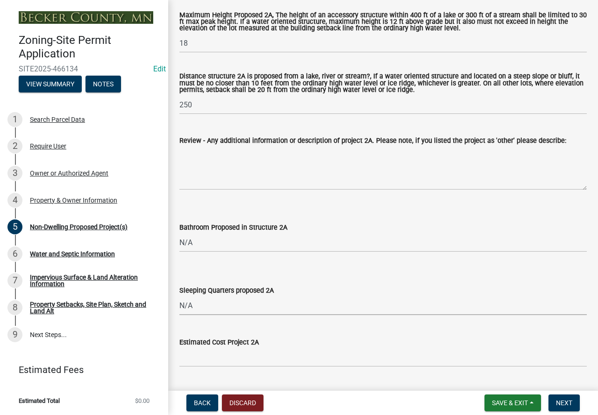
click at [179, 297] on select "Select Item... N/A Yes No" at bounding box center [383, 305] width 408 height 19
select select "ae391dbd-f41d-43ca-bdf1-092bd9136923"
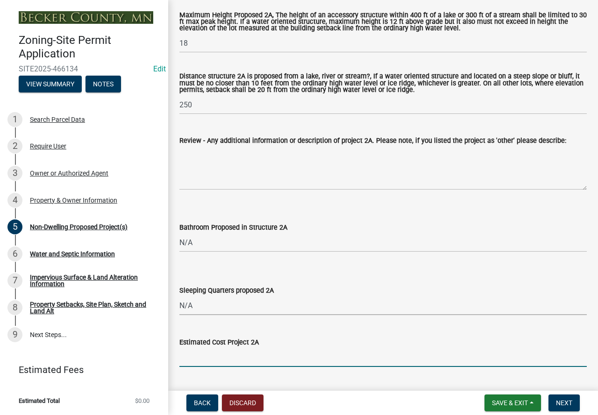
click at [225, 363] on input "text" at bounding box center [383, 357] width 408 height 19
click at [321, 355] on input "text" at bounding box center [383, 357] width 408 height 19
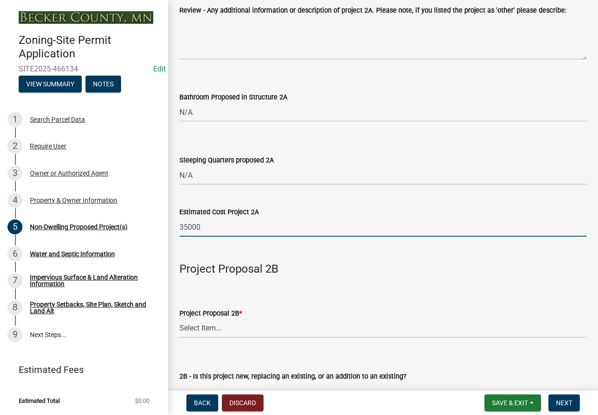
scroll to position [561, 0]
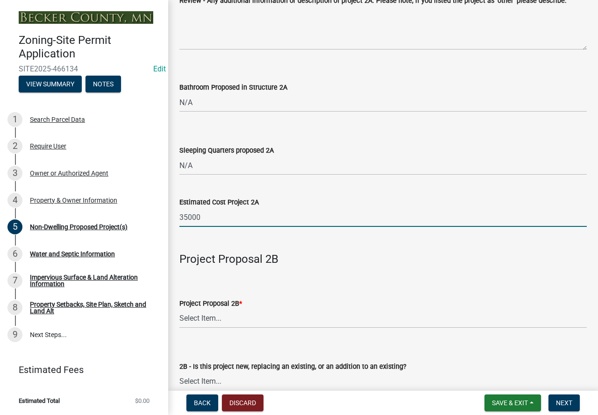
type input "35000"
click at [222, 319] on select "Select Item... N/A Commercial Office/Retail Building Detached Garage Pole Build…" at bounding box center [383, 318] width 408 height 19
click at [179, 310] on select "Select Item... N/A Commercial Office/Retail Building Detached Garage Pole Build…" at bounding box center [383, 318] width 408 height 19
select select "258cbdbc-8629-455d-9fed-6a57bf82144e"
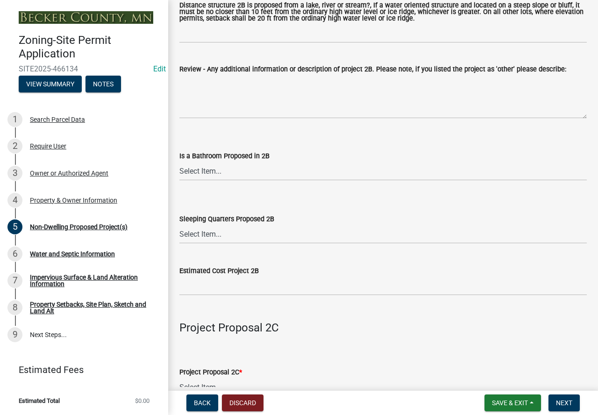
scroll to position [1215, 0]
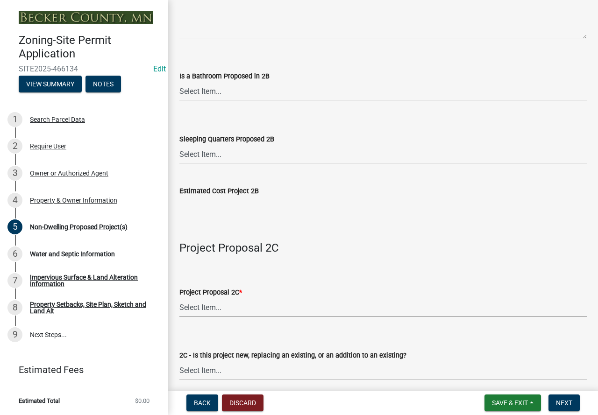
click at [216, 303] on select "Select Item... N/A Commercial Office/Retail Building Detached Garage Pole Build…" at bounding box center [383, 307] width 408 height 19
click at [179, 300] on select "Select Item... N/A Commercial Office/Retail Building Detached Garage Pole Build…" at bounding box center [383, 307] width 408 height 19
select select "a9a8393f-3c28-47b8-b6d9-84c94641c3fc"
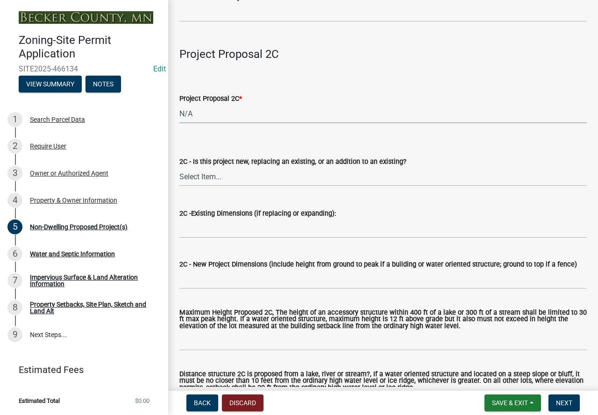
scroll to position [1378, 0]
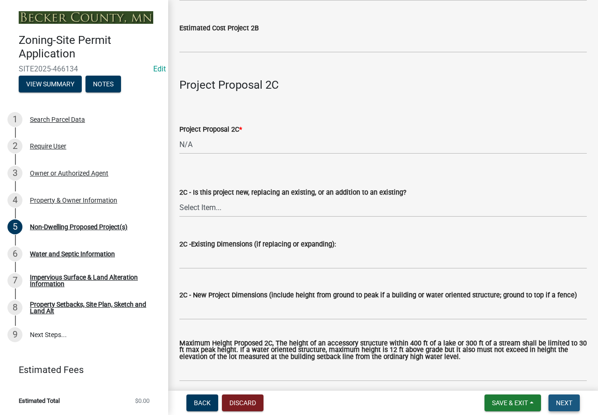
click at [556, 400] on button "Next" at bounding box center [564, 403] width 31 height 17
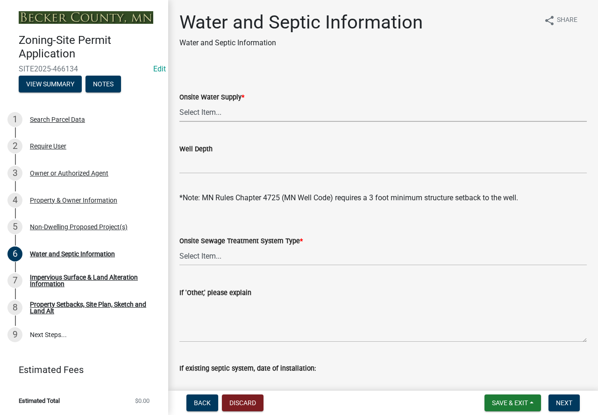
click at [232, 112] on select "Select Item... Well New Well to be Installed Attached to City Water System No o…" at bounding box center [383, 112] width 408 height 19
click at [179, 103] on select "Select Item... Well New Well to be Installed Attached to City Water System No o…" at bounding box center [383, 112] width 408 height 19
select select "36c179e4-d9bc-4e26-9fa7-a2562bd8114c"
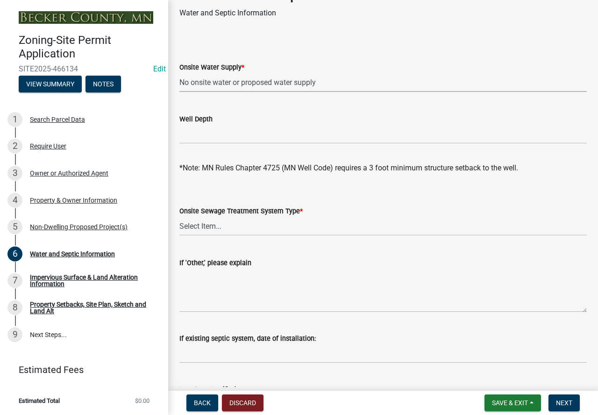
scroll to position [47, 0]
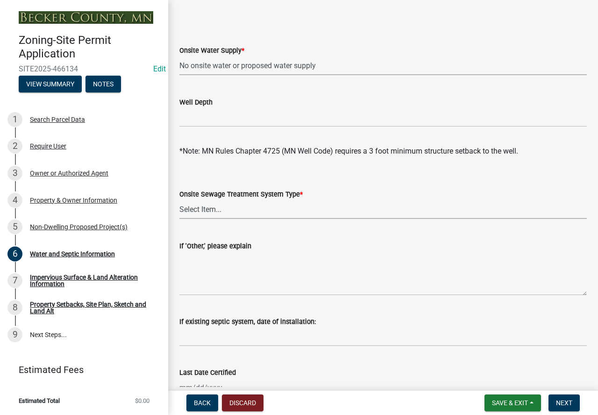
click at [207, 210] on select "Select Item... No existing or proposed septic Proposed New or Corrected Septic …" at bounding box center [383, 209] width 408 height 19
click at [179, 200] on select "Select Item... No existing or proposed septic Proposed New or Corrected Septic …" at bounding box center [383, 209] width 408 height 19
select select "a01a1fb1-1490-43e2-af36-29ac4cf5629f"
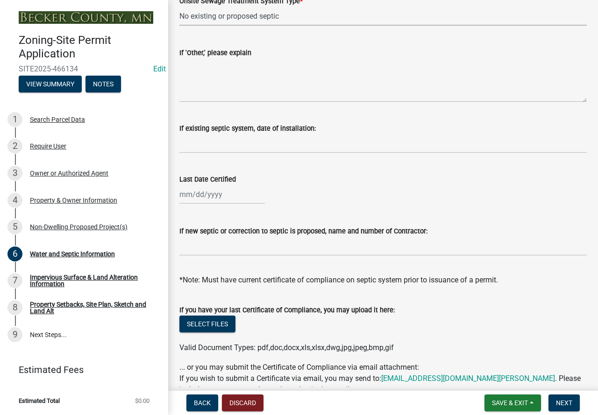
scroll to position [293, 0]
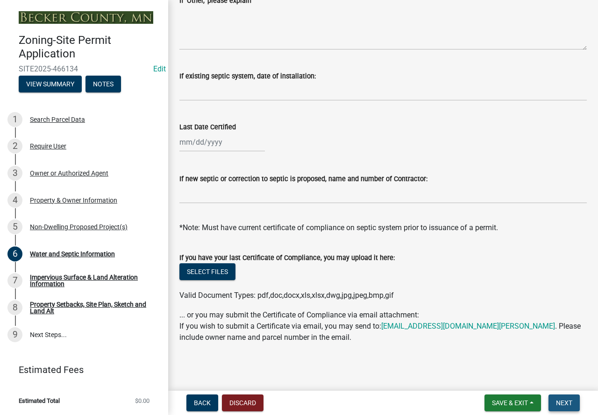
click at [566, 397] on button "Next" at bounding box center [564, 403] width 31 height 17
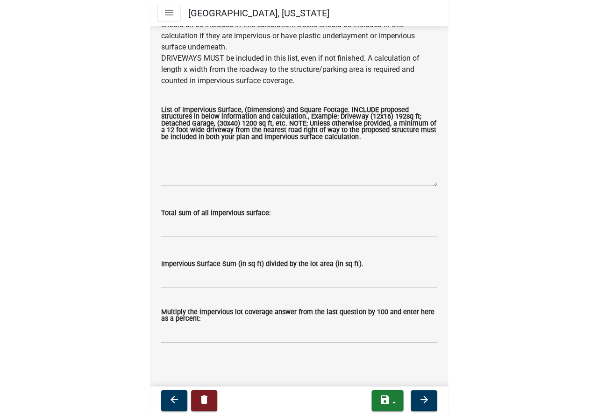
scroll to position [187, 0]
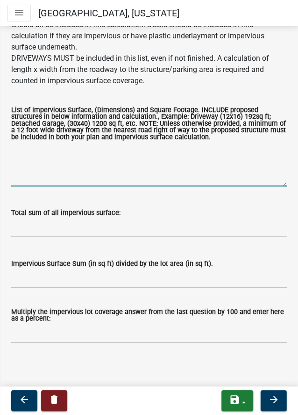
click at [71, 165] on textarea "List of Impervious Surface, (Dimensions) and Square Footage. INCLUDE proposed s…" at bounding box center [149, 165] width 276 height 44
type textarea "home"
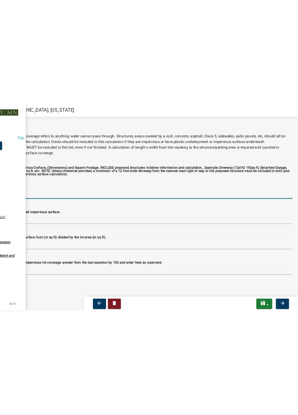
scroll to position [78, 0]
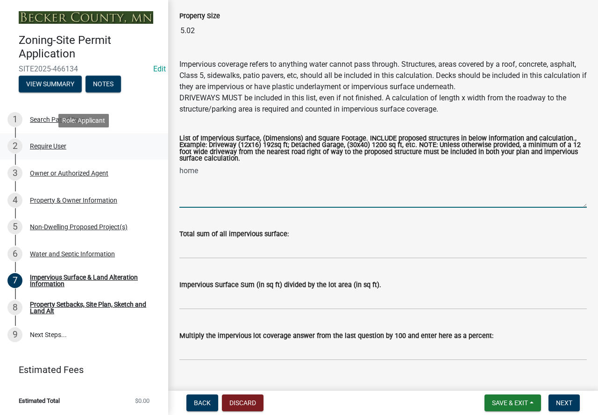
drag, startPoint x: 209, startPoint y: 180, endPoint x: 124, endPoint y: 157, distance: 87.8
click at [124, 157] on div "Zoning-Site Permit Application SITE2025-466134 Edit View Summary Notes 1 Search…" at bounding box center [299, 207] width 598 height 415
click at [250, 171] on textarea "36*72 pole building" at bounding box center [383, 186] width 408 height 44
click at [256, 171] on textarea "36*72 pole building" at bounding box center [383, 186] width 408 height 44
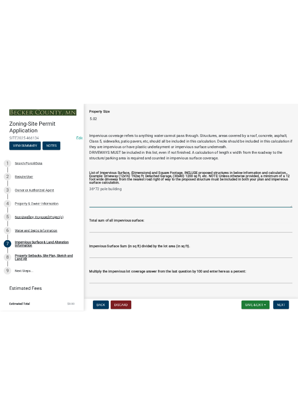
scroll to position [145, 0]
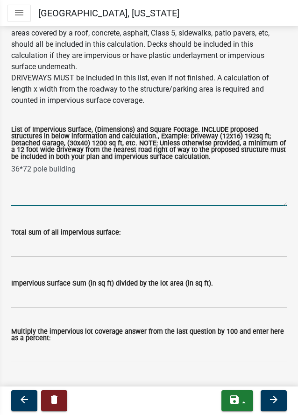
click at [81, 194] on textarea "36*72 pole building" at bounding box center [149, 184] width 276 height 44
click at [113, 194] on textarea "back lot size = 1.84 acres = 36*72 pole building 2592" at bounding box center [149, 184] width 276 height 44
click at [111, 190] on textarea "back lot size = 1.84 acres = 80150 36*72 pole building 2592" at bounding box center [149, 184] width 276 height 44
type textarea "back lot size = 1.84 acres = 80150 36*72 pole building 2592"
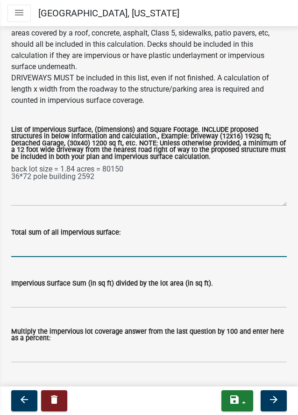
click at [110, 257] on input "Total sum of all impervious surface:" at bounding box center [149, 247] width 276 height 19
click at [71, 257] on input "2592/80150=" at bounding box center [149, 247] width 276 height 19
click at [56, 257] on input "2592/80150=0323" at bounding box center [149, 247] width 276 height 19
drag, startPoint x: 100, startPoint y: 264, endPoint x: 9, endPoint y: 271, distance: 90.9
click at [9, 257] on div "Total sum of all impervious surface: 2592/80150=0.0323" at bounding box center [149, 235] width 290 height 43
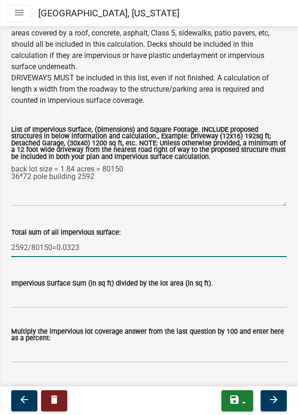
type input "2592/80150=0.0323"
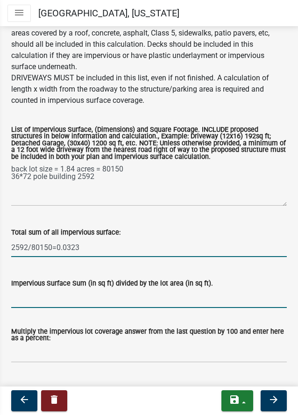
click at [60, 308] on input "Impervious Surface Sum (in sq ft) divided by the lot area (in sq ft)." at bounding box center [149, 298] width 276 height 19
paste input "2592/80150=0.0323"
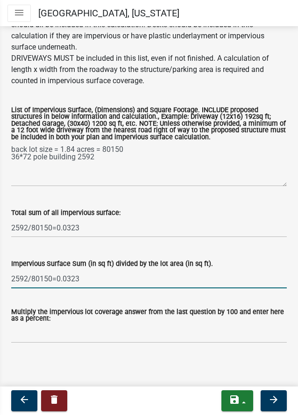
type input "2592/80150=0.0323"
click at [36, 328] on input "Multiply the impervious lot coverage answer from the last question by 100 and e…" at bounding box center [149, 333] width 276 height 19
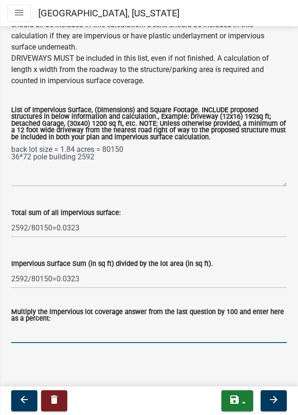
paste input "2592/80150=0.0323"
type input "2592/80150=0.0323"
click at [271, 394] on icon "arrow_forward" at bounding box center [273, 399] width 11 height 11
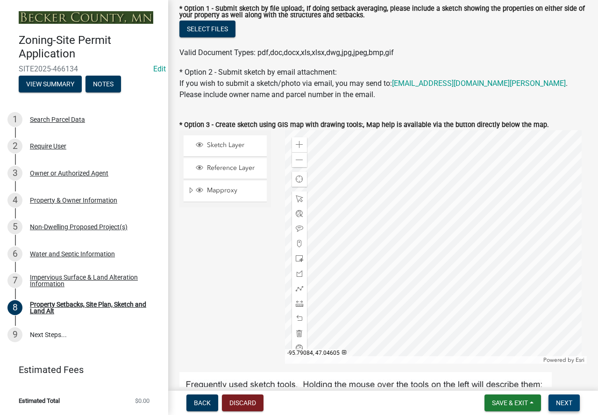
scroll to position [234, 0]
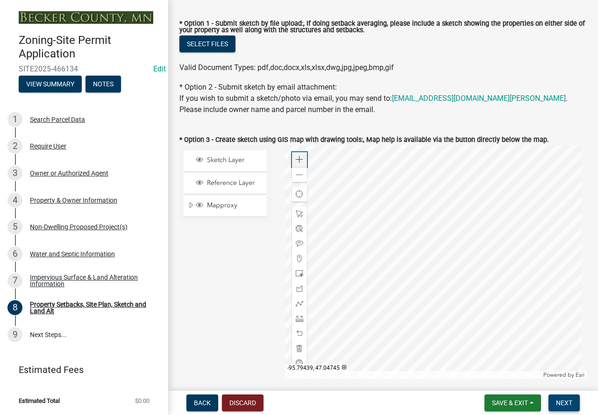
click at [299, 163] on span at bounding box center [299, 159] width 7 height 7
click at [439, 308] on div at bounding box center [436, 262] width 302 height 234
click at [299, 273] on span at bounding box center [299, 273] width 7 height 7
click at [296, 322] on span at bounding box center [299, 318] width 7 height 7
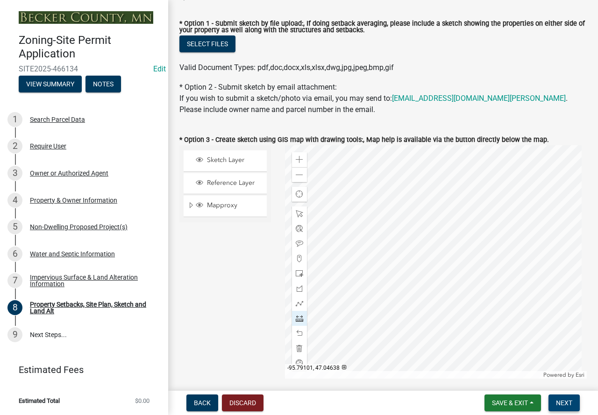
click at [469, 237] on div at bounding box center [436, 262] width 302 height 234
click at [461, 232] on div at bounding box center [436, 262] width 302 height 234
click at [443, 256] on div at bounding box center [436, 262] width 302 height 234
click at [301, 277] on div at bounding box center [299, 273] width 15 height 15
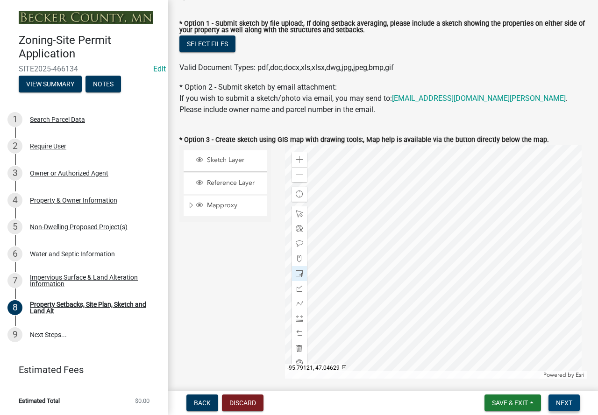
click at [442, 256] on div at bounding box center [436, 262] width 302 height 234
click at [300, 330] on div at bounding box center [299, 333] width 15 height 15
click at [301, 274] on div at bounding box center [299, 273] width 15 height 15
click at [410, 273] on div at bounding box center [436, 262] width 302 height 234
click at [294, 326] on div at bounding box center [299, 318] width 15 height 15
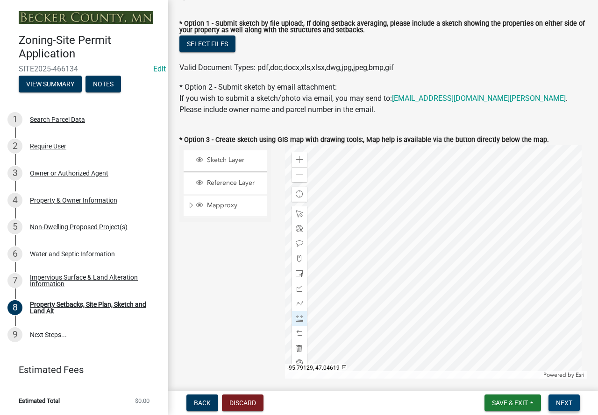
click at [430, 275] on div at bounding box center [436, 262] width 302 height 234
click at [430, 296] on div at bounding box center [436, 262] width 302 height 234
click at [410, 267] on div at bounding box center [436, 262] width 302 height 234
click at [353, 231] on div at bounding box center [436, 262] width 302 height 234
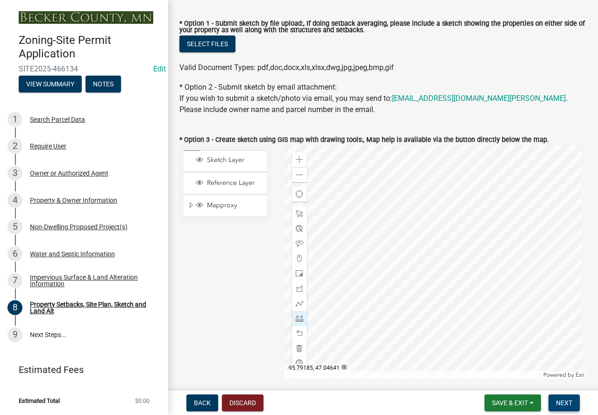
click at [353, 231] on div at bounding box center [436, 262] width 302 height 234
click at [298, 329] on div at bounding box center [299, 333] width 15 height 15
click at [303, 336] on div at bounding box center [299, 333] width 15 height 15
click at [409, 255] on div at bounding box center [436, 262] width 302 height 234
click at [363, 224] on div at bounding box center [436, 262] width 302 height 234
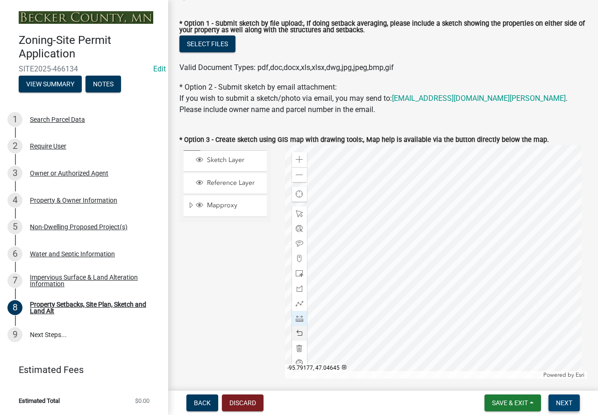
click at [363, 224] on div at bounding box center [436, 262] width 302 height 234
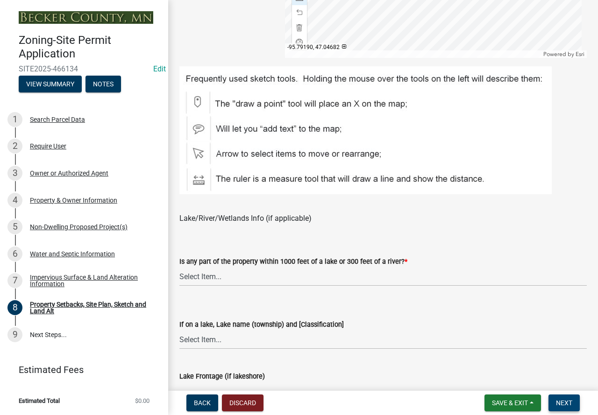
scroll to position [608, 0]
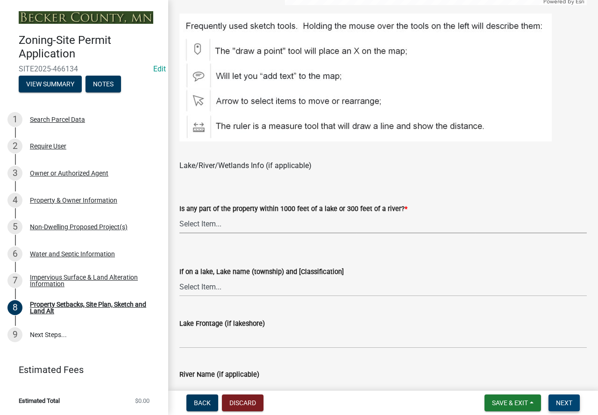
click at [260, 217] on select "Select Item... Shoreland-Riparian (Property is bordering a lake, river or strea…" at bounding box center [383, 224] width 408 height 19
click at [179, 215] on select "Select Item... Shoreland-Riparian (Property is bordering a lake, river or strea…" at bounding box center [383, 224] width 408 height 19
select select "7b13c63f-e699-4112-b373-98fbd28ec536"
click at [254, 286] on select "Select Item... [GEOGRAPHIC_DATA] is not listed below [GEOGRAPHIC_DATA] ([GEOGRA…" at bounding box center [383, 287] width 408 height 19
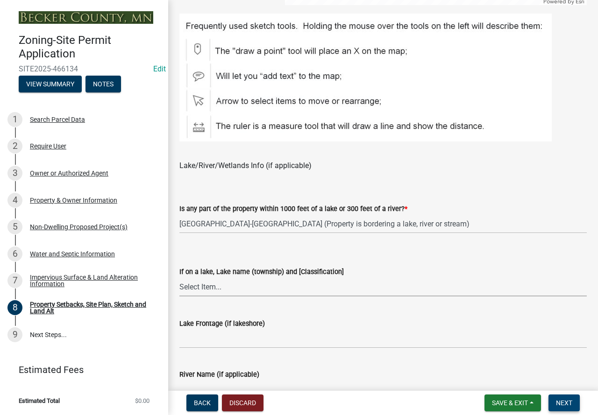
click at [225, 286] on select "Select Item... [GEOGRAPHIC_DATA] is not listed below [GEOGRAPHIC_DATA] ([GEOGRA…" at bounding box center [383, 287] width 408 height 19
click at [179, 278] on select "Select Item... [GEOGRAPHIC_DATA] is not listed below [GEOGRAPHIC_DATA] ([GEOGRA…" at bounding box center [383, 287] width 408 height 19
select select "11f371a9-e35f-4759-9042-8d911340b665"
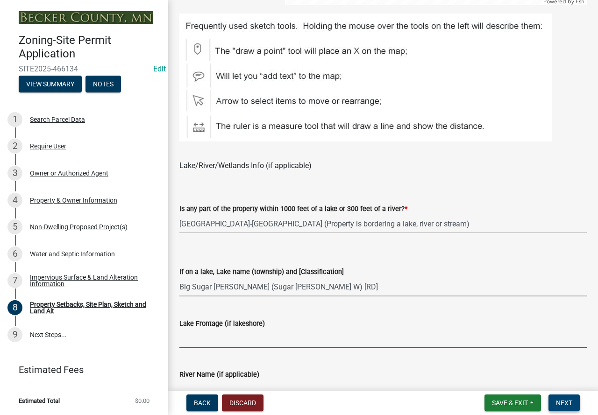
click at [237, 339] on input "Lake Frontage (if lakeshore)" at bounding box center [383, 338] width 408 height 19
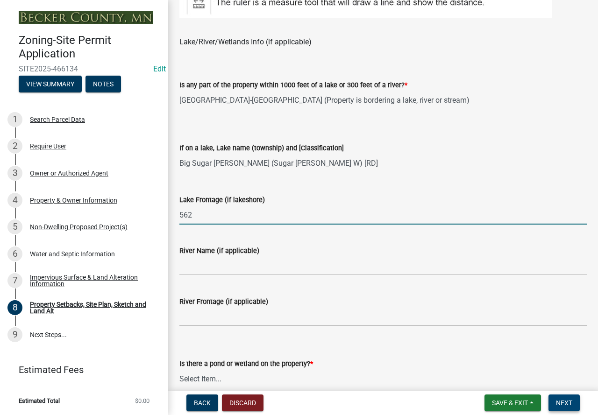
scroll to position [748, 0]
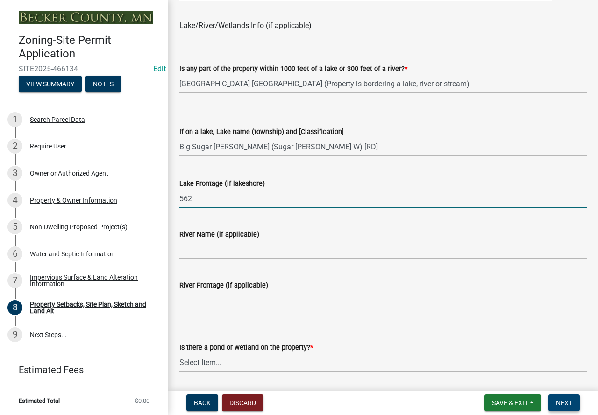
type input "562"
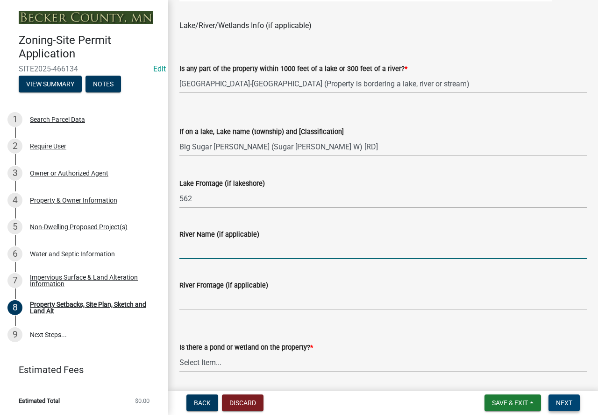
click at [203, 246] on input "River Name (if applicable)" at bounding box center [383, 249] width 408 height 19
type input "N/A"
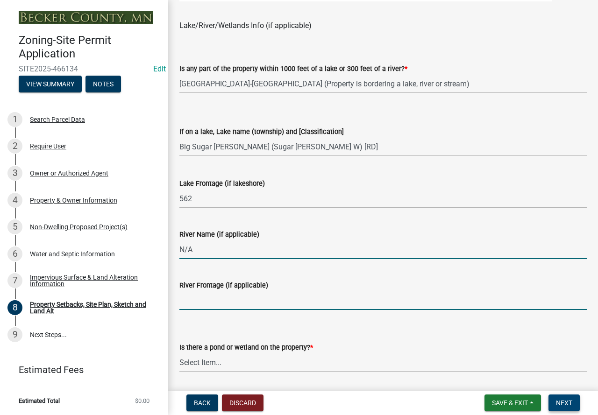
click at [238, 300] on input "River Frontage (if applicable)" at bounding box center [383, 300] width 408 height 19
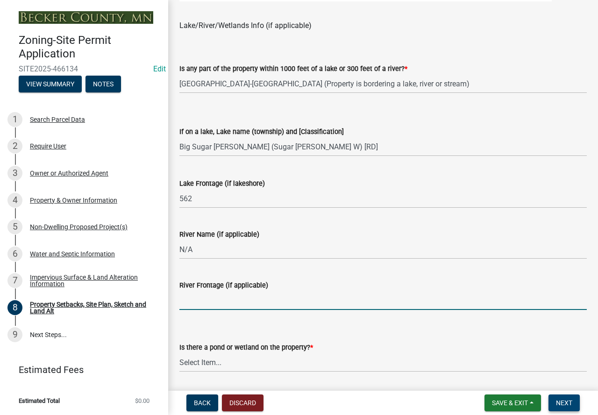
click at [235, 301] on input "River Frontage (if applicable)" at bounding box center [383, 300] width 408 height 19
type input "N/A"
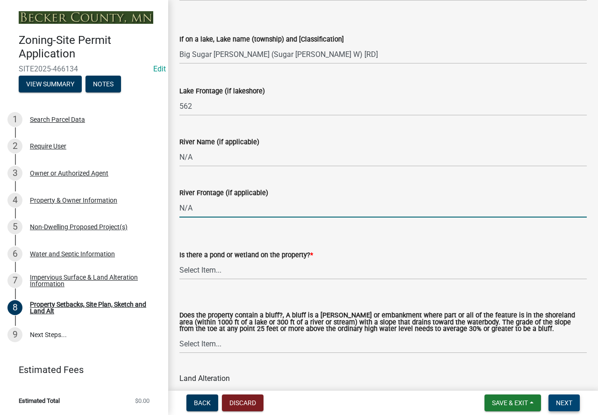
scroll to position [841, 0]
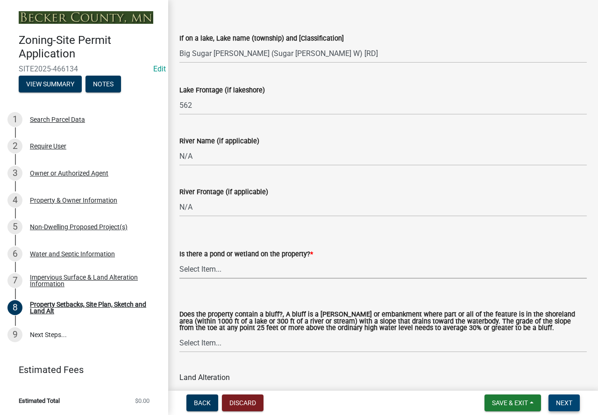
click at [251, 268] on select "Select Item... Yes No" at bounding box center [383, 269] width 408 height 19
click at [179, 260] on select "Select Item... Yes No" at bounding box center [383, 269] width 408 height 19
select select "fd58f24c-a096-4195-863e-b494ea1fd324"
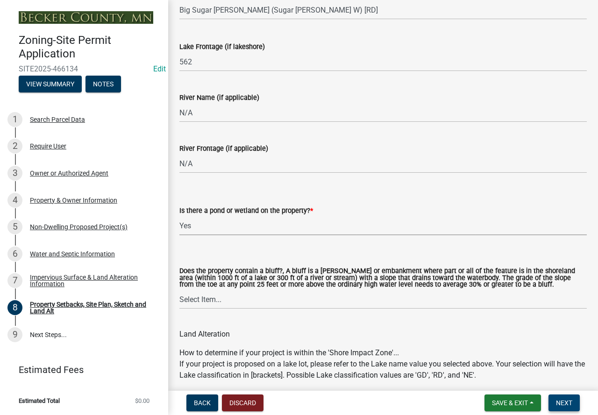
scroll to position [935, 0]
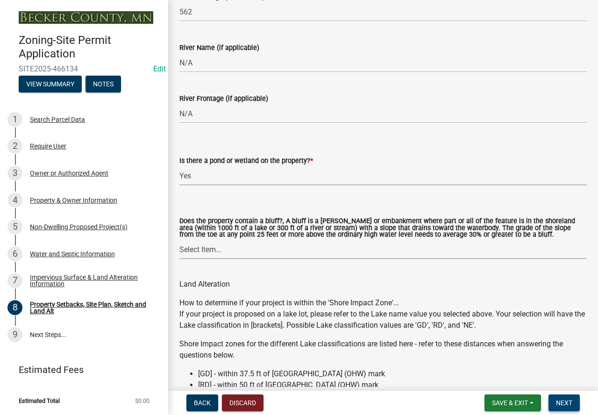
click at [229, 245] on select "Select Item... Yes No" at bounding box center [383, 249] width 408 height 19
click at [179, 241] on select "Select Item... Yes No" at bounding box center [383, 249] width 408 height 19
select select "12f785fb-c378-4b18-841c-21c73dc99083"
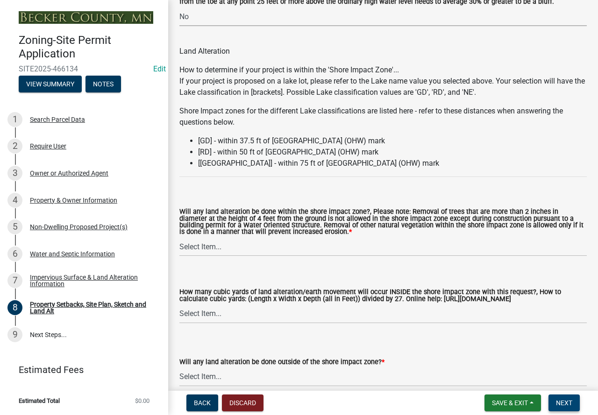
scroll to position [1168, 0]
click at [242, 251] on select "Select Item... Yes No N/A" at bounding box center [383, 246] width 408 height 19
click at [179, 238] on select "Select Item... Yes No N/A" at bounding box center [383, 246] width 408 height 19
select select "12da6293-5841-4f5c-bd92-3658833964cd"
click at [242, 308] on select "Select Item... None 10 Cubic Yards or less 11-50 Cubic Yards Over 50 Cubic Yards" at bounding box center [383, 313] width 408 height 19
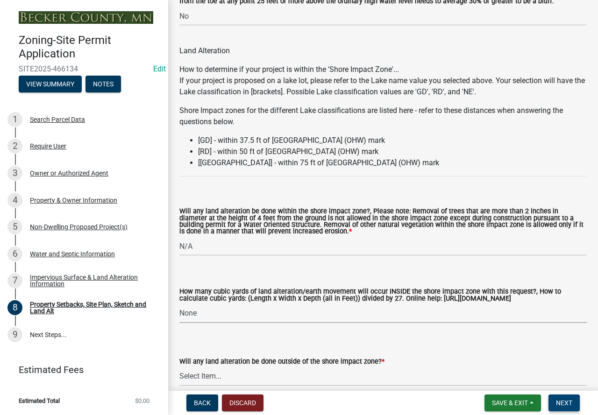
click at [179, 306] on select "Select Item... None 10 Cubic Yards or less 11-50 Cubic Yards Over 50 Cubic Yards" at bounding box center [383, 313] width 408 height 19
select select "27b2a8b4-abf6-463e-8c0c-7c5d2b4fe26f"
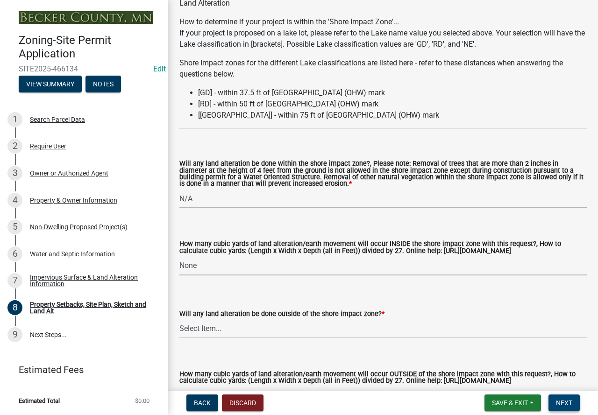
scroll to position [1262, 0]
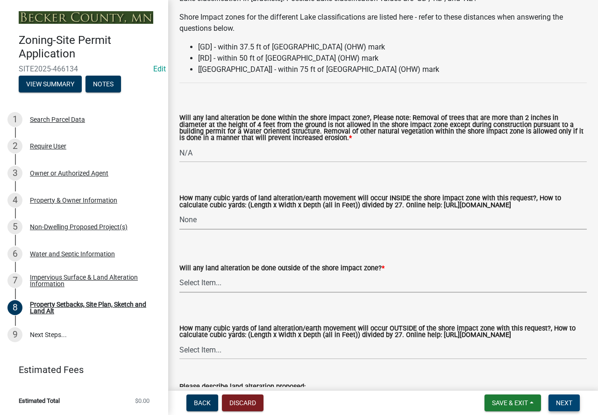
click at [245, 285] on select "Select Item... Yes No N/A" at bounding box center [383, 283] width 408 height 19
click at [179, 275] on select "Select Item... Yes No N/A" at bounding box center [383, 283] width 408 height 19
select select "5ad4ab64-b44e-481c-9000-9e5907aa74e1"
click at [240, 354] on select "Select Item... None 10 Cubic Yards or less 11-50 Cubic Yards Over 50 Cubic Yards" at bounding box center [383, 350] width 408 height 19
click at [179, 350] on select "Select Item... None 10 Cubic Yards or less 11-50 Cubic Yards Over 50 Cubic Yards" at bounding box center [383, 350] width 408 height 19
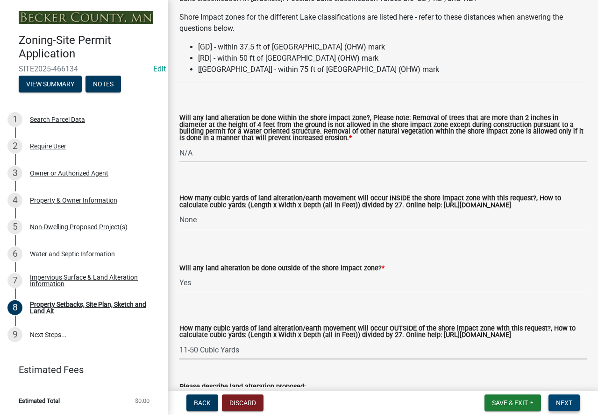
select select "a96800da-4e88-4c62-b1ff-2cd17f9e3346"
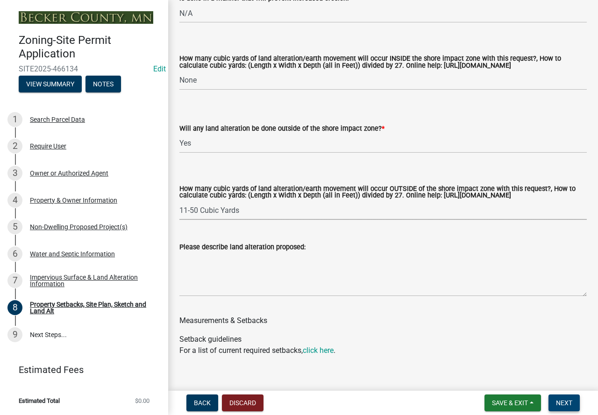
scroll to position [1402, 0]
click at [223, 284] on textarea "Please describe land alteration proposed:" at bounding box center [383, 274] width 408 height 44
type textarea "f"
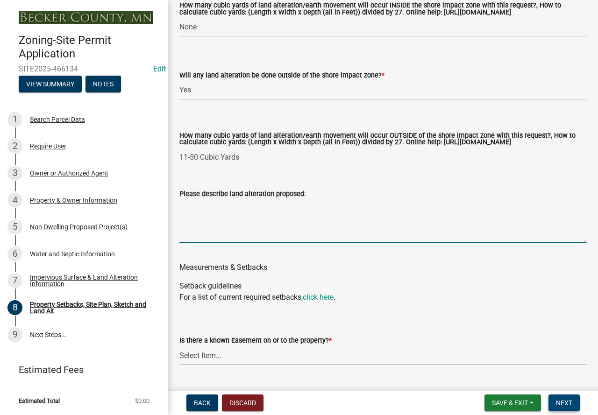
scroll to position [1589, 0]
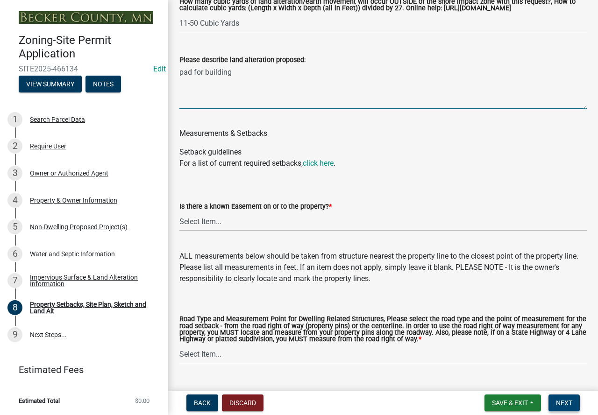
type textarea "pad for building"
click at [313, 231] on select "Select Item... Yes No" at bounding box center [383, 221] width 408 height 19
click at [179, 221] on select "Select Item... Yes No" at bounding box center [383, 221] width 408 height 19
select select "c8b8ea71-7088-4e87-a493-7bc88cc2835b"
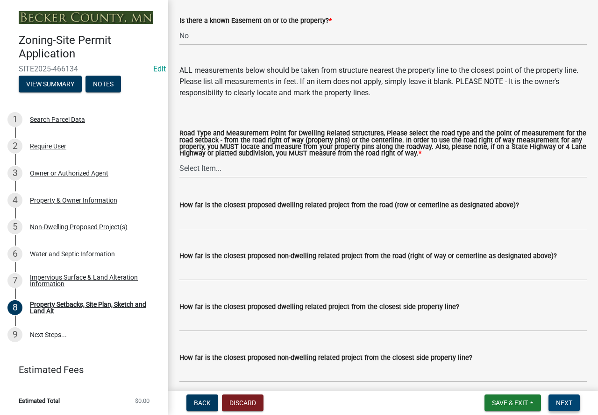
scroll to position [1776, 0]
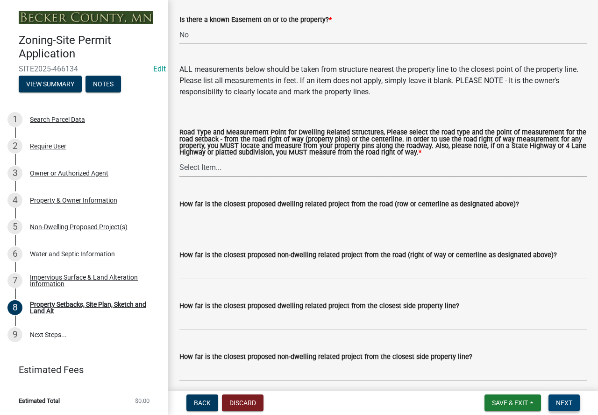
click at [222, 176] on select "Select Item... Private Easement - Right of Way Private Easement - Centerline Pu…" at bounding box center [383, 167] width 408 height 19
click at [179, 167] on select "Select Item... Private Easement - Right of Way Private Easement - Centerline Pu…" at bounding box center [383, 167] width 408 height 19
select select "1418c7e3-4054-4b00-84b5-d09b9560f30a"
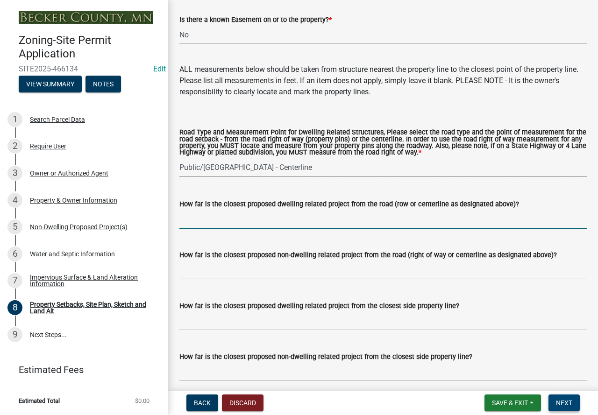
click at [270, 229] on input "How far is the closest proposed dwelling related project from the road (row or …" at bounding box center [383, 219] width 408 height 19
type input "N/A"
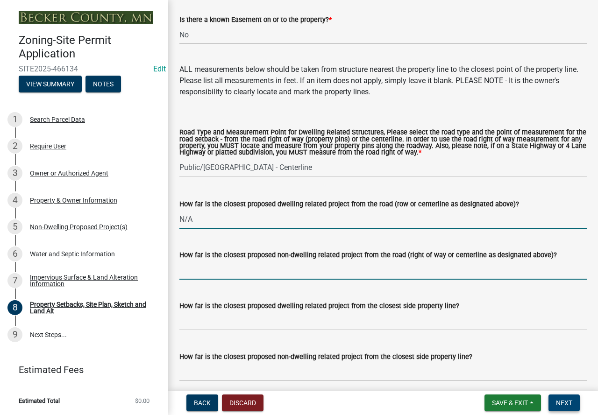
click at [211, 276] on input "How far is the closest proposed non-dwelling related project from the road (rig…" at bounding box center [383, 270] width 408 height 19
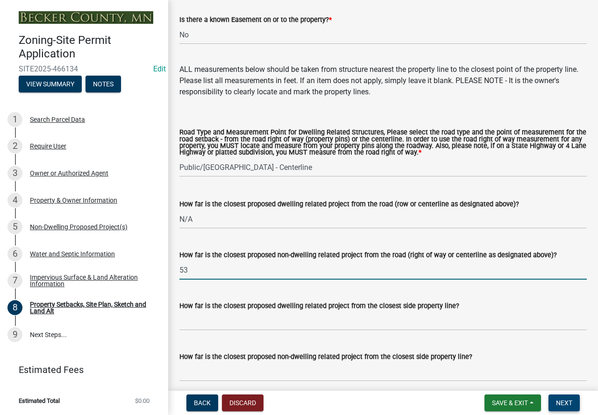
scroll to position [1916, 0]
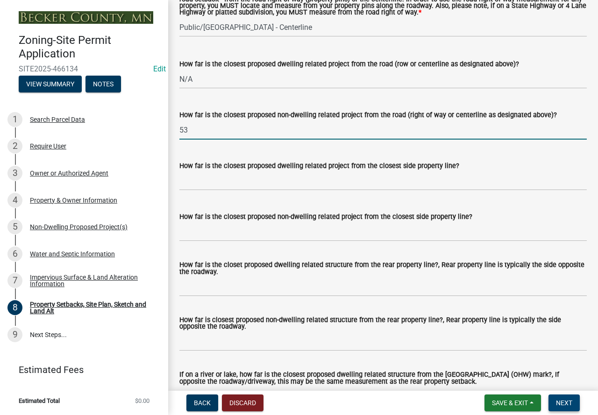
type input "53"
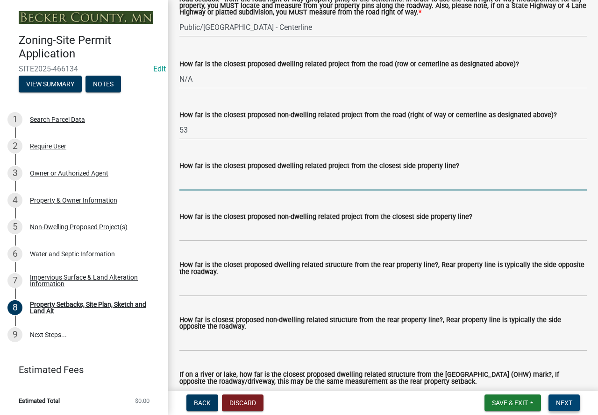
click at [213, 191] on input "How far is the closest proposed dwelling related project from the closest side …" at bounding box center [383, 181] width 408 height 19
type input "N/A"
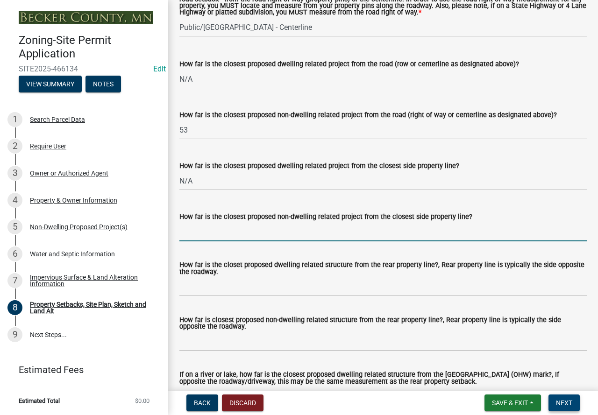
click at [226, 242] on input "How far is the closest proposed non-dwelling related project from the closest s…" at bounding box center [383, 231] width 408 height 19
type input "10+"
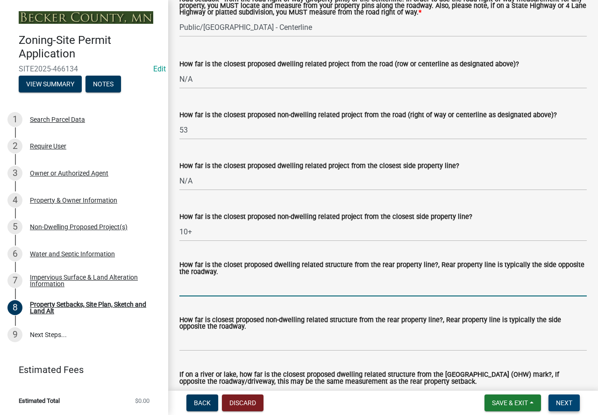
click at [272, 296] on input "How far is the closet proposed dwelling related structure from the rear propert…" at bounding box center [383, 287] width 408 height 19
click at [245, 297] on input "How far is the closet proposed dwelling related structure from the rear propert…" at bounding box center [383, 287] width 408 height 19
click at [312, 297] on input "How far is the closet proposed dwelling related structure from the rear propert…" at bounding box center [383, 287] width 408 height 19
click at [403, 249] on wm-data-entity-input "How far is the closest proposed non-dwelling related project from the closest s…" at bounding box center [383, 223] width 408 height 51
click at [360, 293] on input "How far is the closet proposed dwelling related structure from the rear propert…" at bounding box center [383, 287] width 408 height 19
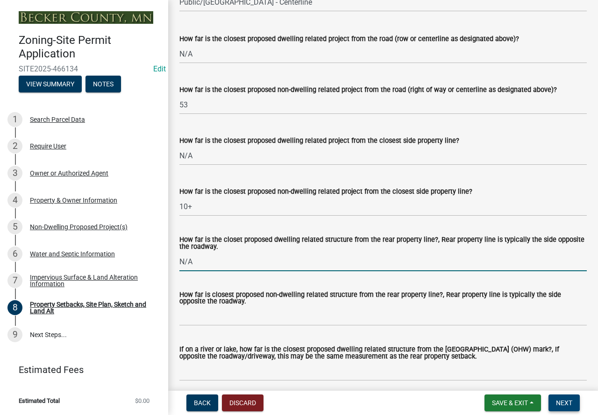
scroll to position [1963, 0]
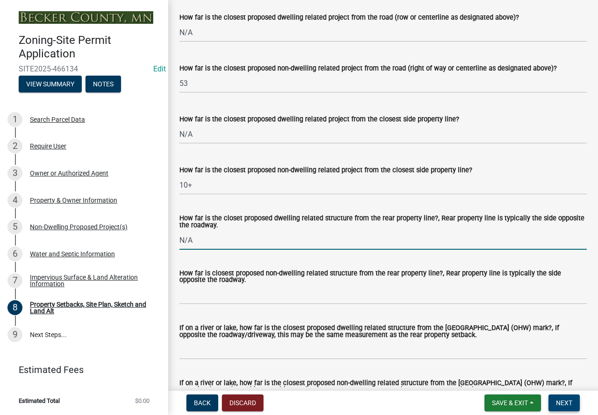
type input "N/A"
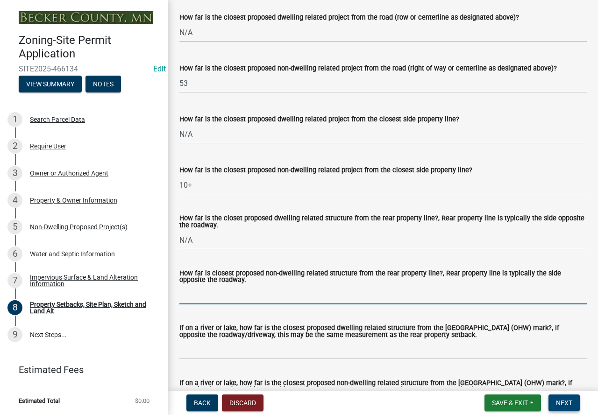
click at [347, 298] on input "How far is closest proposed non-dwelling related structure from the rear proper…" at bounding box center [383, 295] width 408 height 19
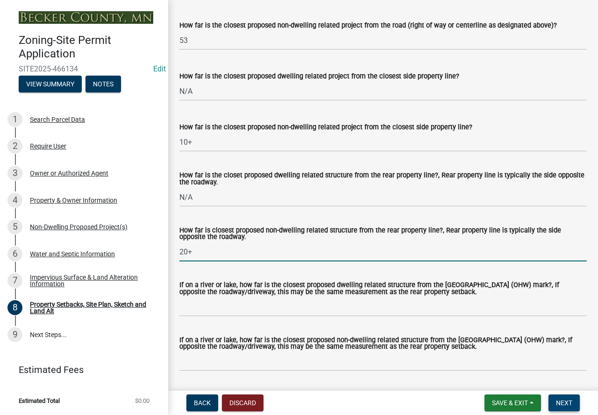
scroll to position [2056, 0]
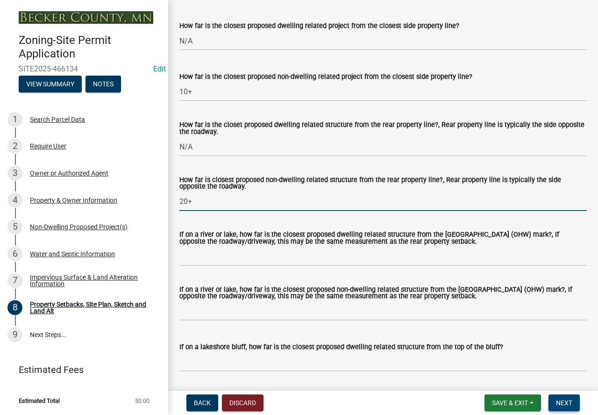
type input "20+"
click at [259, 266] on input "If on a river or lake, how far is the closest proposed dwelling related structu…" at bounding box center [383, 256] width 408 height 19
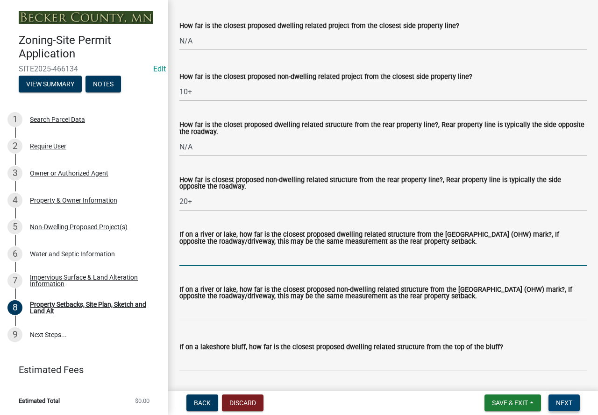
type input "N/A"
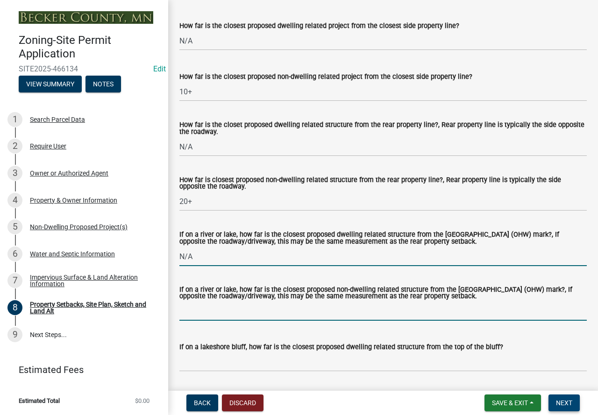
click at [237, 321] on input "If on a river or lake, how far is the closest proposed non-dwelling related str…" at bounding box center [383, 311] width 408 height 19
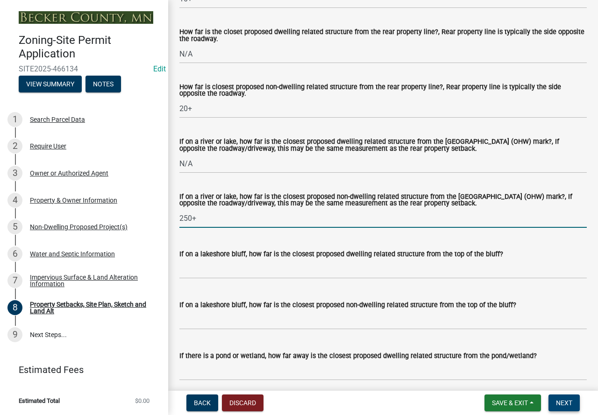
scroll to position [2150, 0]
type input "250+"
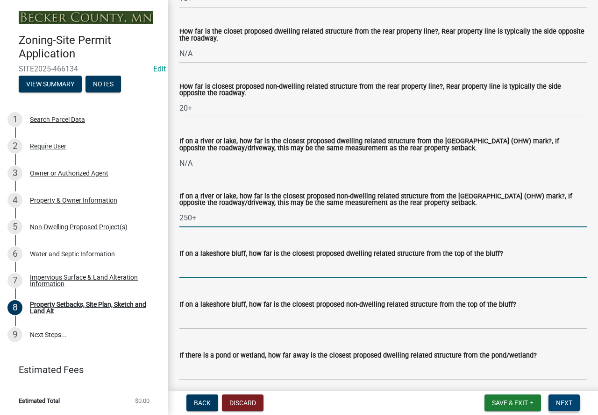
click at [218, 279] on input "If on a lakeshore bluff, how far is the closest proposed dwelling related struc…" at bounding box center [383, 268] width 408 height 19
type input "N/A"
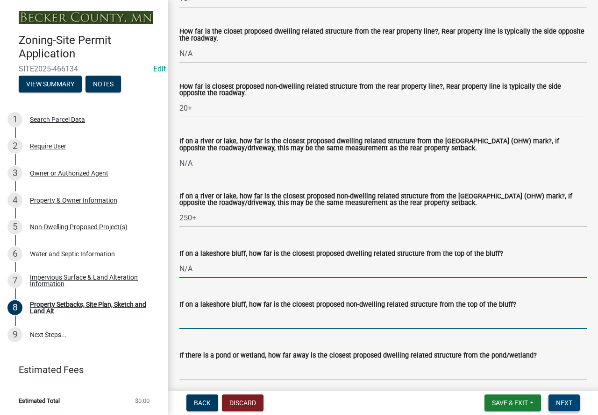
click at [232, 326] on input "If on a lakeshore bluff, how far is the closest proposed non-dwelling related s…" at bounding box center [383, 319] width 408 height 19
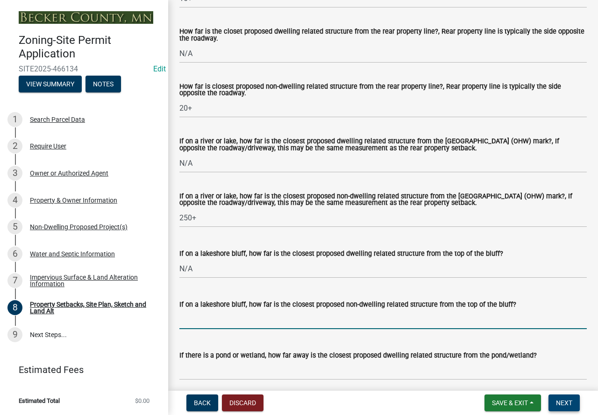
type input "N/A"
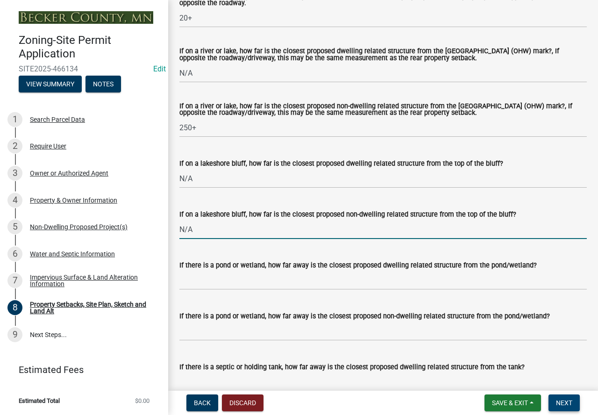
scroll to position [2290, 0]
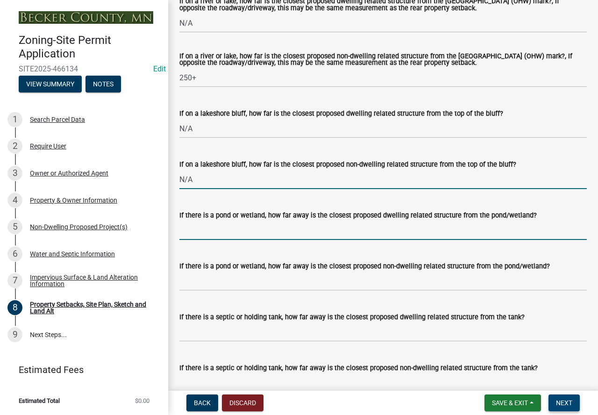
click at [247, 238] on input "If there is a pond or wetland, how far away is the closest proposed dwelling re…" at bounding box center [383, 230] width 408 height 19
type input "N/A"
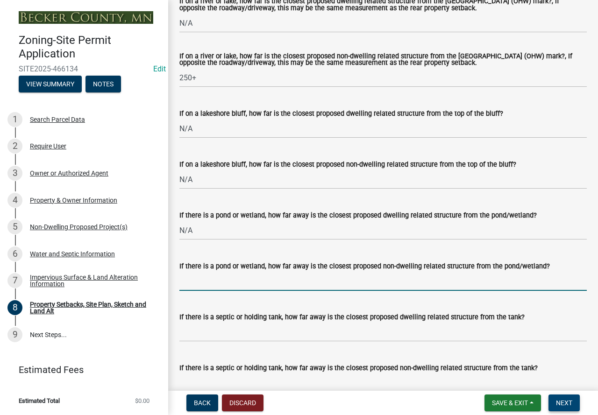
click at [262, 291] on input "If there is a pond or wetland, how far away is the closest proposed non-dwellin…" at bounding box center [383, 281] width 408 height 19
click at [242, 289] on input "If there is a pond or wetland, how far away is the closest proposed non-dwellin…" at bounding box center [383, 281] width 408 height 19
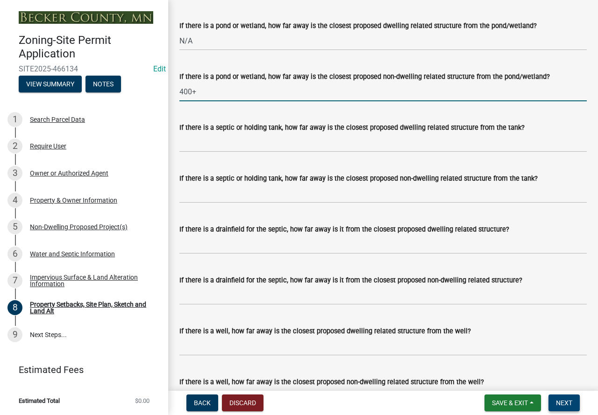
scroll to position [2524, 0]
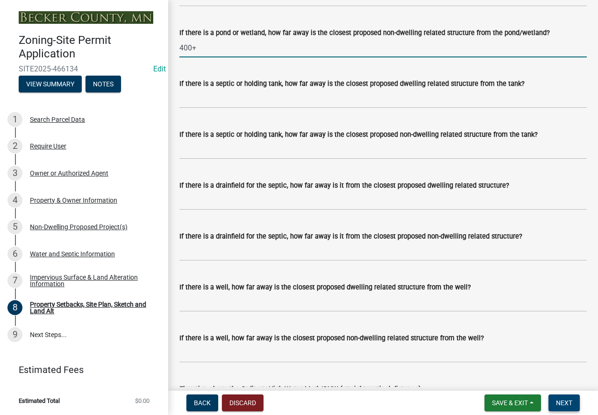
type input "400+"
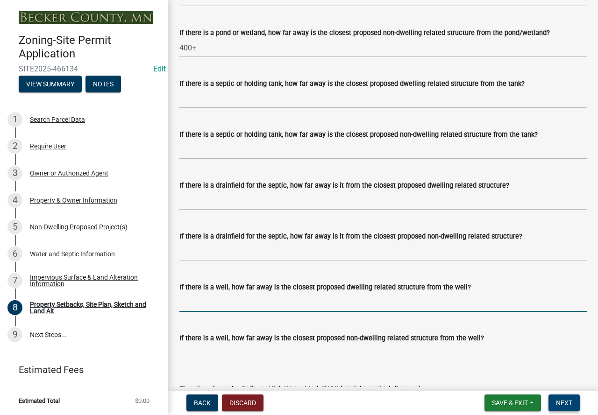
click at [283, 312] on input "If there is a well, how far away is the closest proposed dwelling related struc…" at bounding box center [383, 302] width 408 height 19
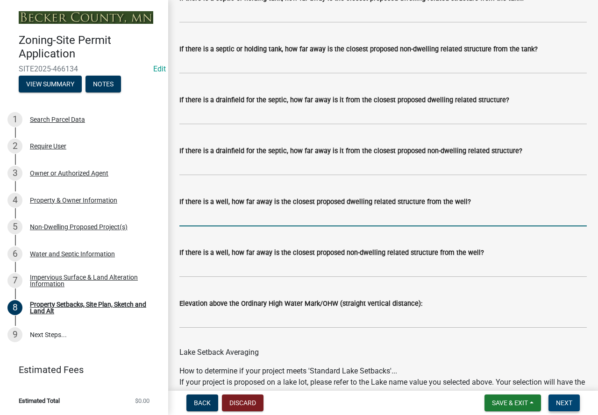
scroll to position [2617, 0]
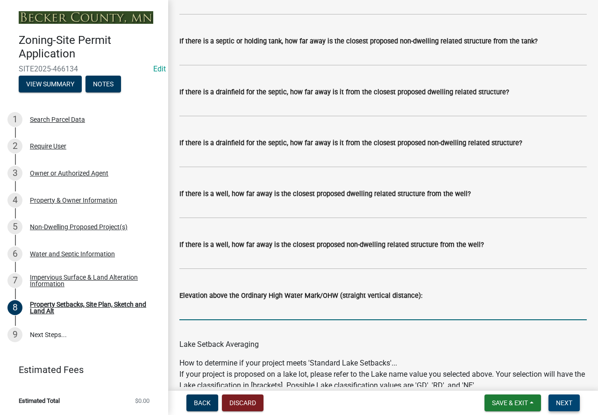
click at [283, 315] on input "Elevation above the Ordinary High Water Mark/OHW (straight vertical distance):" at bounding box center [383, 310] width 408 height 19
type input "3+"
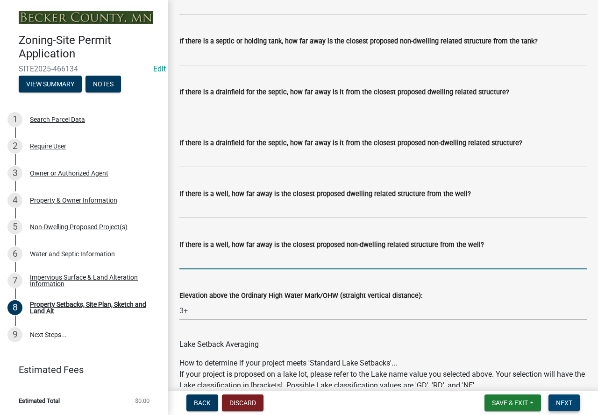
click at [276, 267] on input "If there is a well, how far away is the closest proposed non-dwelling related s…" at bounding box center [383, 259] width 408 height 19
type input "3+"
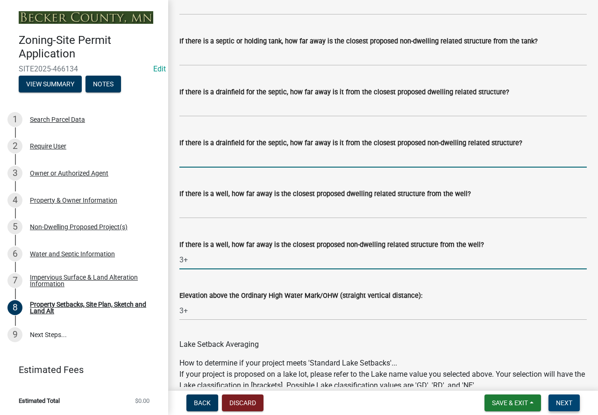
click at [207, 168] on input "If there is a drainfield for the septic, how far away is it from the closest pr…" at bounding box center [383, 158] width 408 height 19
type input "20+"
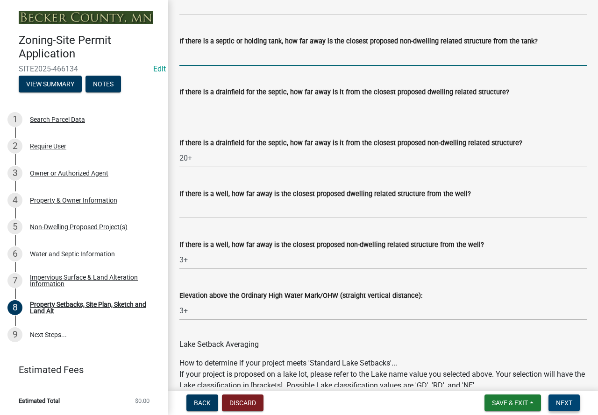
drag, startPoint x: 265, startPoint y: 62, endPoint x: 243, endPoint y: 75, distance: 26.2
click at [265, 62] on input "If there is a septic or holding tank, how far away is the closest proposed non-…" at bounding box center [383, 56] width 408 height 19
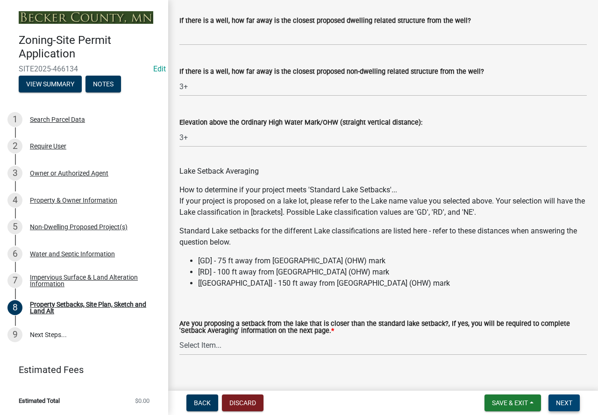
scroll to position [2815, 0]
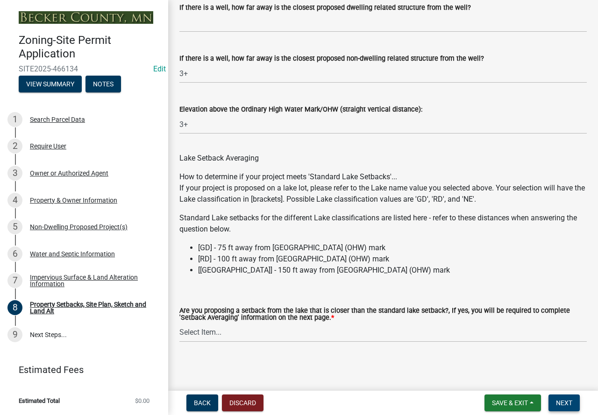
type input "10+"
click at [225, 330] on select "Select Item... Yes No N/A" at bounding box center [383, 332] width 408 height 19
click at [179, 323] on select "Select Item... Yes No N/A" at bounding box center [383, 332] width 408 height 19
select select "4421853d-5e11-4b64-95ec-6c47066881cc"
click at [562, 408] on button "Next" at bounding box center [564, 403] width 31 height 17
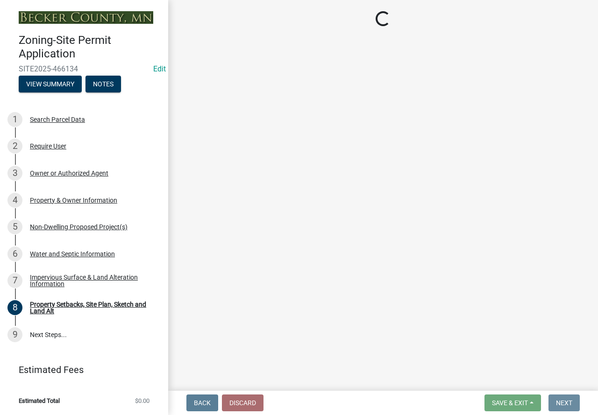
scroll to position [0, 0]
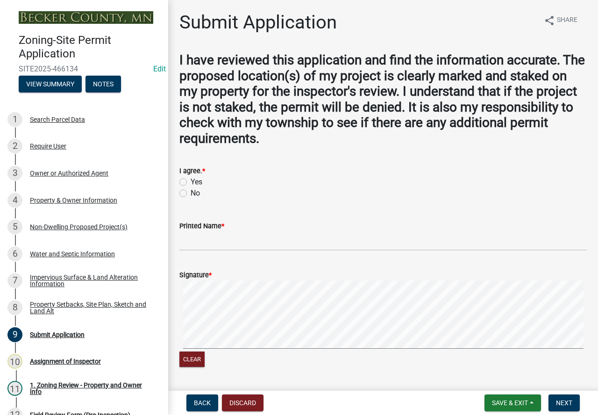
click at [191, 182] on label "Yes" at bounding box center [197, 182] width 12 height 11
click at [191, 182] on input "Yes" at bounding box center [194, 180] width 6 height 6
radio input "true"
click at [202, 236] on input "Printed Name *" at bounding box center [383, 241] width 408 height 19
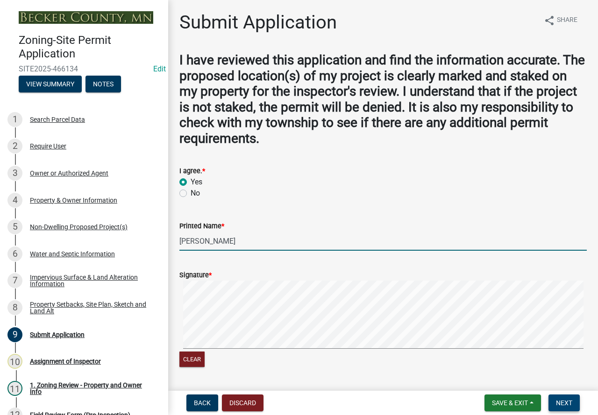
type input "[PERSON_NAME]"
click at [573, 400] on button "Next" at bounding box center [564, 403] width 31 height 17
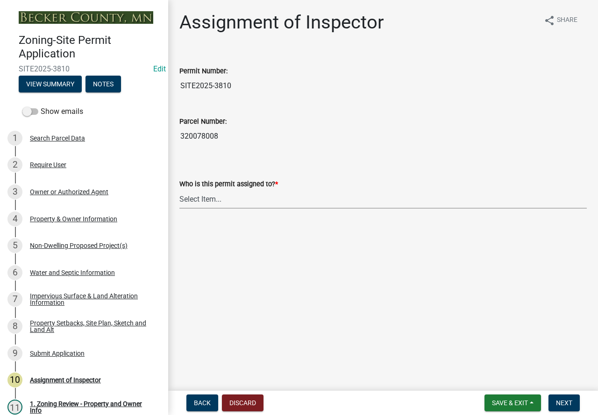
click at [205, 202] on select "Select Item... [PERSON_NAME] [PERSON_NAME] [PERSON_NAME] [PERSON_NAME] [PERSON_…" at bounding box center [383, 199] width 408 height 19
click at [179, 190] on select "Select Item... [PERSON_NAME] [PERSON_NAME] [PERSON_NAME] [PERSON_NAME] [PERSON_…" at bounding box center [383, 199] width 408 height 19
select select "c0b6e50c-983d-48c1-a910-e8bd43c13b77"
click at [552, 400] on button "Next" at bounding box center [564, 403] width 31 height 17
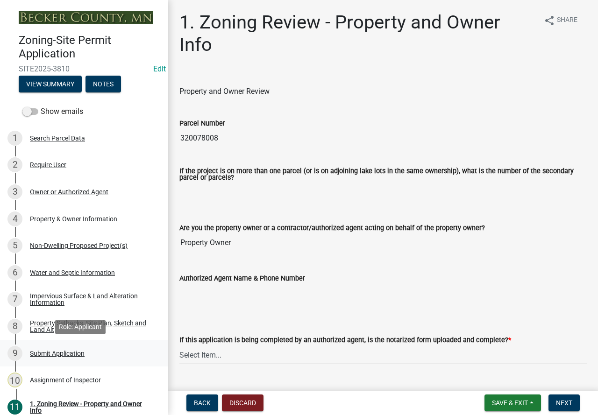
click at [61, 356] on div "Submit Application" at bounding box center [57, 353] width 55 height 7
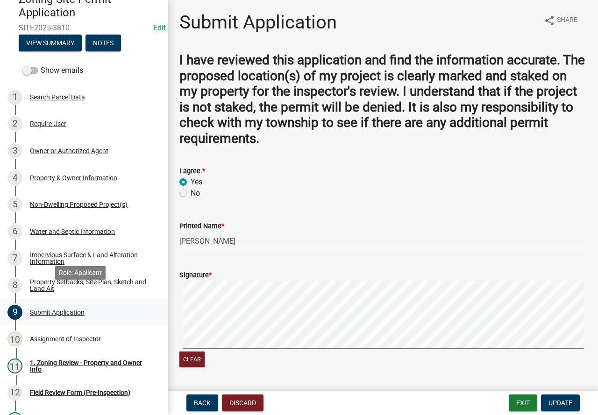
scroll to position [140, 0]
